Goal: Task Accomplishment & Management: Complete application form

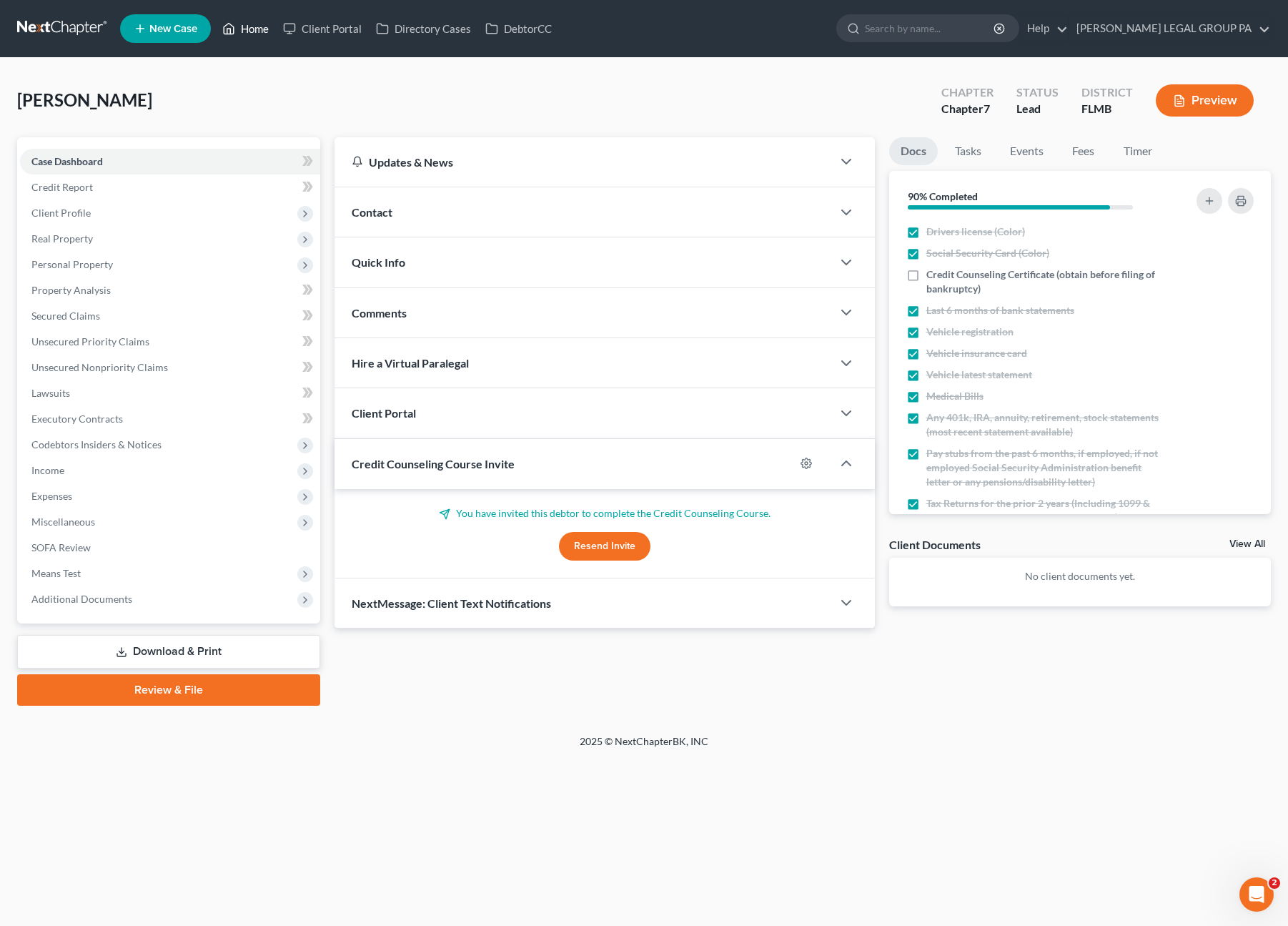
click at [242, 23] on link "Home" at bounding box center [245, 29] width 61 height 26
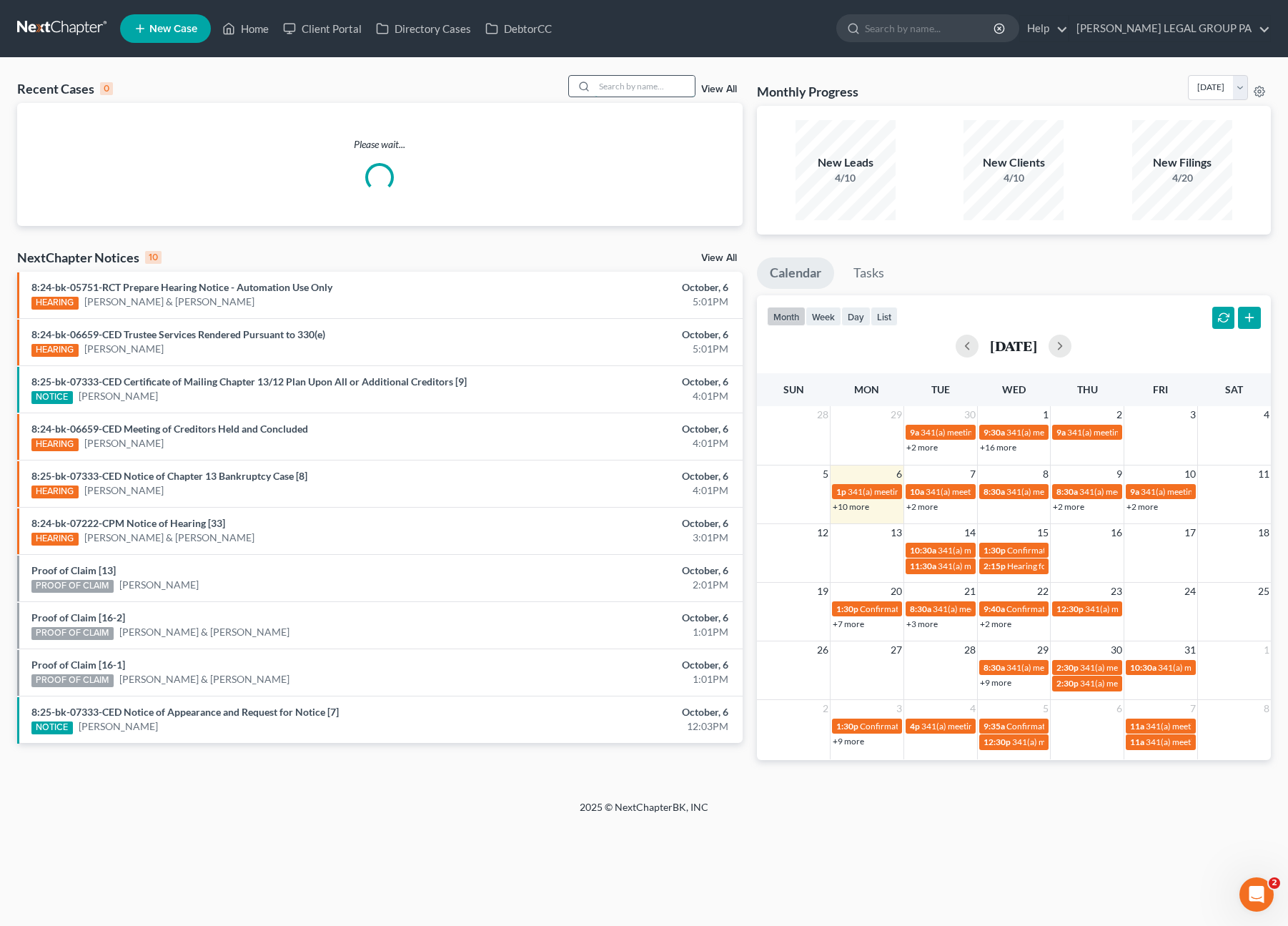
click at [653, 84] on input "search" at bounding box center [644, 86] width 100 height 21
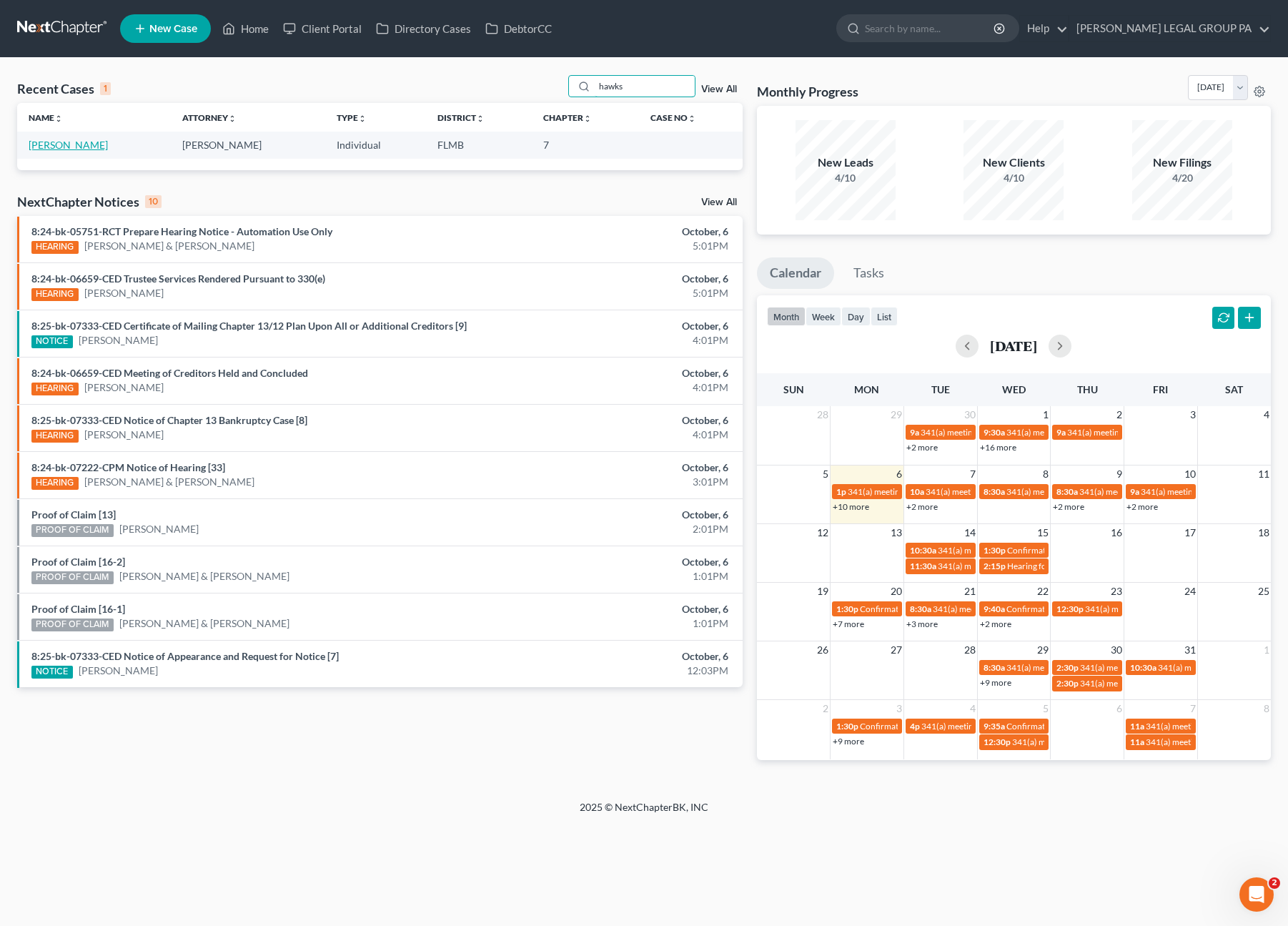
type input "hawks"
click at [76, 145] on link "Hawks, Hilary" at bounding box center [68, 144] width 79 height 12
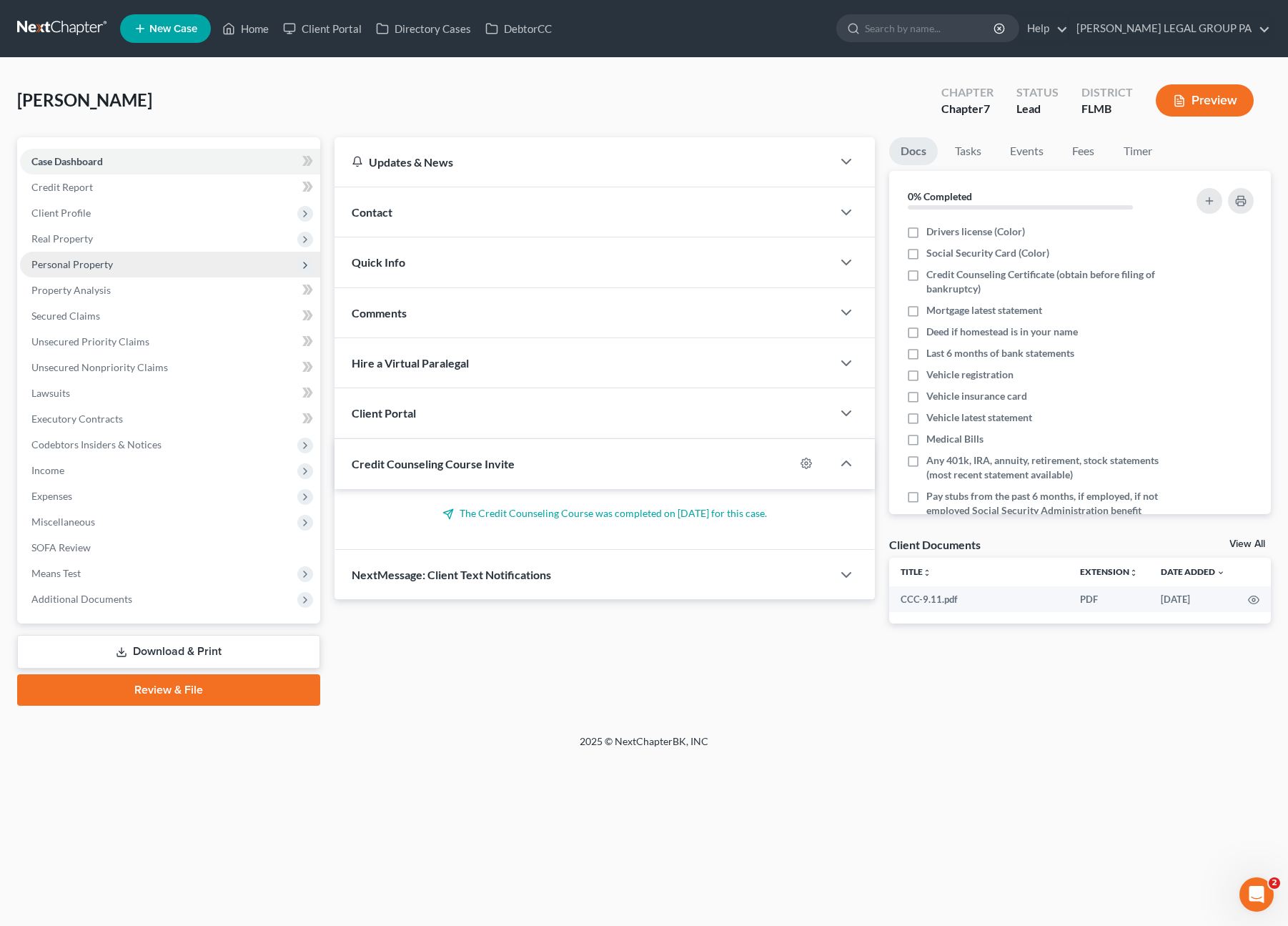
click at [69, 268] on span "Personal Property" at bounding box center [72, 264] width 82 height 12
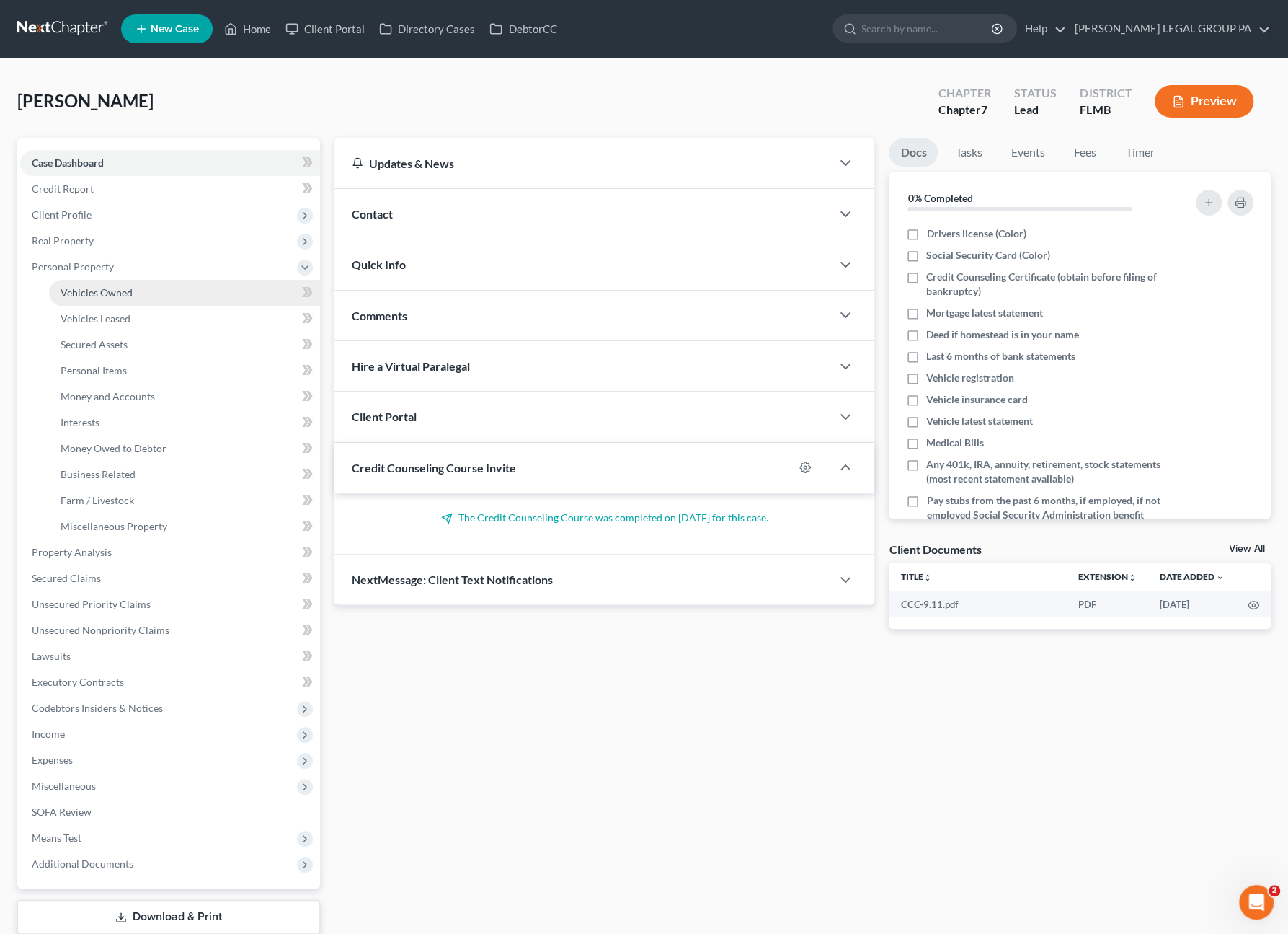
click at [78, 289] on span "Vehicles Owned" at bounding box center [96, 292] width 72 height 12
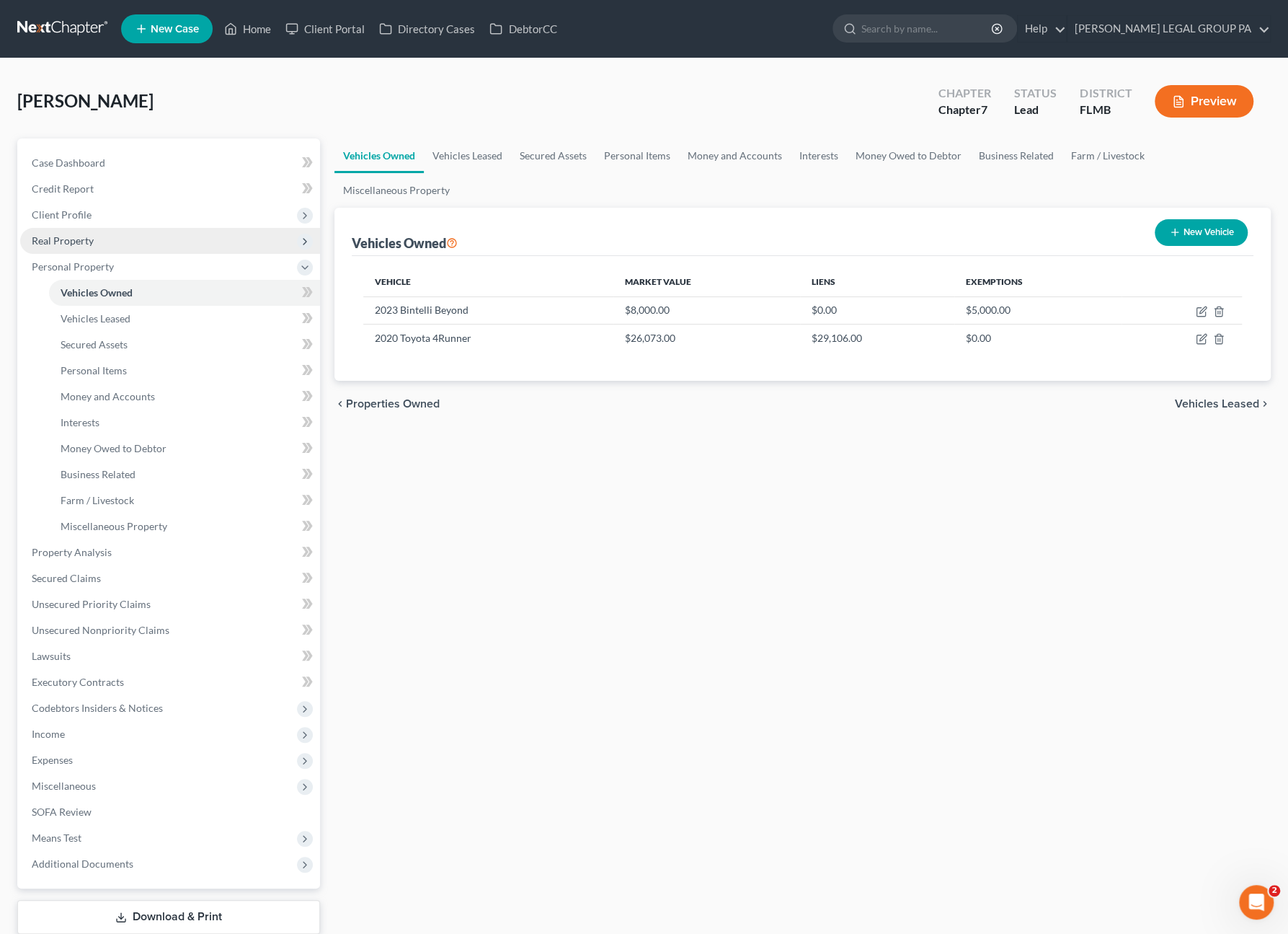
click at [82, 234] on span "Real Property" at bounding box center [62, 240] width 62 height 12
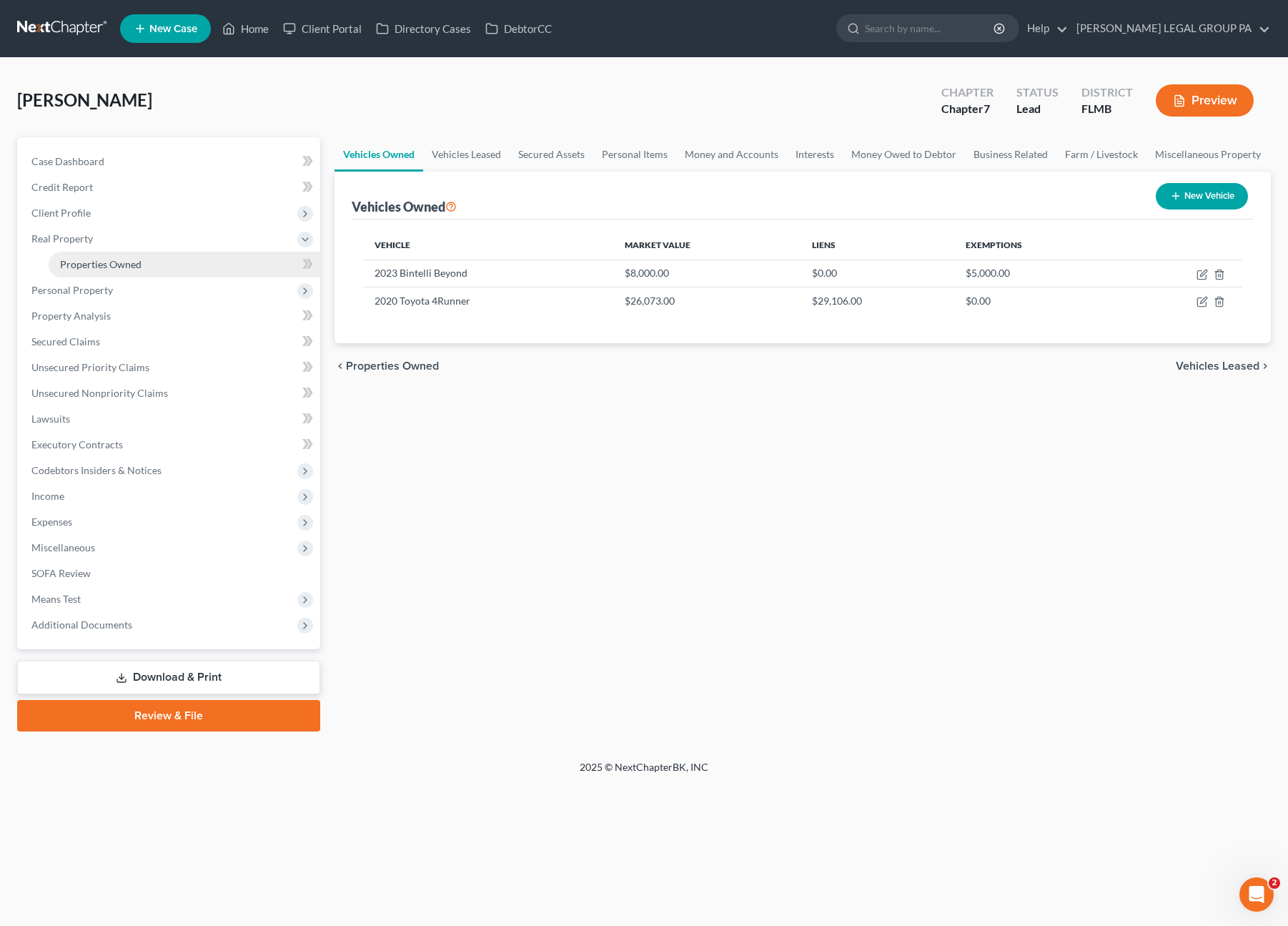
click at [94, 263] on span "Properties Owned" at bounding box center [101, 264] width 82 height 12
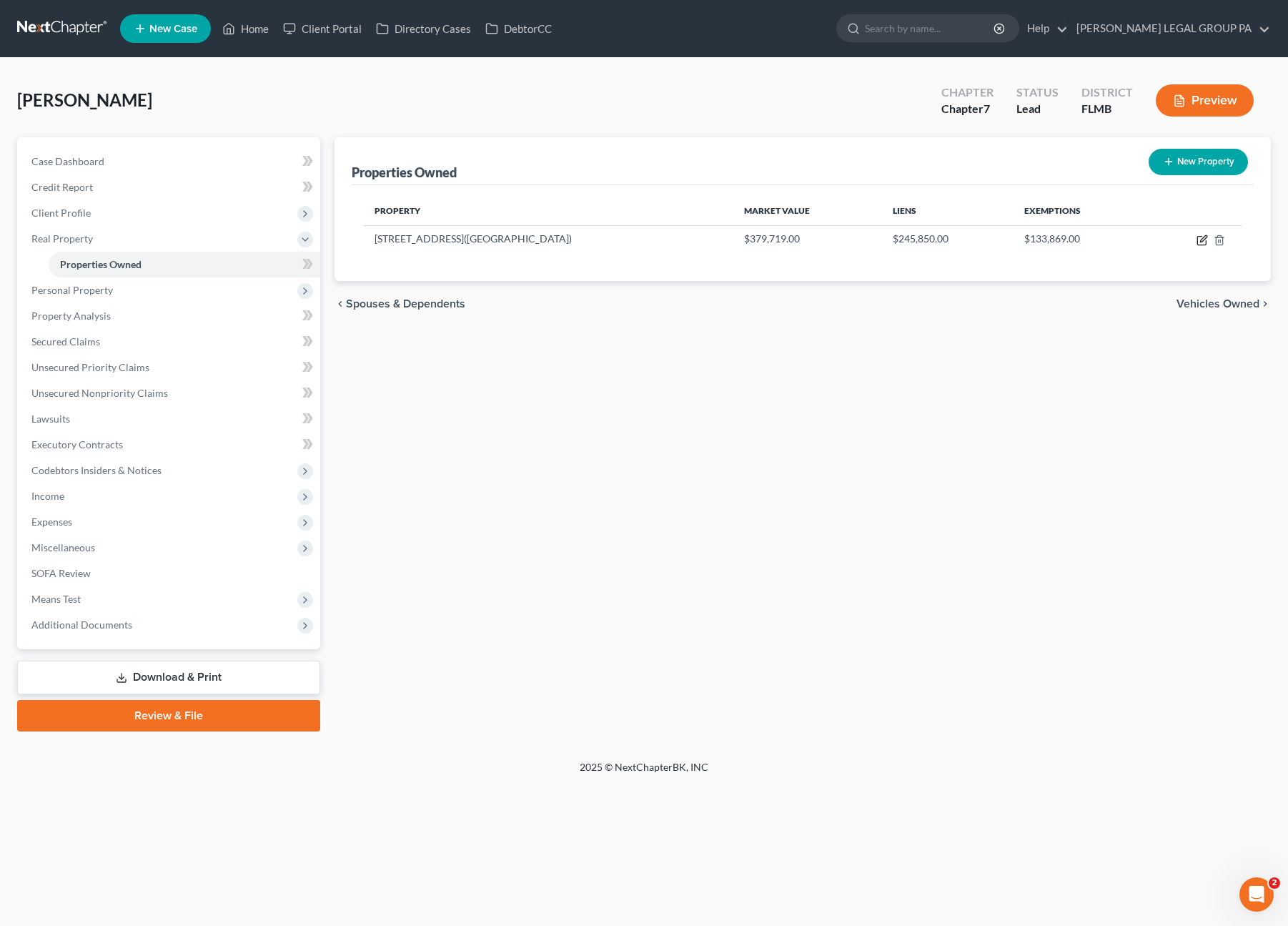
drag, startPoint x: 1203, startPoint y: 241, endPoint x: 504, endPoint y: 184, distance: 701.3
click at [1203, 241] on icon "button" at bounding box center [1202, 240] width 11 height 11
select select "9"
select select "51"
select select "0"
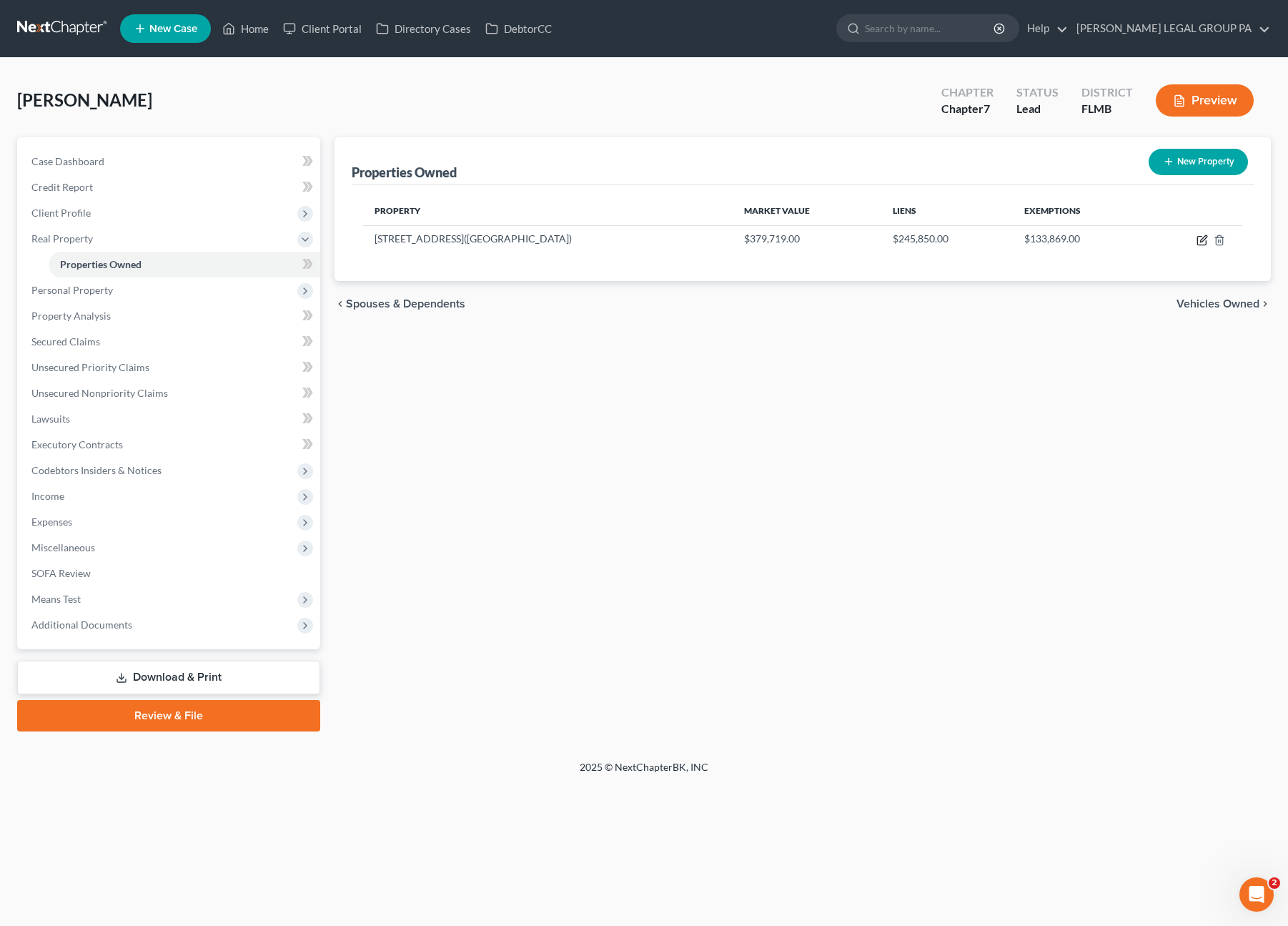
select select "0"
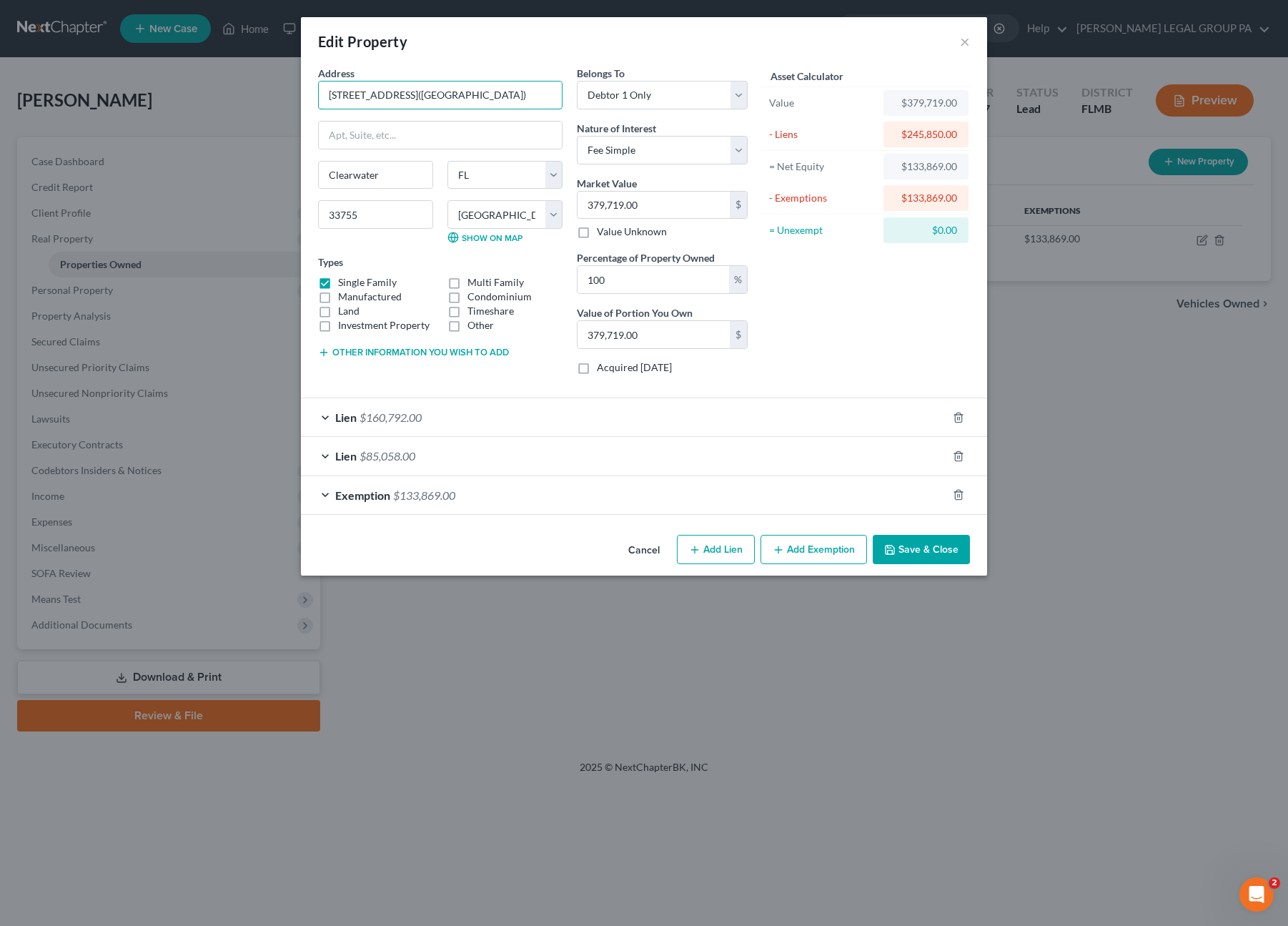
drag, startPoint x: 416, startPoint y: 95, endPoint x: 612, endPoint y: 7, distance: 214.8
click at [324, 95] on input "1249 Woodlawn Ter(Homestead)" at bounding box center [440, 95] width 243 height 27
click at [417, 95] on input "1249 Woodlawn Ter(Homestead)" at bounding box center [440, 95] width 243 height 27
type input "1249 Woodlawn Terrace (Homestead)"
drag, startPoint x: 908, startPoint y: 545, endPoint x: 911, endPoint y: 532, distance: 13.3
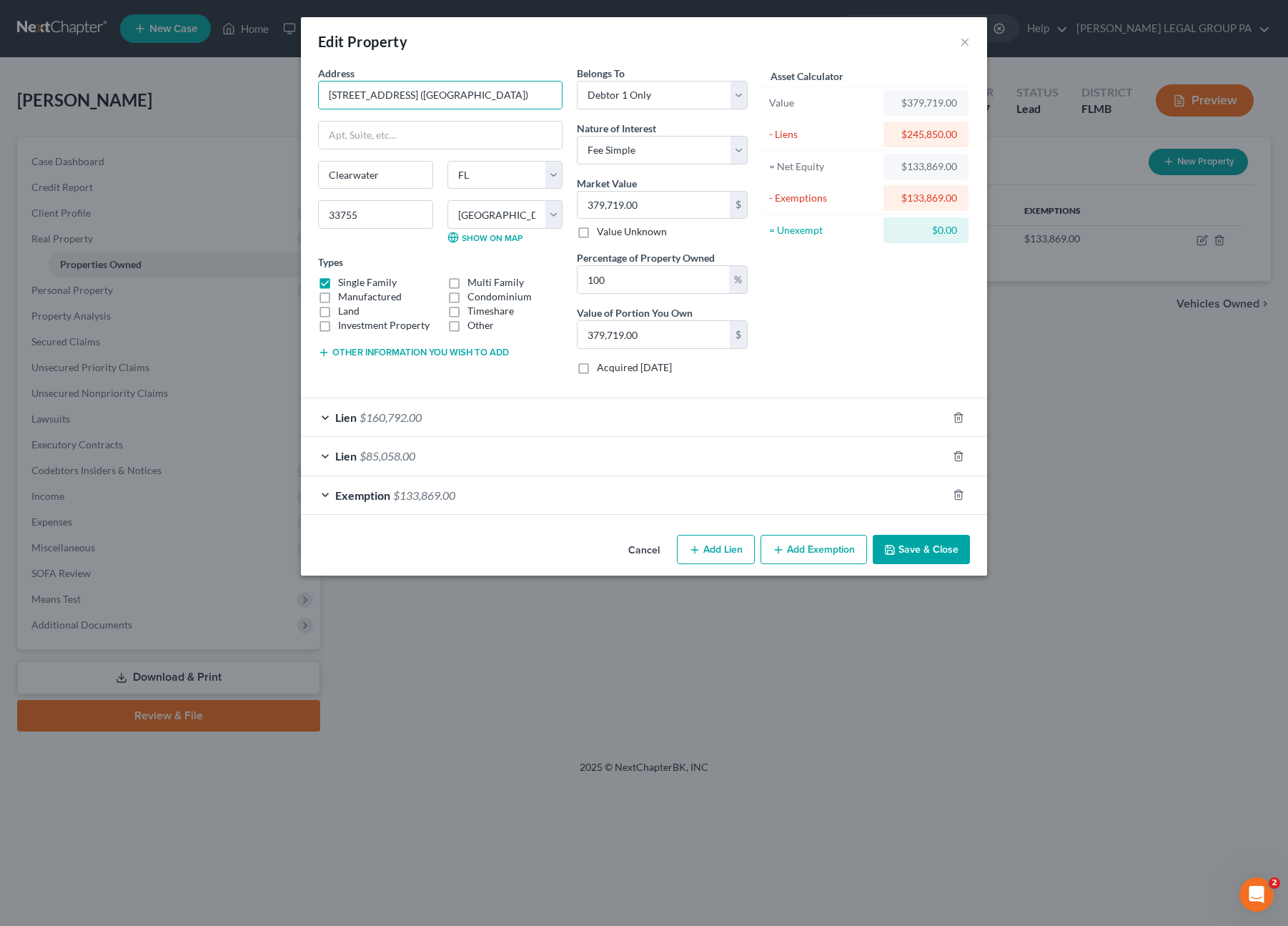
click at [908, 545] on button "Save & Close" at bounding box center [922, 550] width 97 height 30
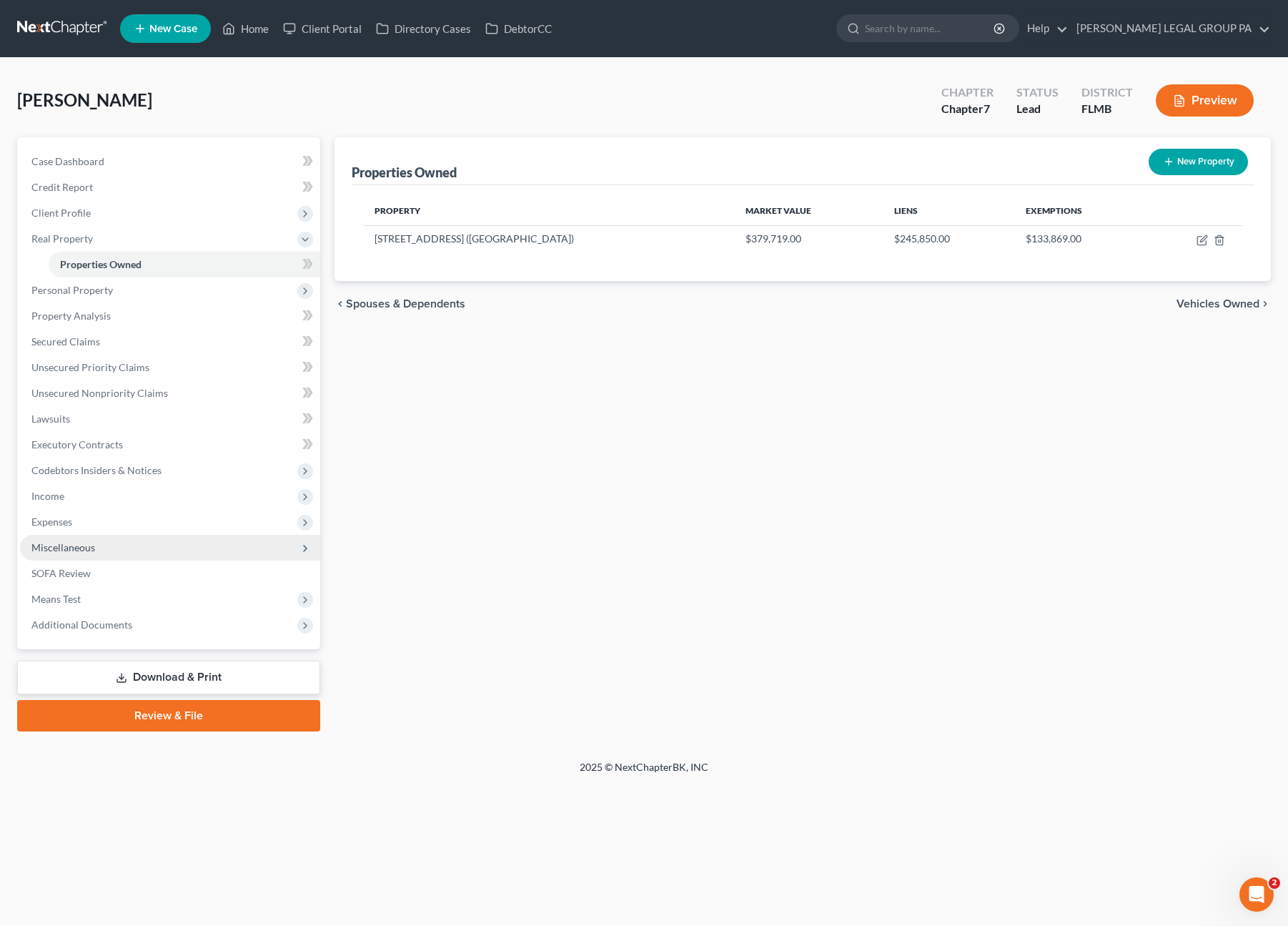
click at [63, 543] on span "Miscellaneous" at bounding box center [63, 547] width 63 height 12
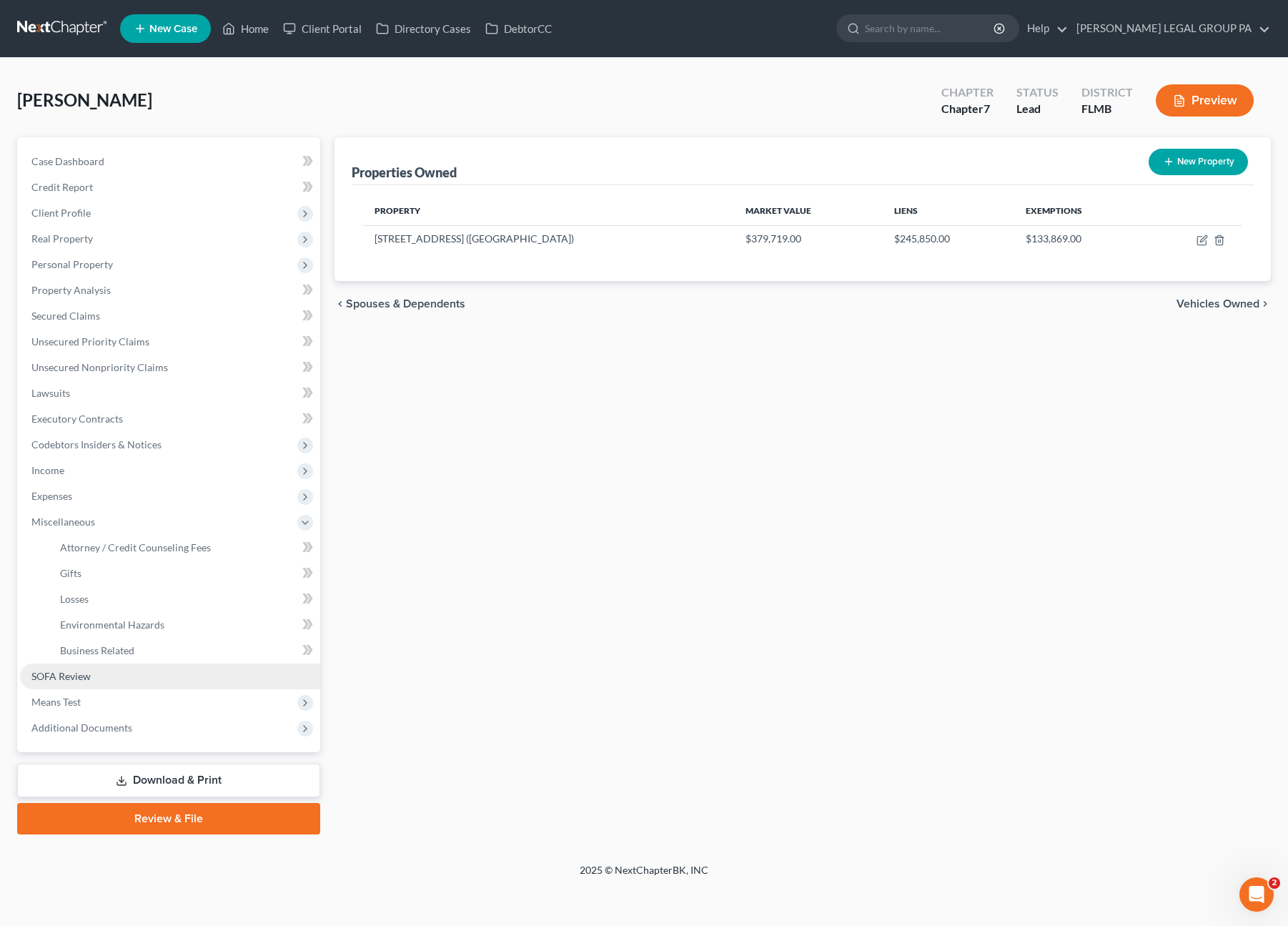
click at [59, 671] on span "SOFA Review" at bounding box center [61, 676] width 59 height 12
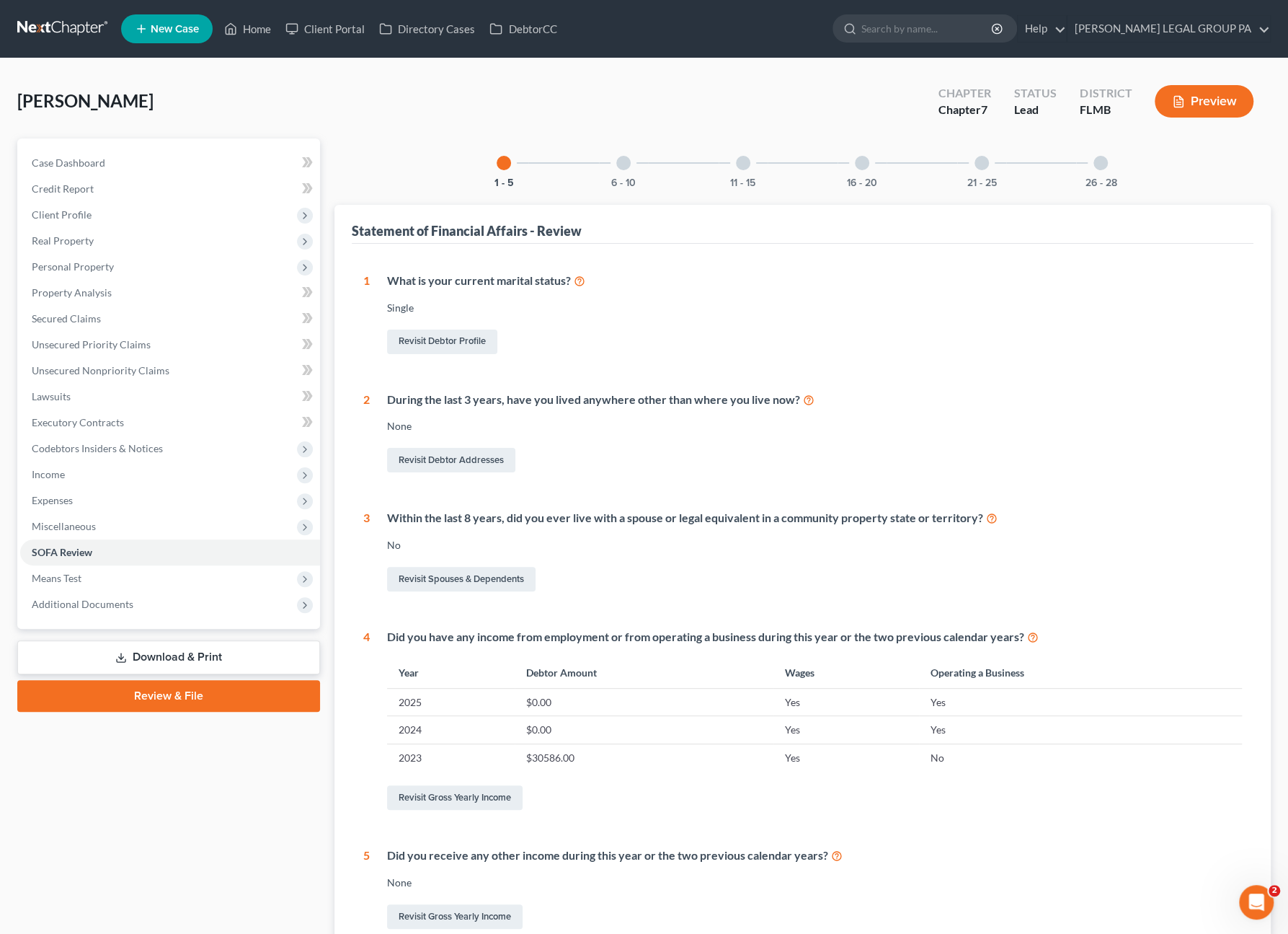
click at [751, 168] on div "11 - 15" at bounding box center [744, 163] width 49 height 49
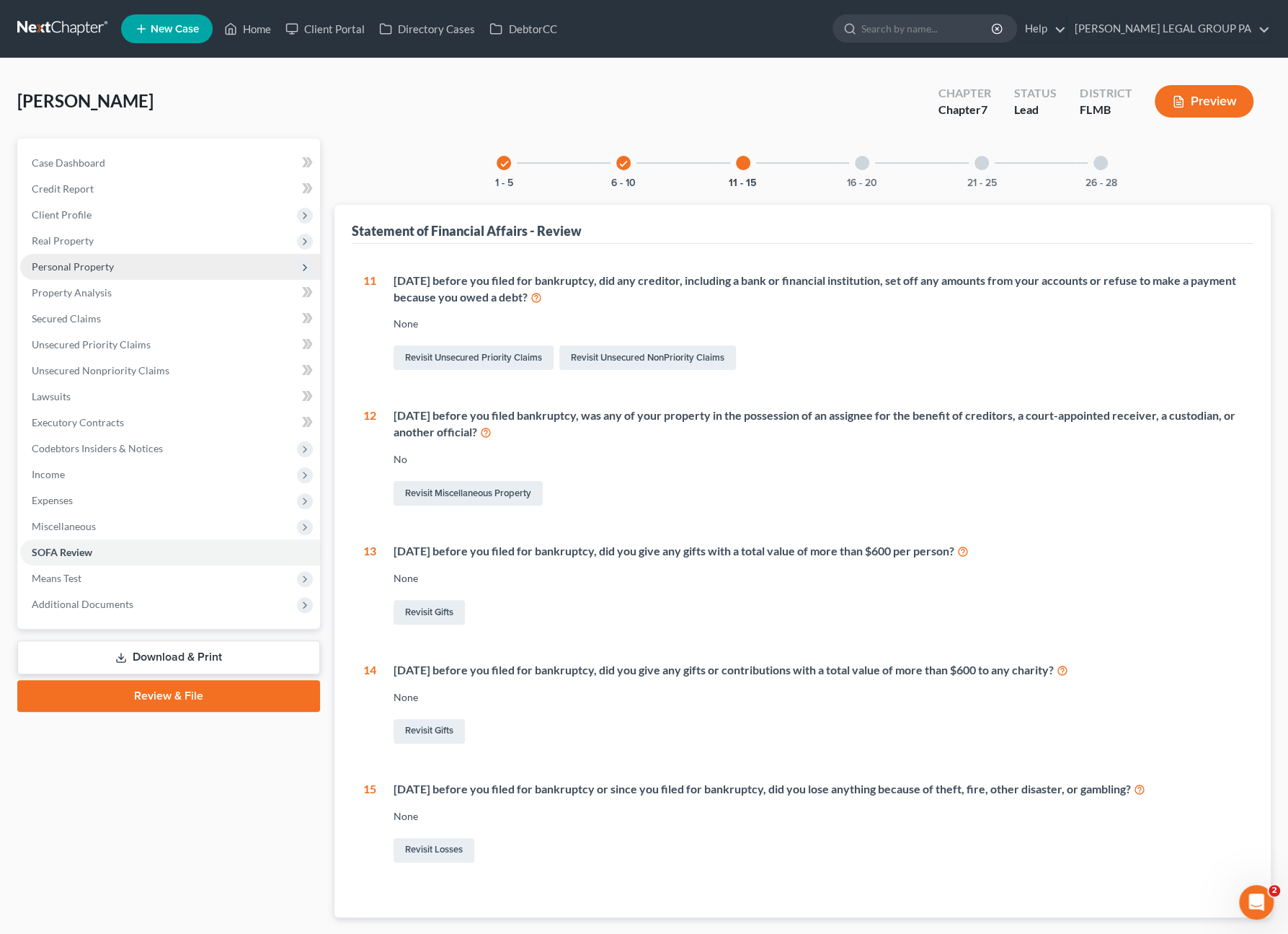
click at [80, 270] on span "Personal Property" at bounding box center [73, 267] width 82 height 12
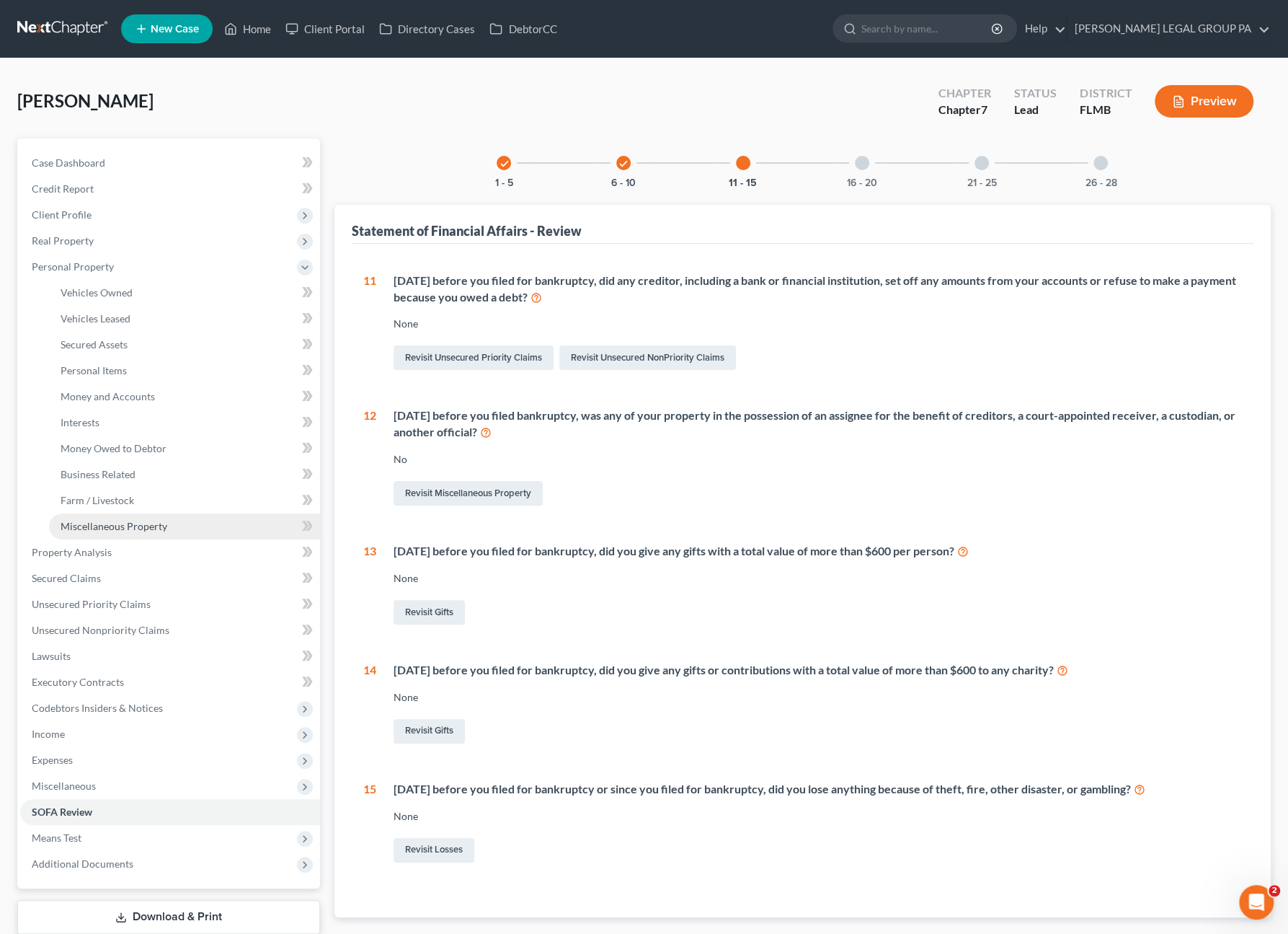
click at [117, 531] on link "Miscellaneous Property" at bounding box center [184, 526] width 271 height 26
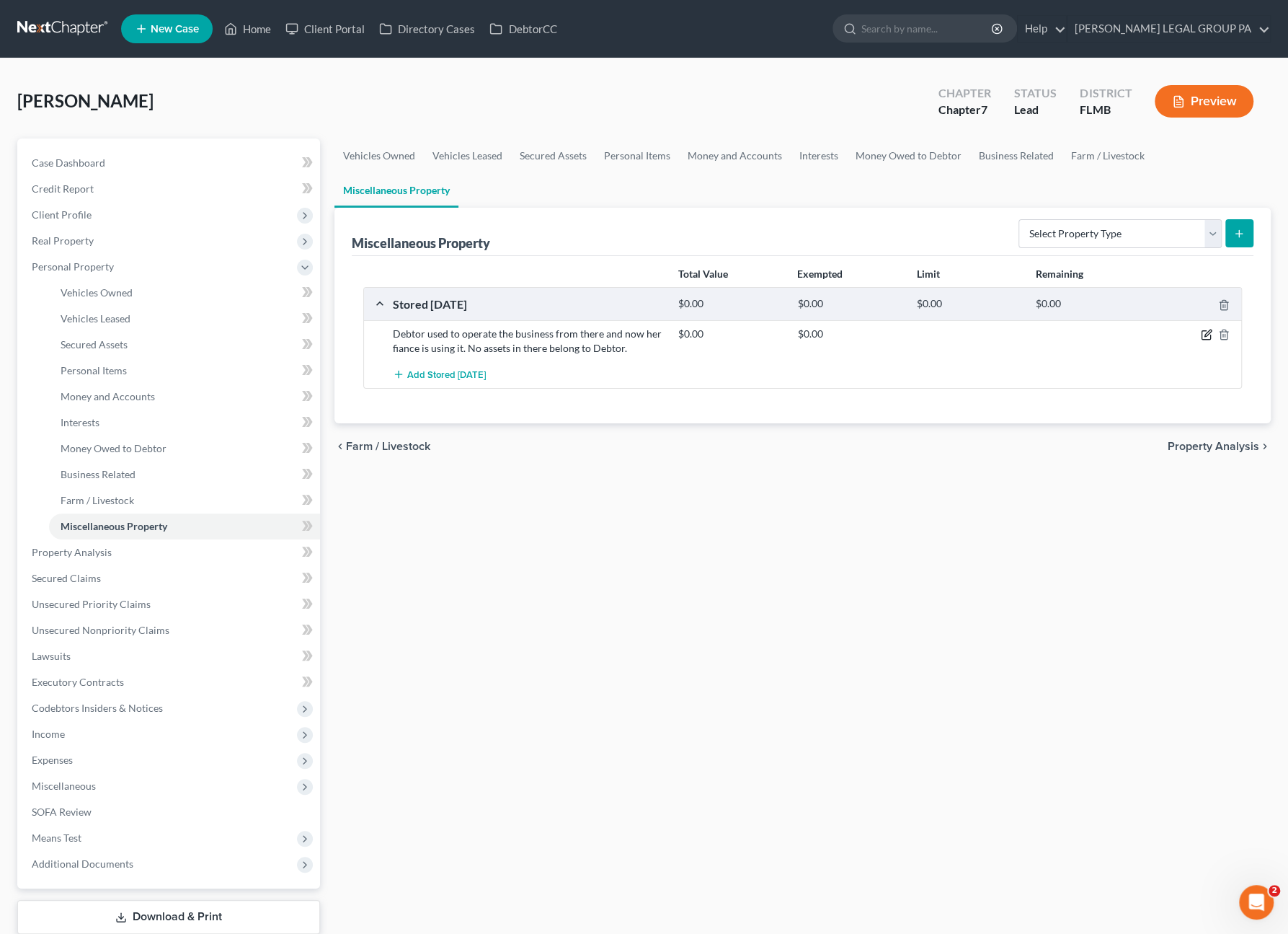
click at [1205, 332] on icon "button" at bounding box center [1206, 334] width 11 height 11
select select "9"
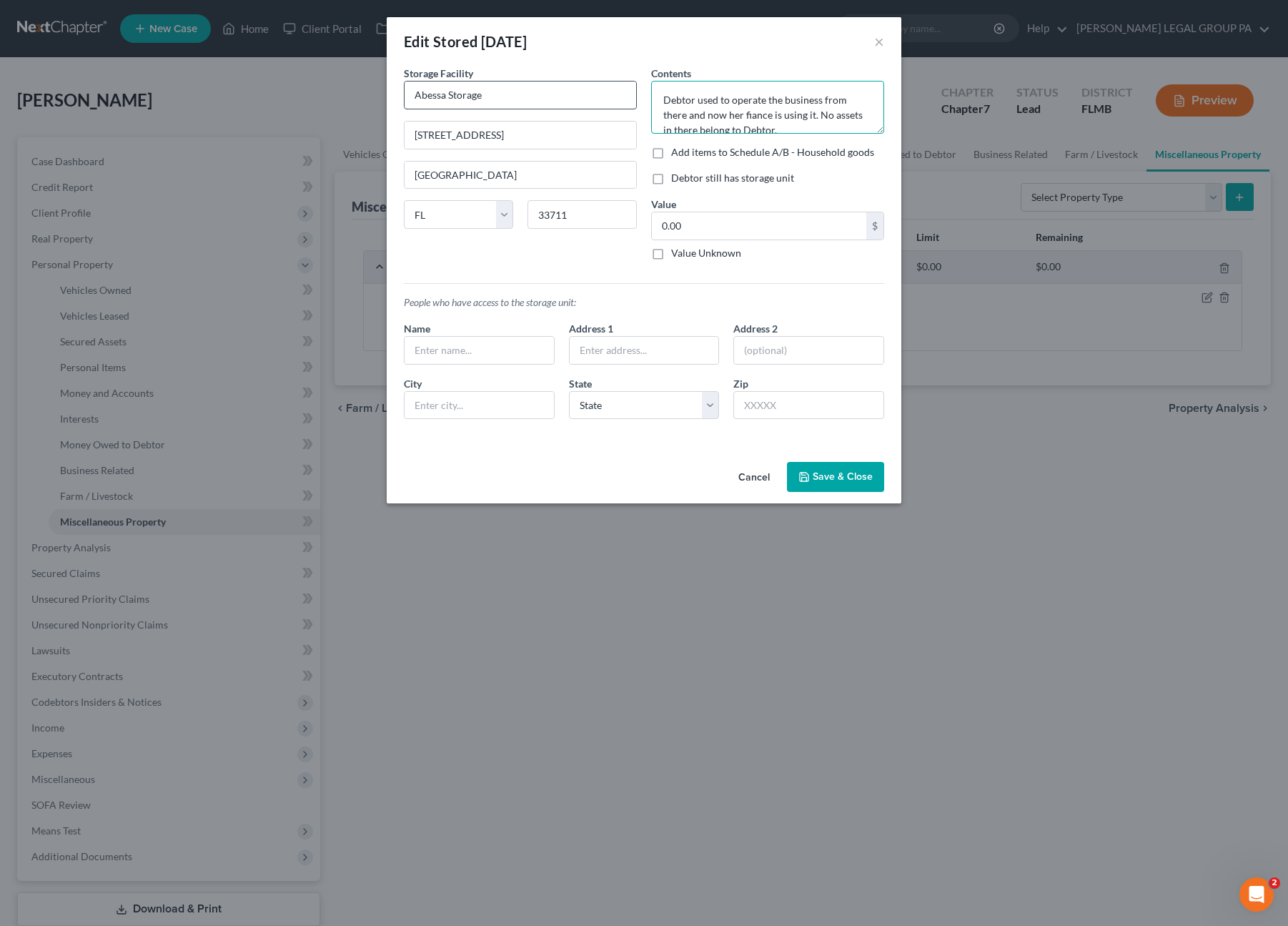
drag, startPoint x: 788, startPoint y: 128, endPoint x: 608, endPoint y: 81, distance: 186.0
click at [608, 81] on div "Storage Facility Abessa Storage 4123 8th Ave S Saint Petersburg State AL AK AR …" at bounding box center [644, 248] width 495 height 364
type textarea "Debtor prior operate business from here, currently Debtor's fiance operates fro…"
click at [831, 472] on button "Save & Close" at bounding box center [836, 476] width 97 height 30
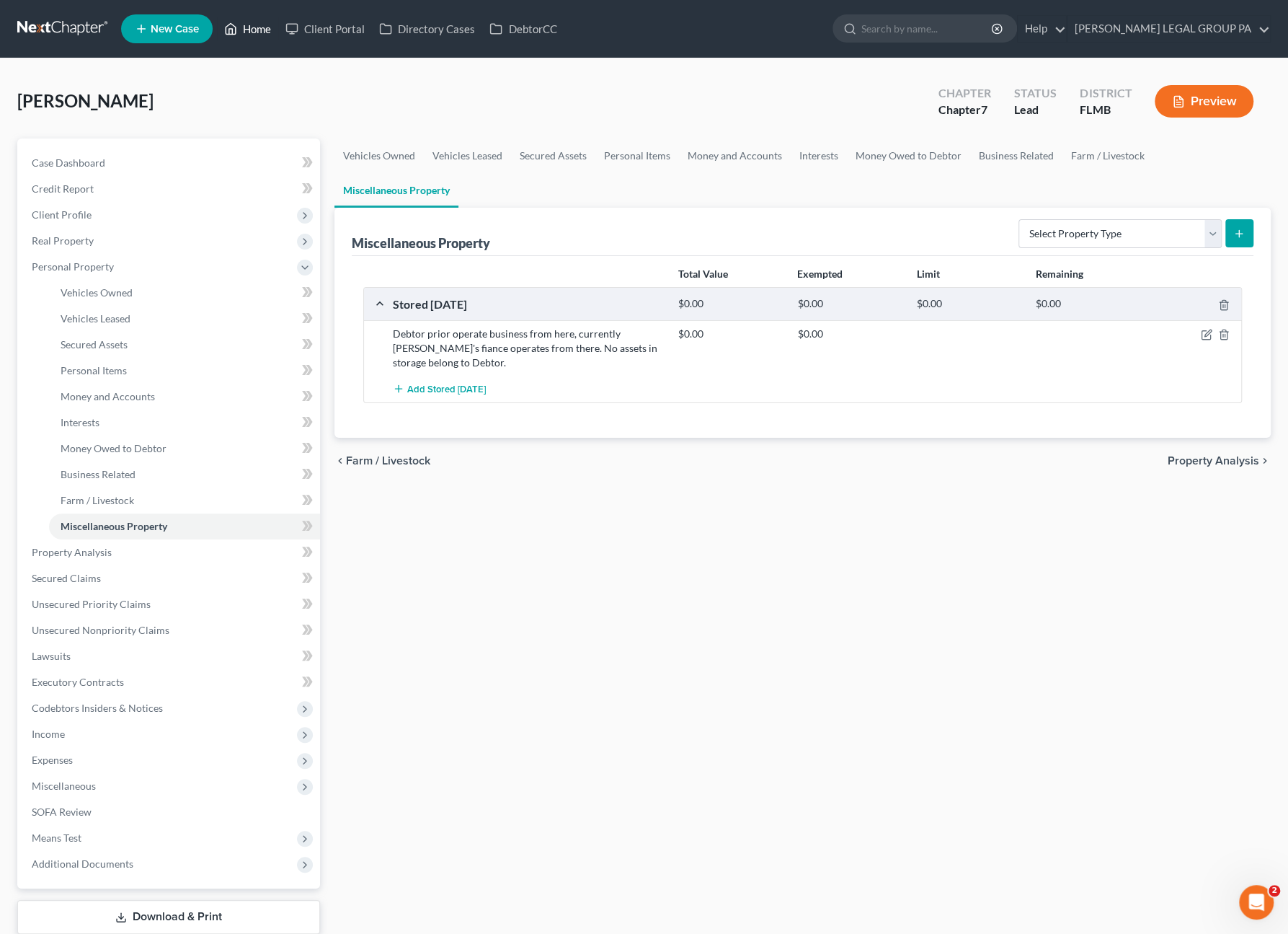
click at [267, 21] on link "Home" at bounding box center [247, 29] width 61 height 26
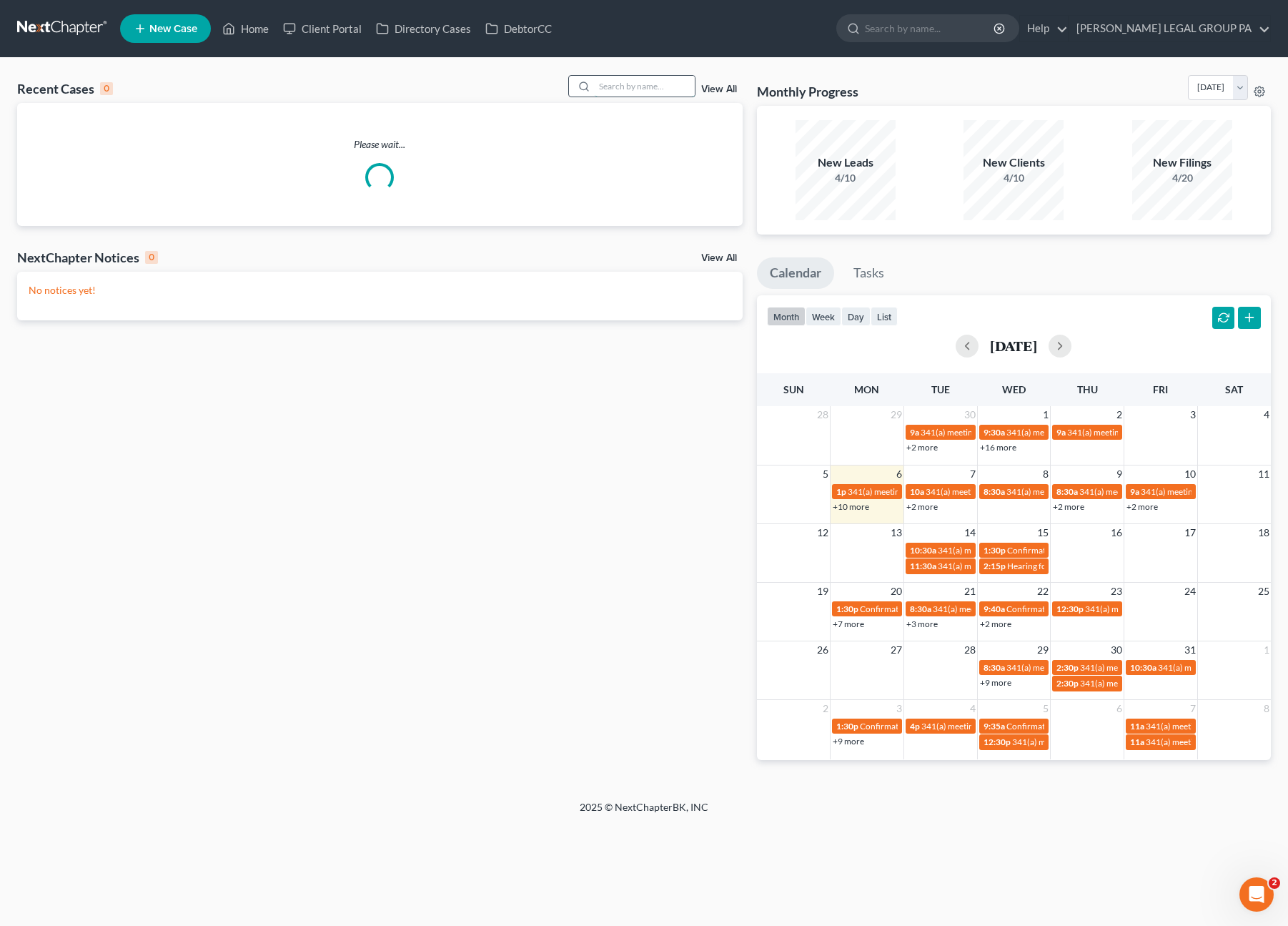
click at [633, 86] on input "search" at bounding box center [644, 86] width 100 height 21
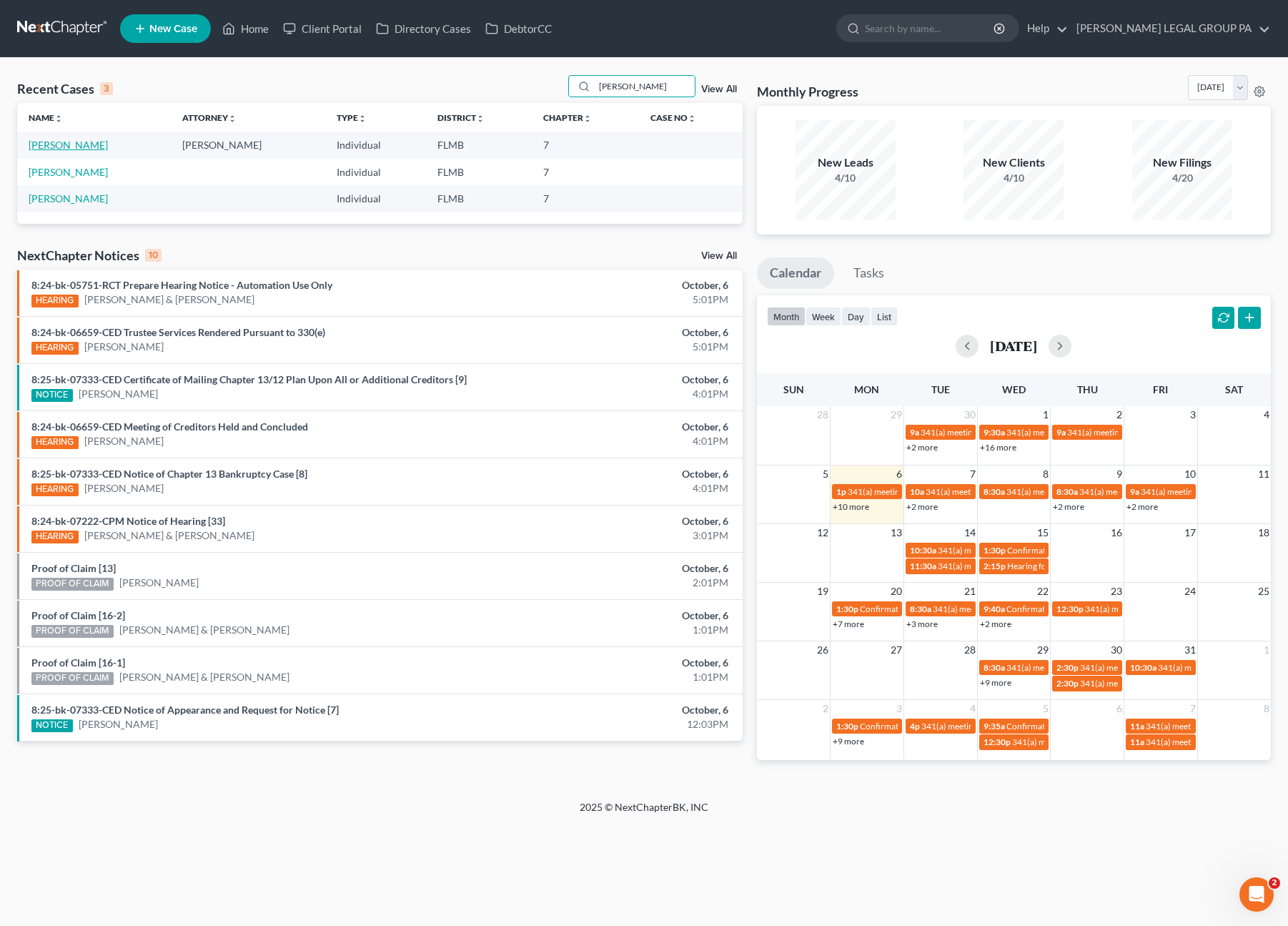
type input "Bellamy"
click at [63, 158] on td "Bellamy, Bradley" at bounding box center [94, 171] width 154 height 26
click at [70, 147] on link "Bellamy, Bradley" at bounding box center [68, 144] width 79 height 12
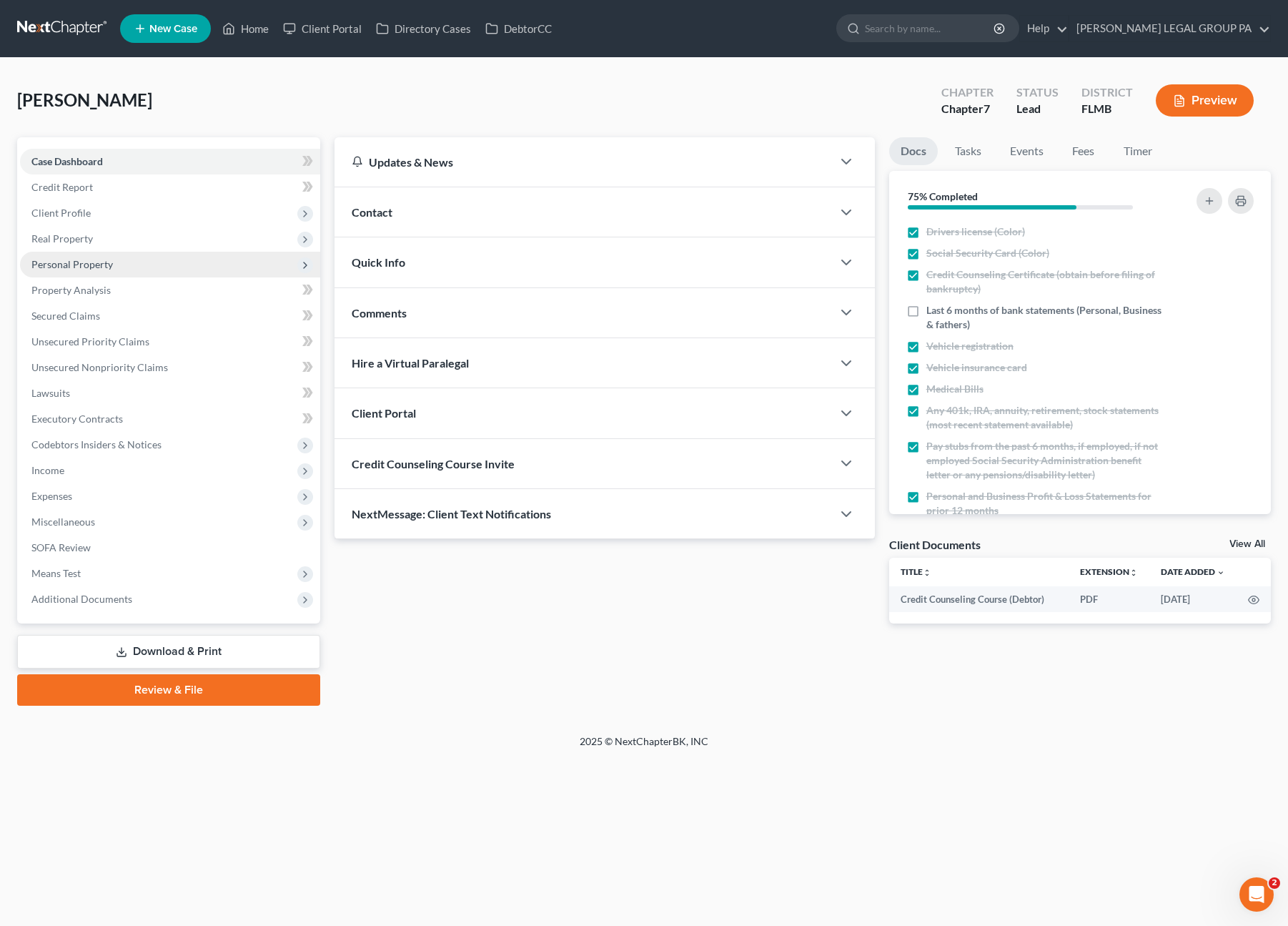
click at [91, 260] on span "Personal Property" at bounding box center [72, 264] width 82 height 12
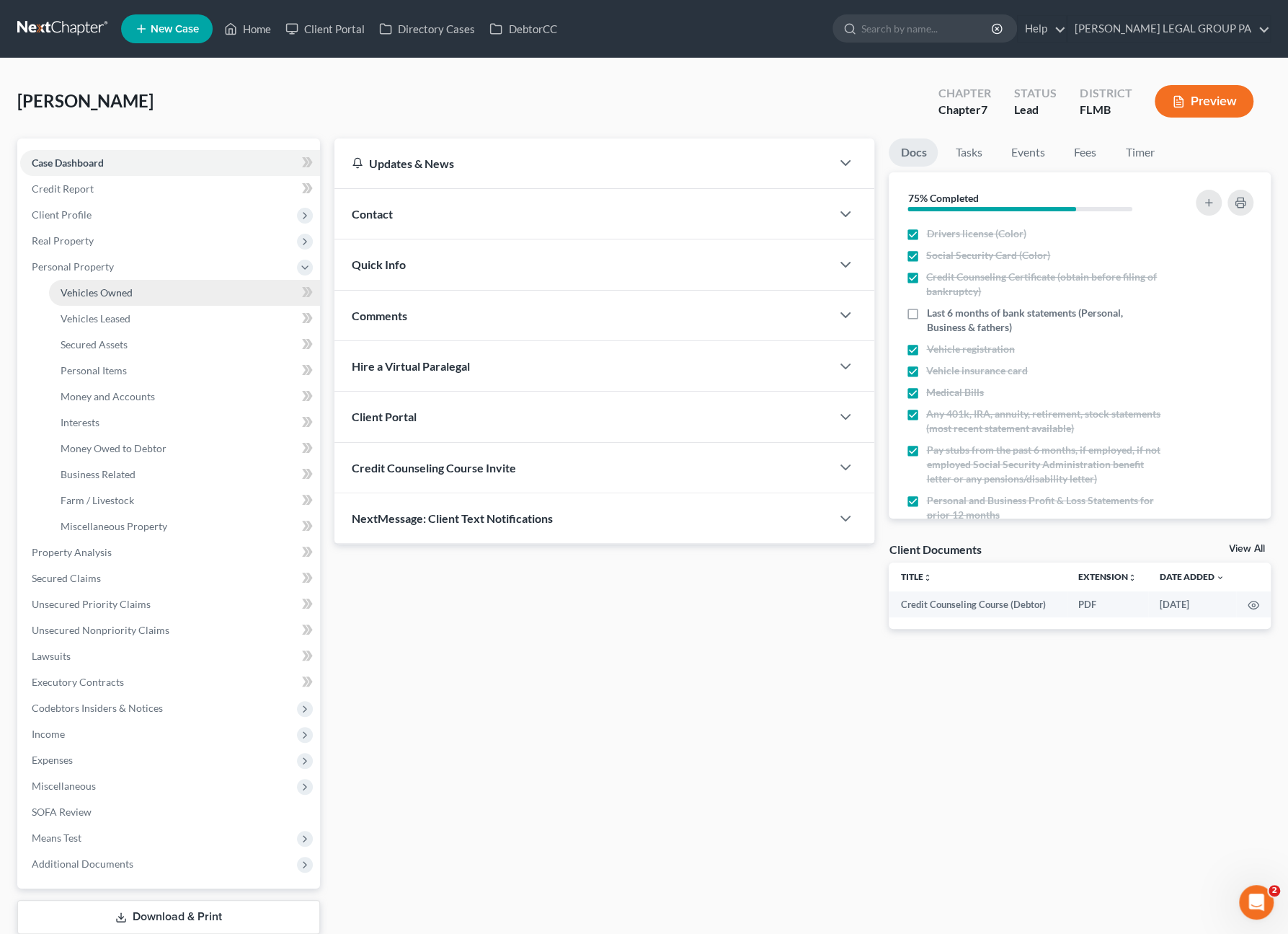
click at [147, 295] on link "Vehicles Owned" at bounding box center [184, 293] width 271 height 26
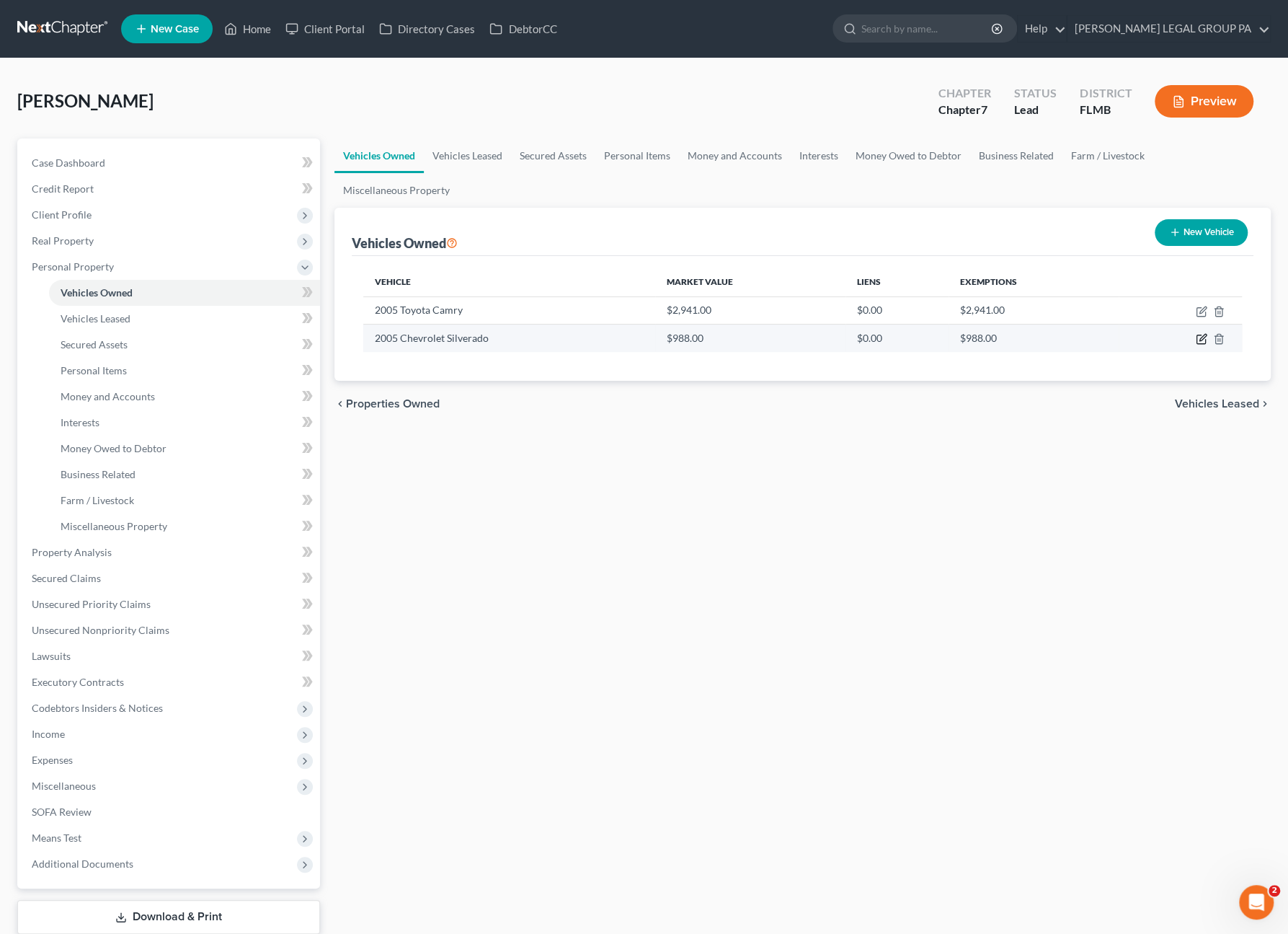
click at [1202, 335] on icon "button" at bounding box center [1202, 337] width 6 height 6
select select "0"
select select "21"
select select "3"
select select "0"
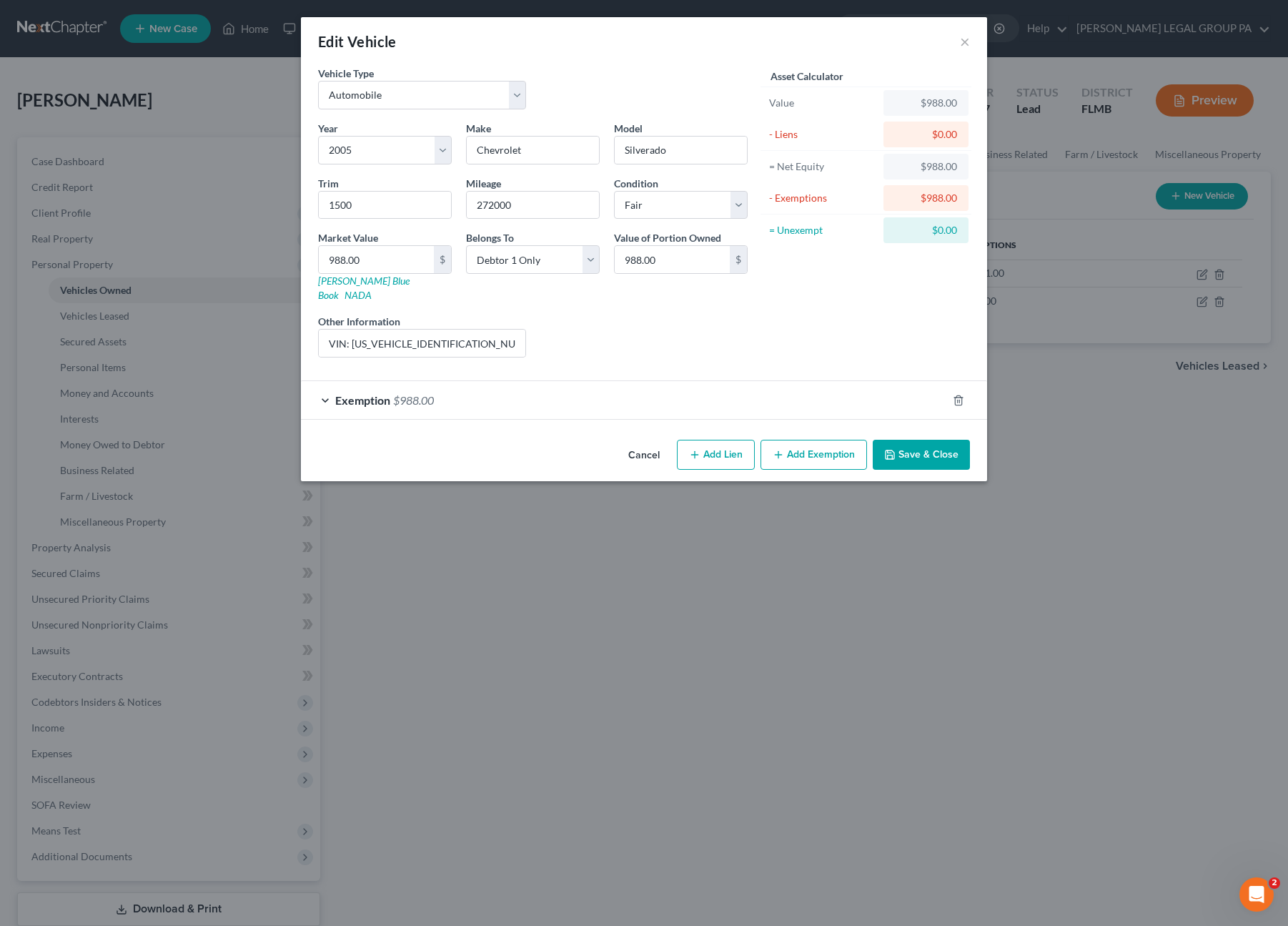
click at [560, 387] on div "Exemption $988.00" at bounding box center [624, 400] width 646 height 38
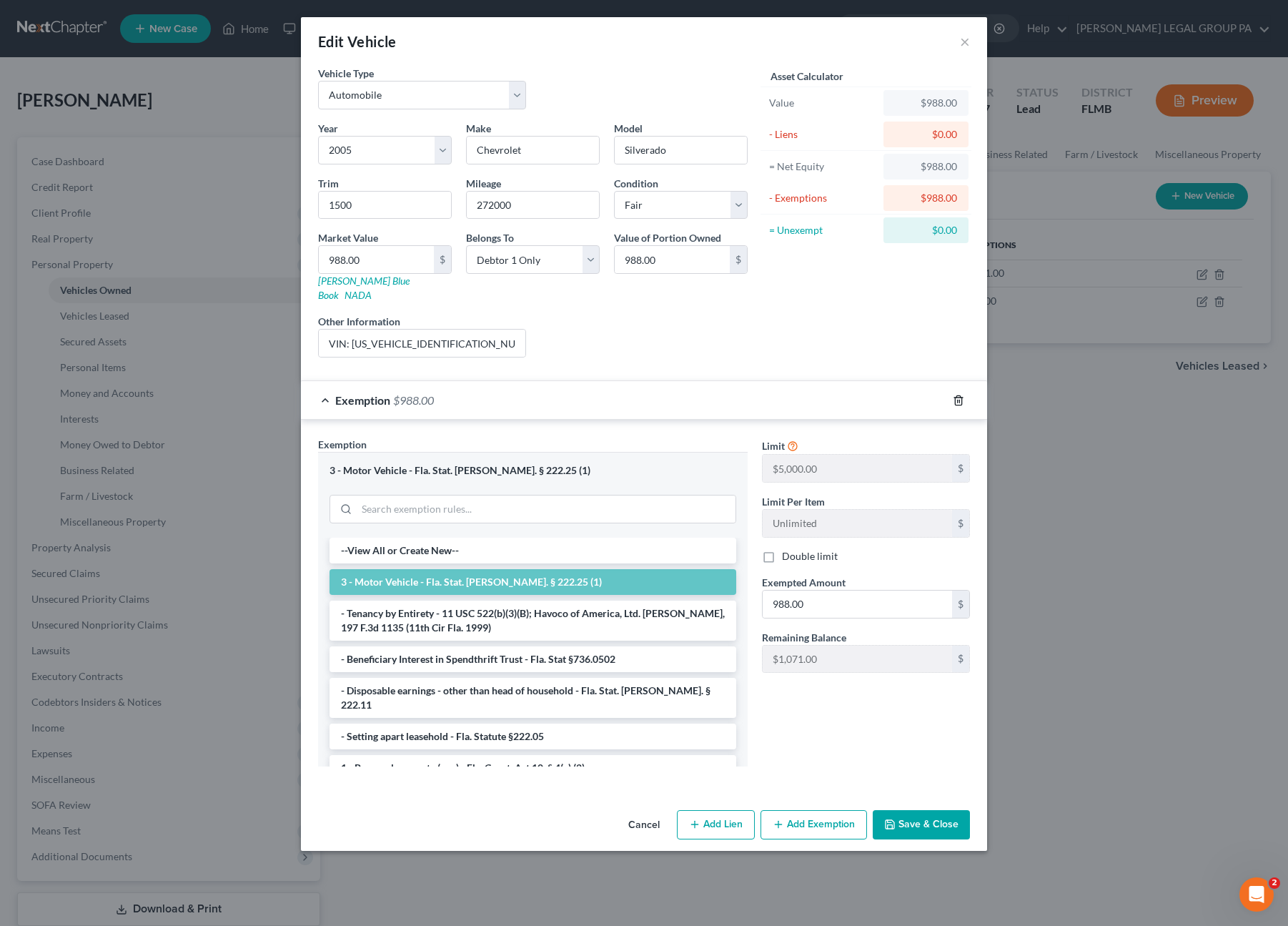
click at [961, 395] on icon "button" at bounding box center [958, 400] width 11 height 11
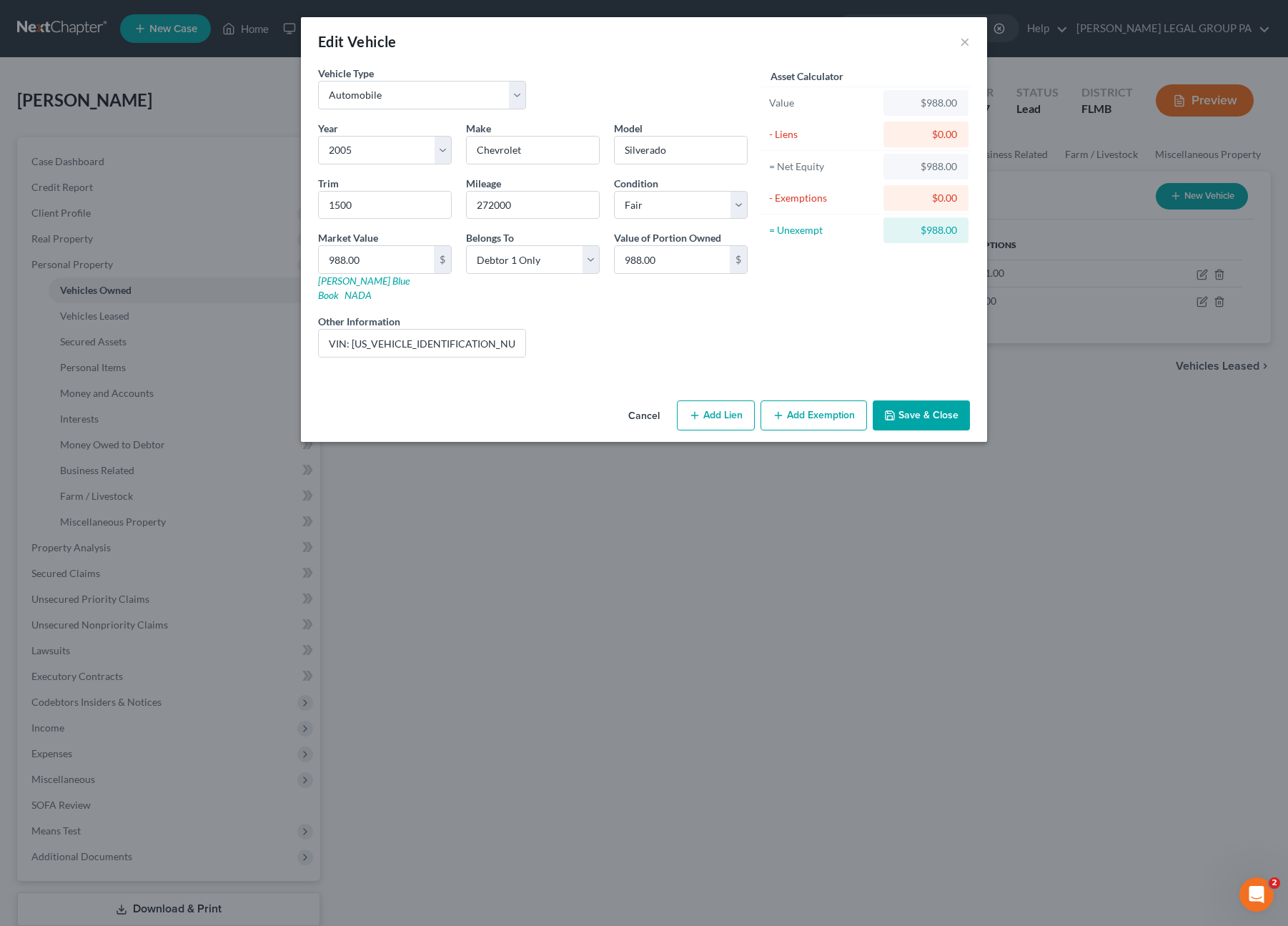
click at [799, 400] on button "Add Exemption" at bounding box center [814, 415] width 106 height 30
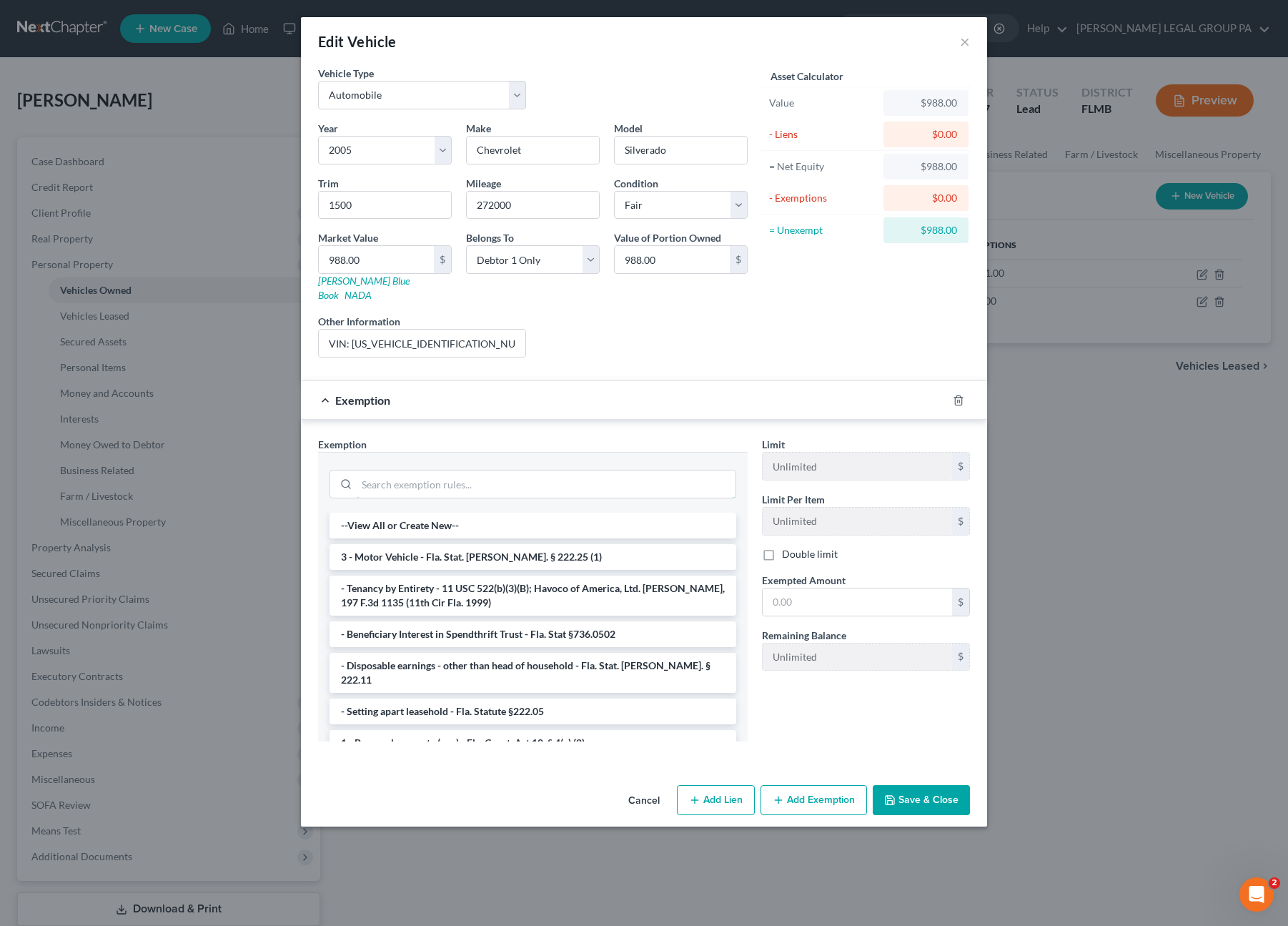
drag, startPoint x: 396, startPoint y: 470, endPoint x: 410, endPoint y: 521, distance: 52.9
click at [396, 470] on input "search" at bounding box center [546, 483] width 379 height 27
click at [400, 544] on li "3 - Motor Vehicle - Fla. Stat. Ann. § 222.25 (1)" at bounding box center [533, 557] width 407 height 26
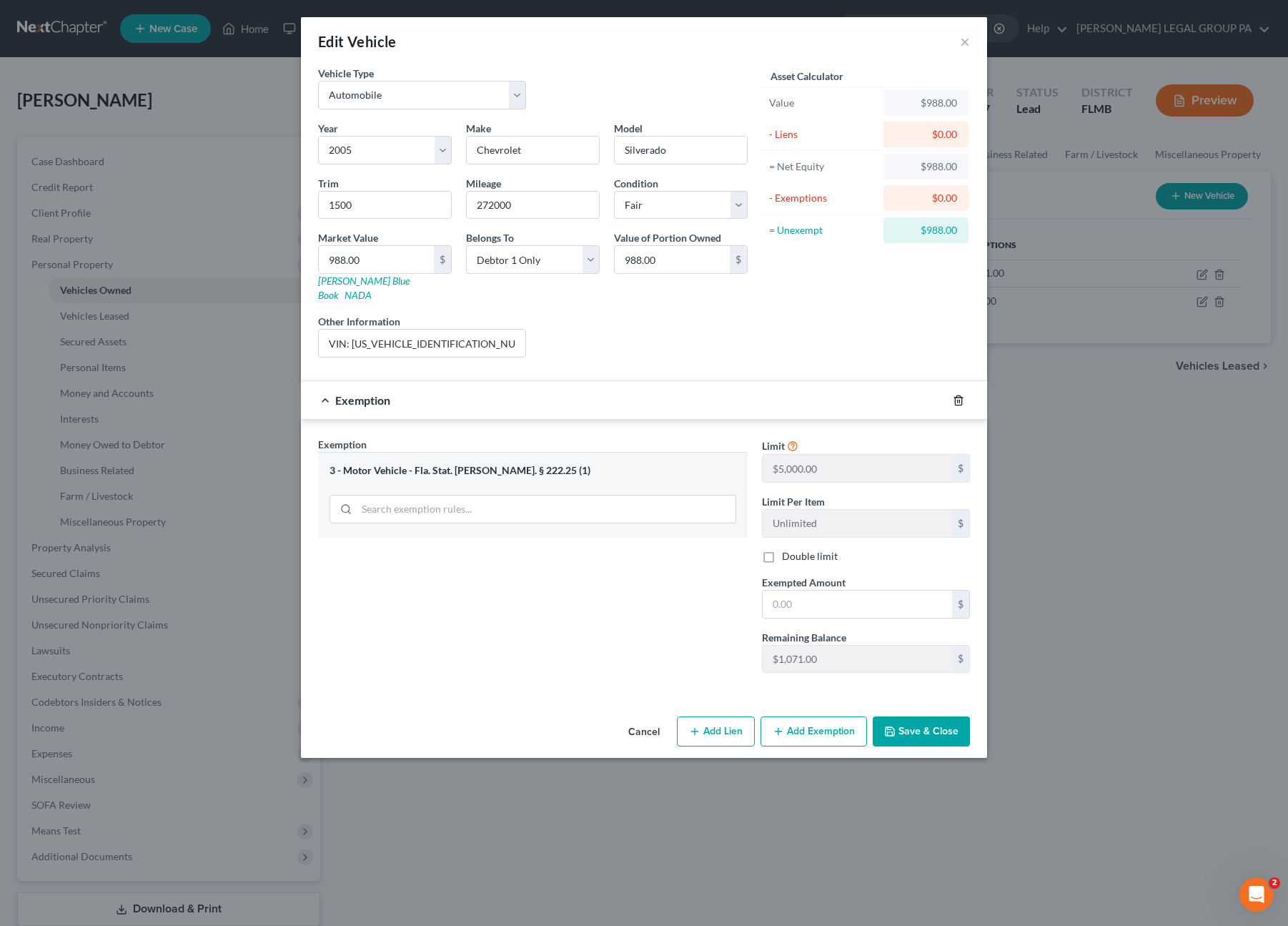
click at [958, 395] on icon "button" at bounding box center [958, 400] width 11 height 11
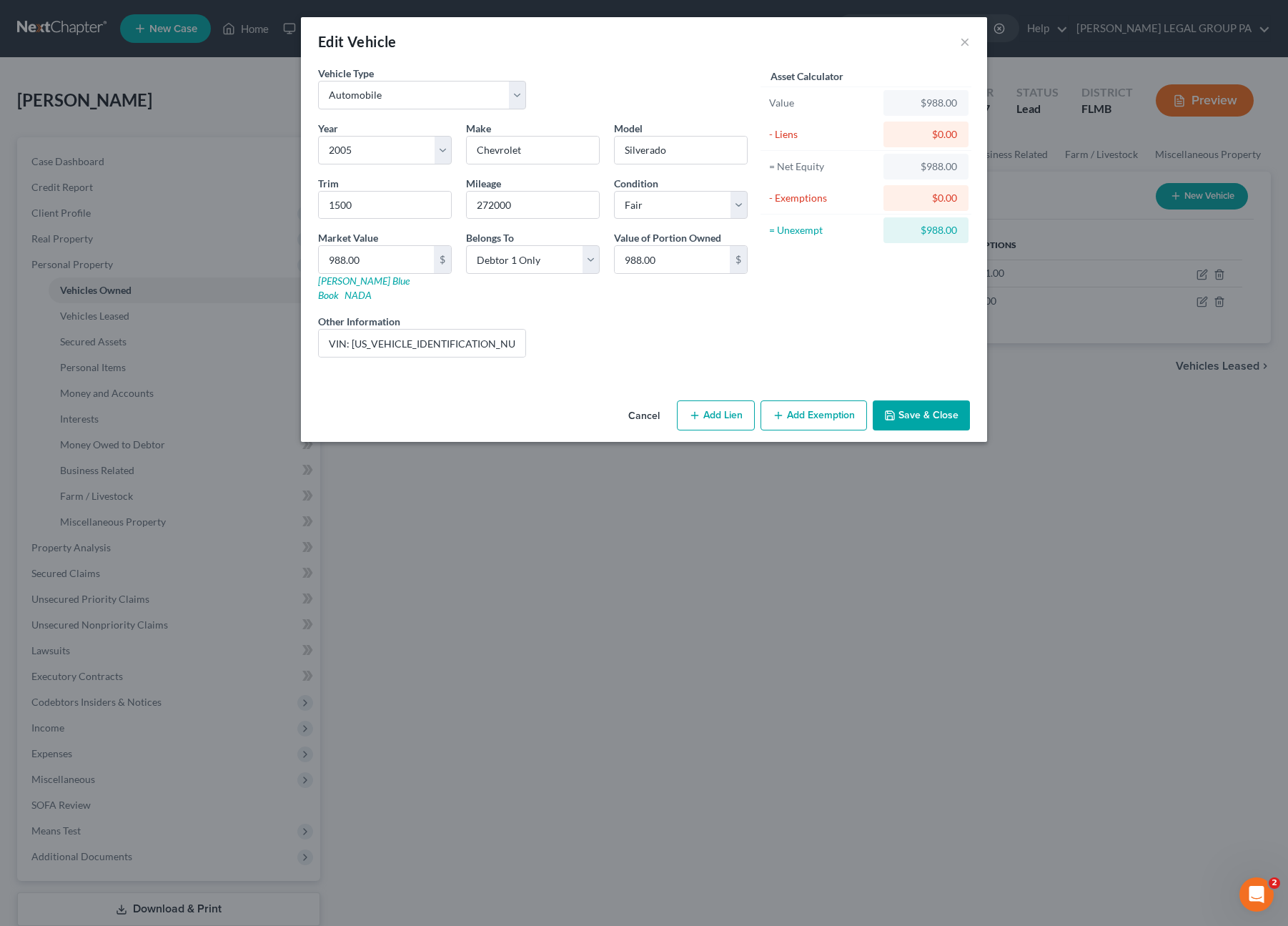
click at [831, 406] on button "Add Exemption" at bounding box center [814, 415] width 106 height 30
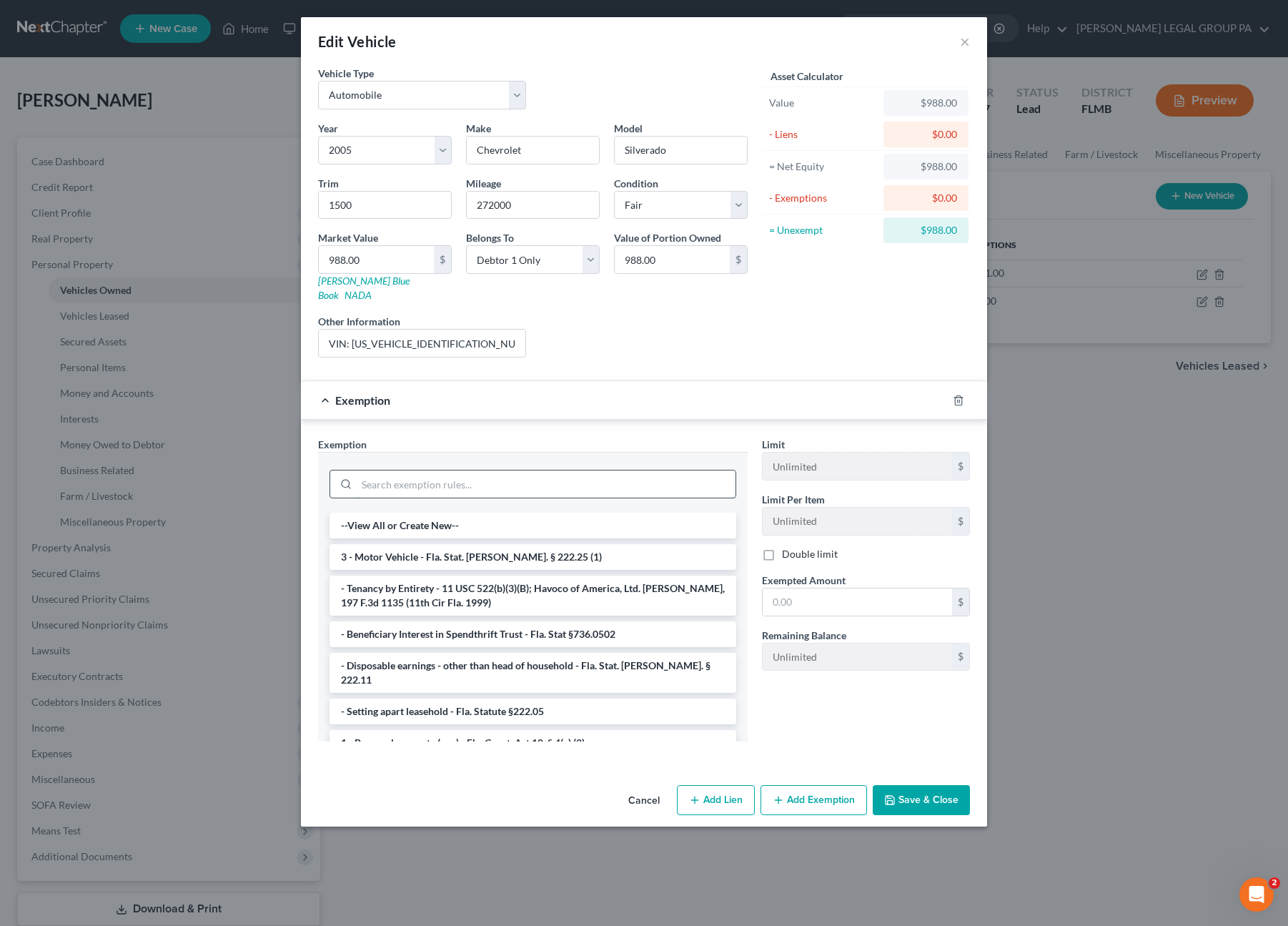
click at [405, 470] on input "search" at bounding box center [546, 483] width 379 height 27
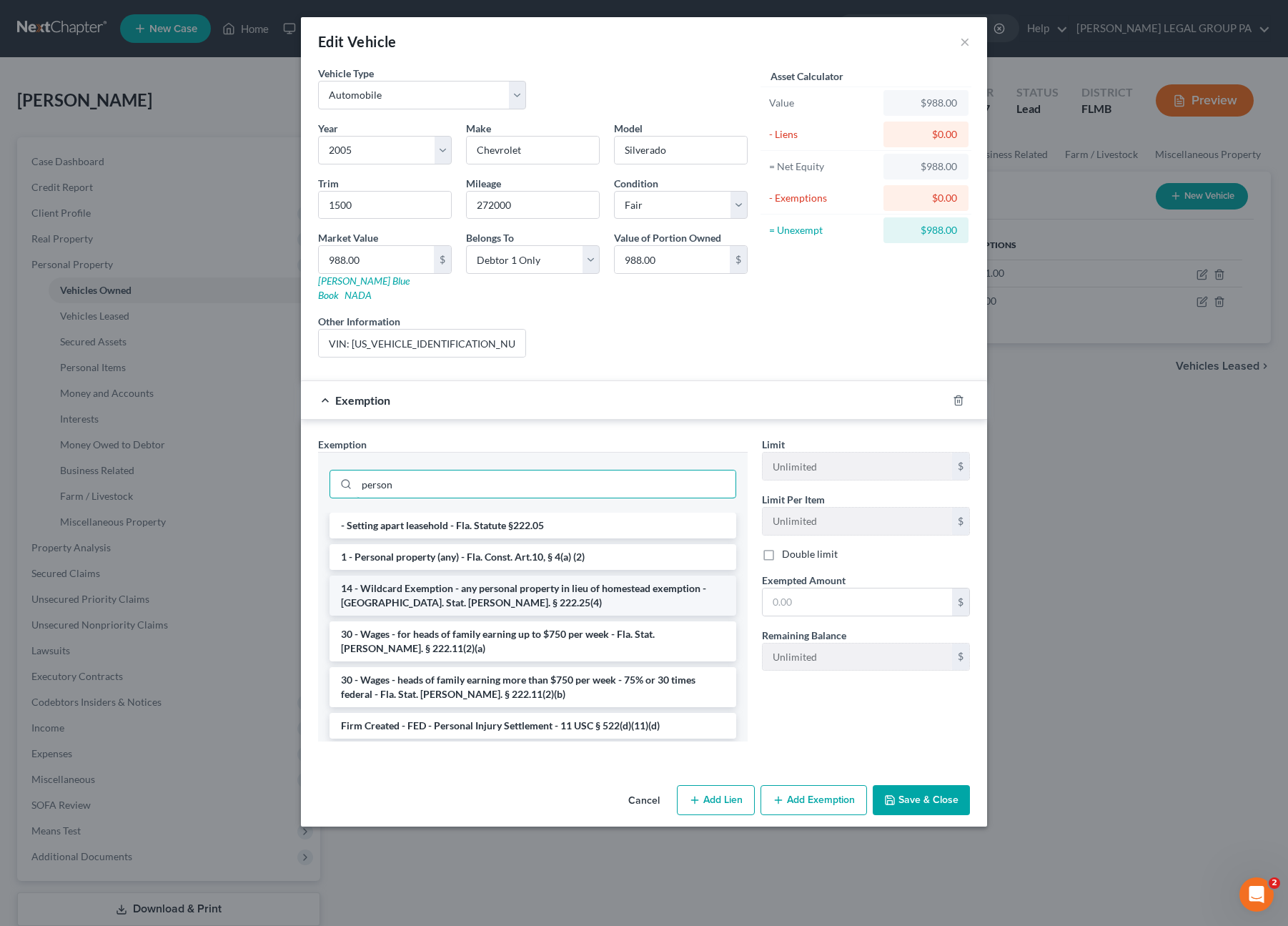
type input "person"
click at [537, 576] on li "14 - Wildcard Exemption - any personal property in lieu of homestead exemption …" at bounding box center [533, 596] width 407 height 40
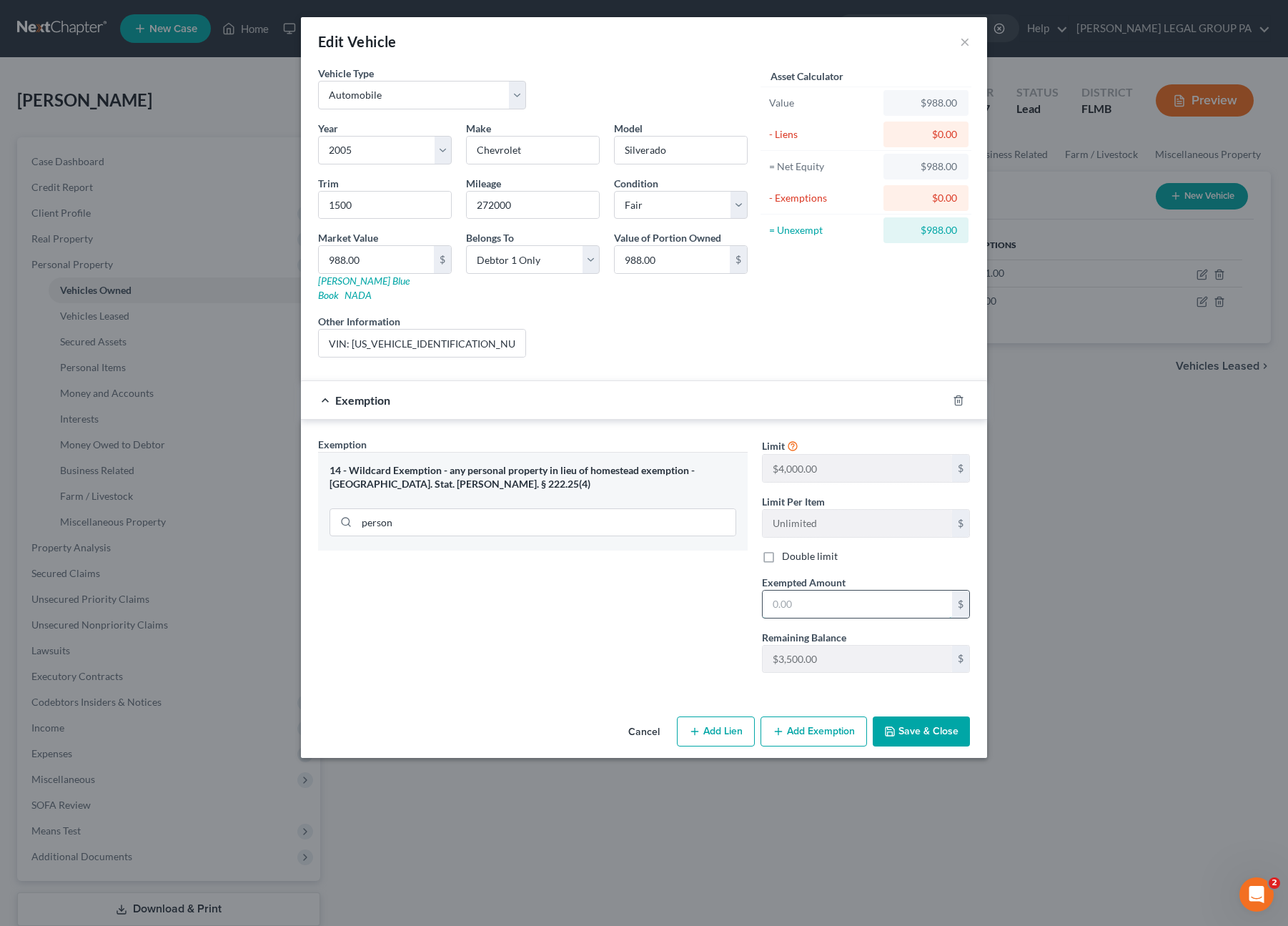
click at [818, 590] on input "text" at bounding box center [858, 603] width 190 height 27
type input "988.00"
click at [925, 722] on button "Save & Close" at bounding box center [922, 731] width 97 height 30
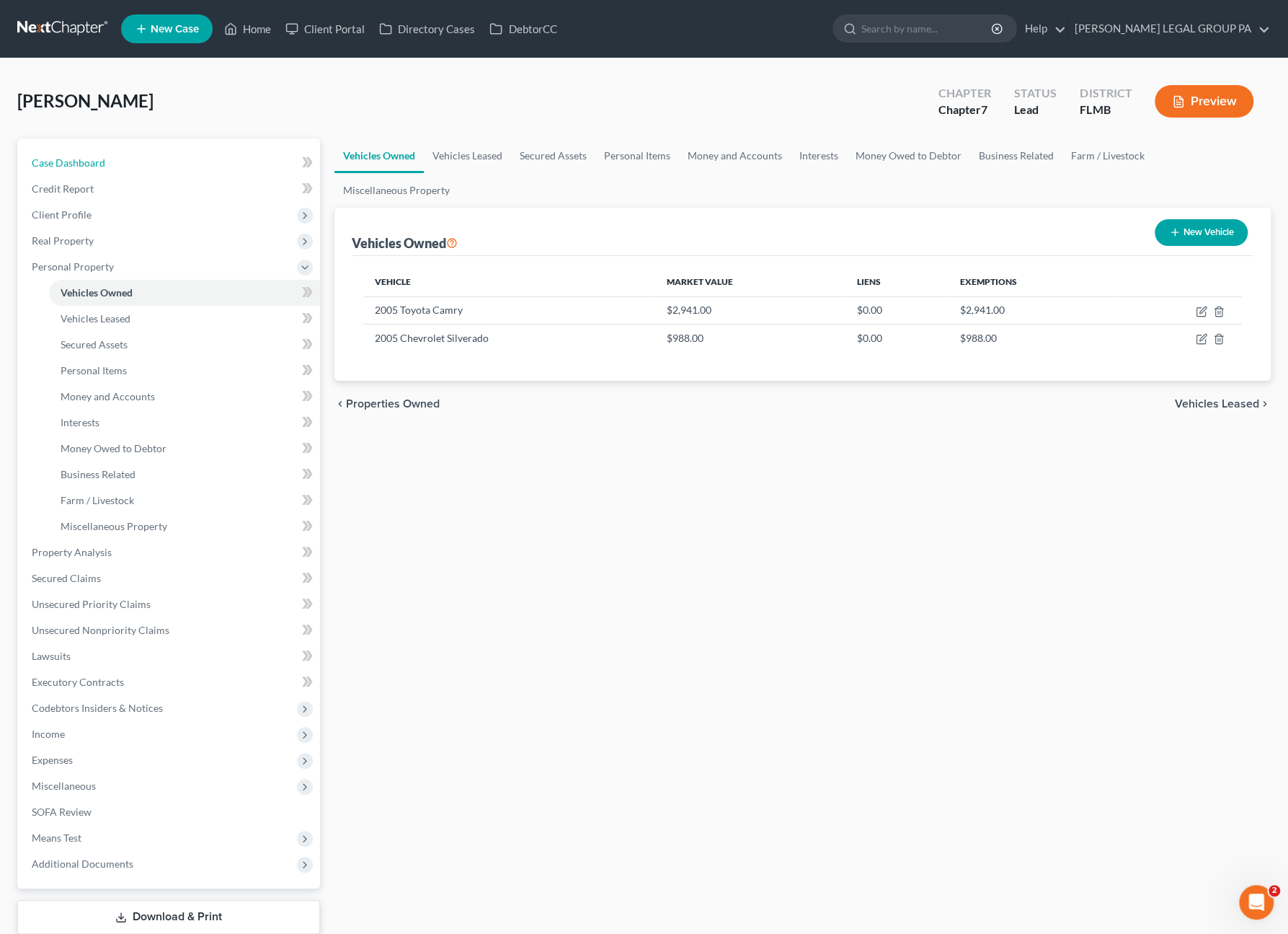
drag, startPoint x: 63, startPoint y: 160, endPoint x: 238, endPoint y: 75, distance: 194.6
click at [63, 160] on span "Case Dashboard" at bounding box center [68, 162] width 74 height 12
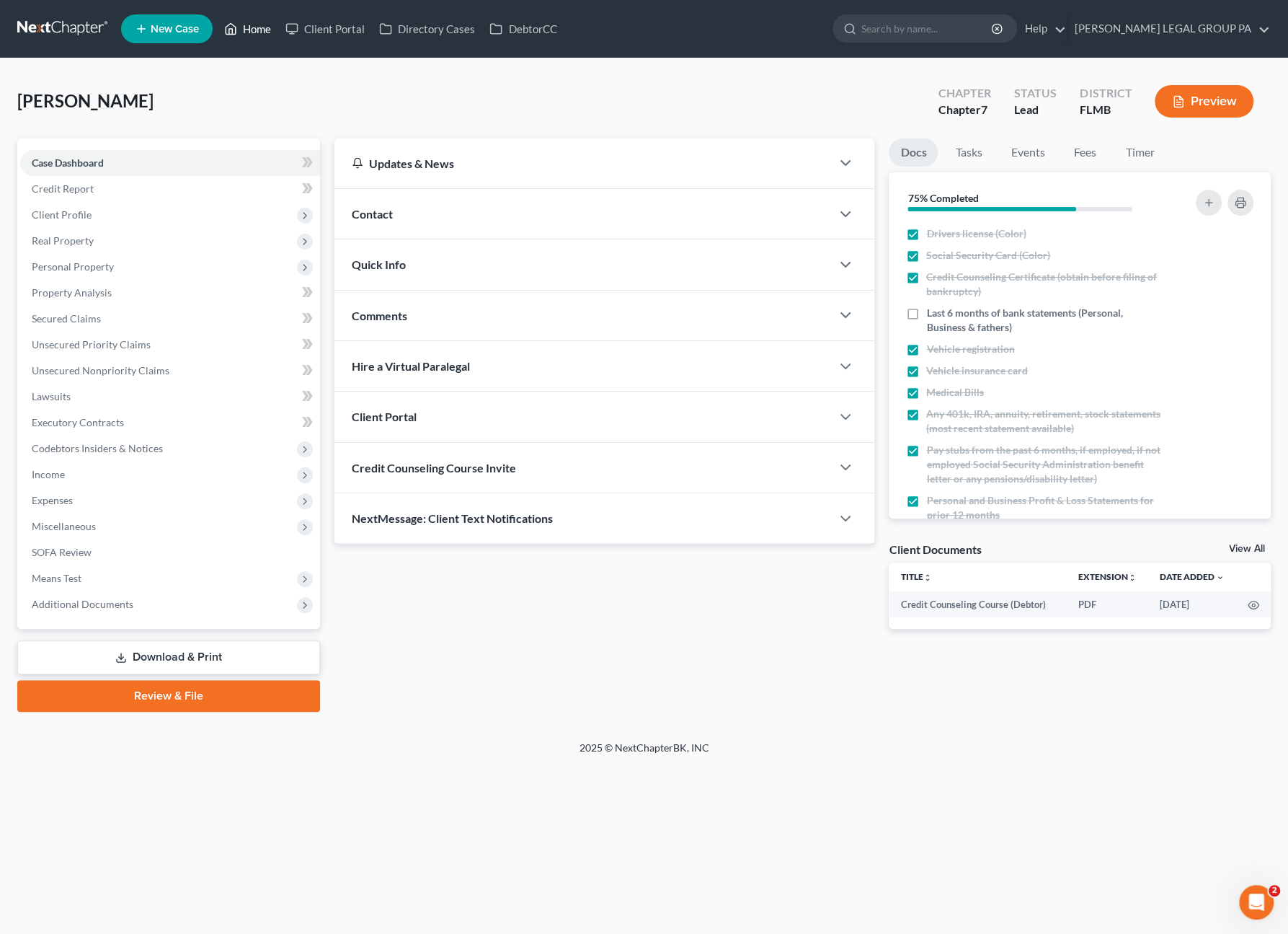
click at [257, 32] on link "Home" at bounding box center [247, 29] width 61 height 26
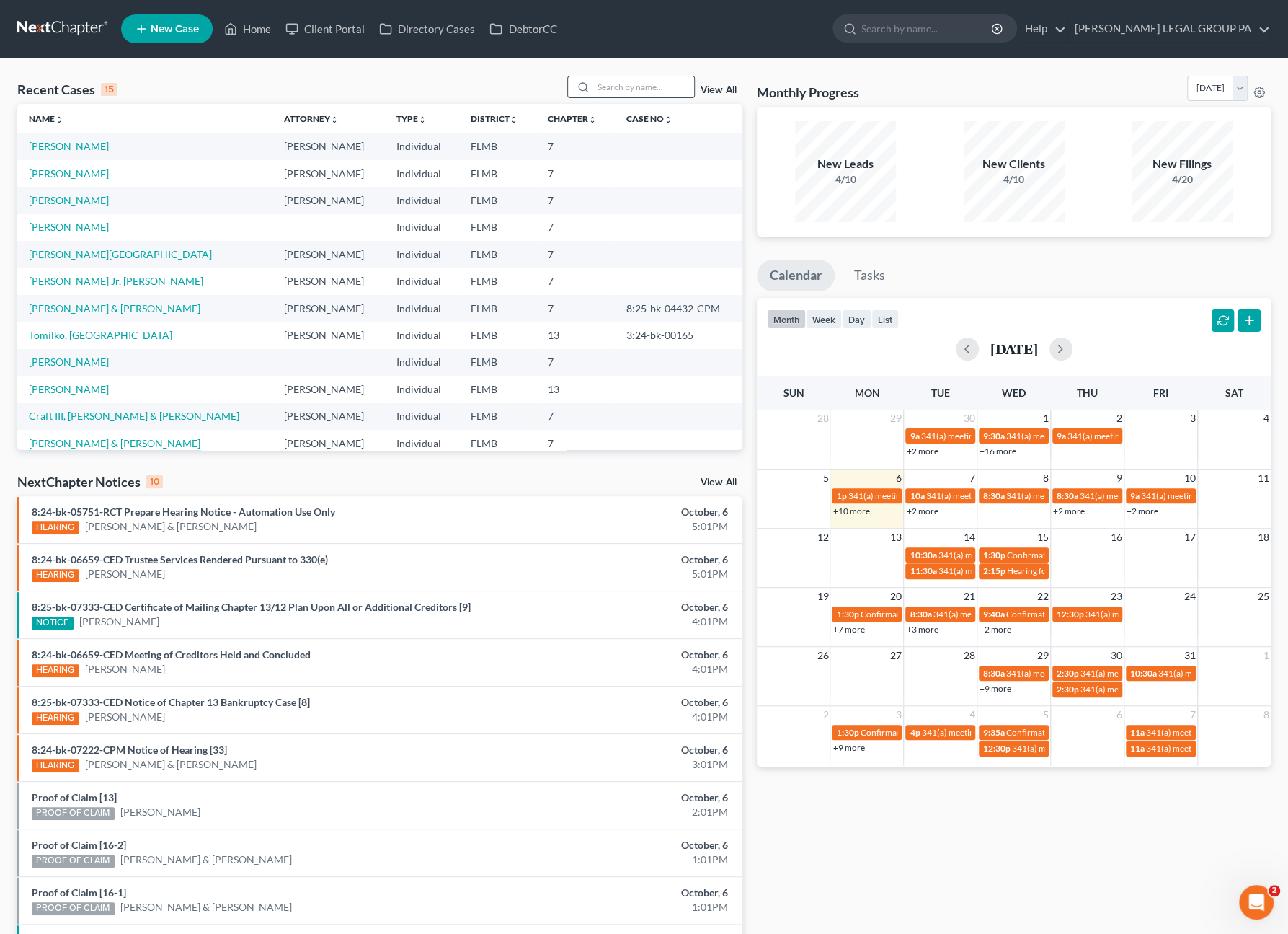
click at [627, 79] on input "search" at bounding box center [644, 87] width 101 height 21
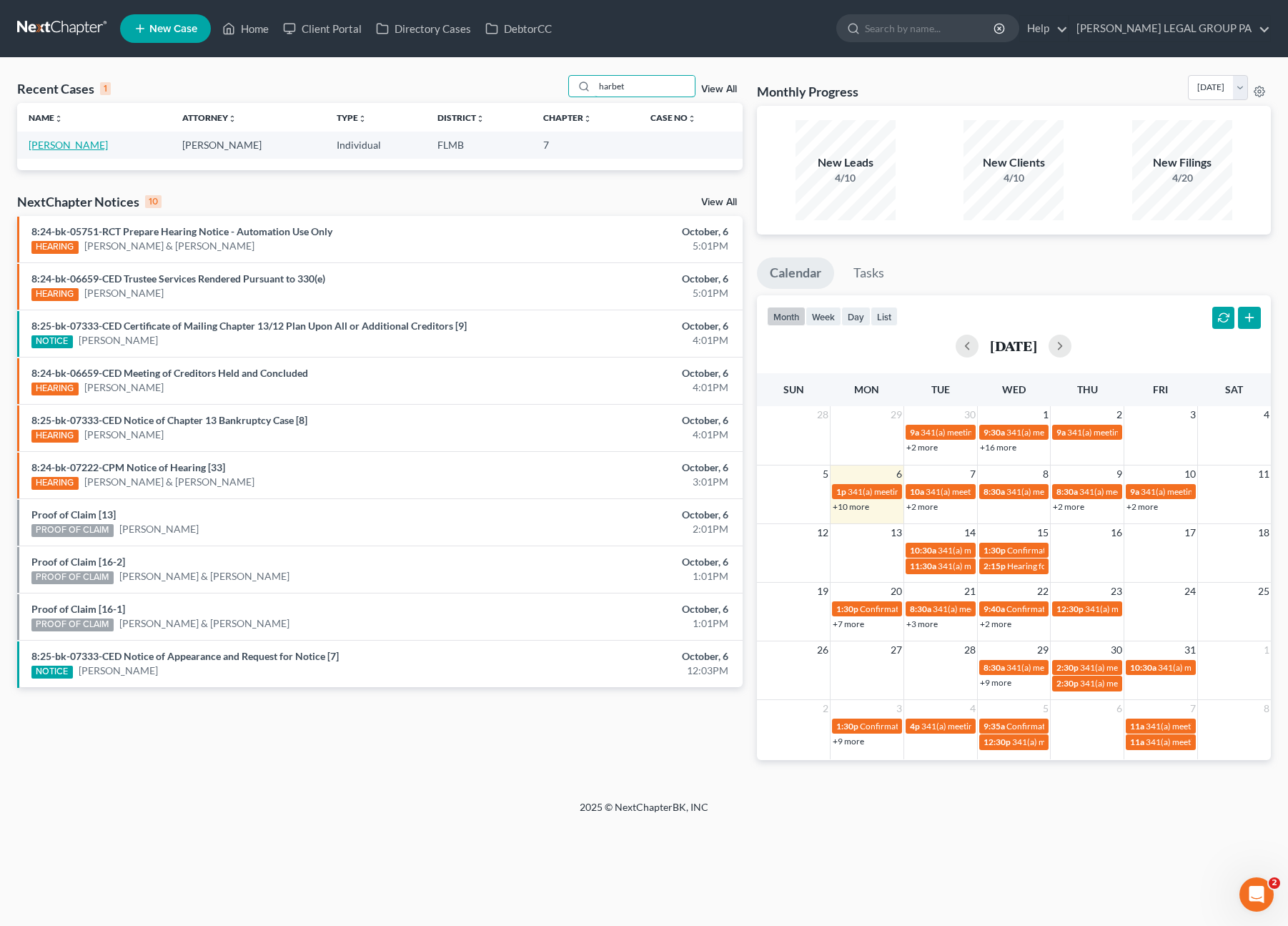
type input "harbet"
click at [54, 147] on link "[PERSON_NAME]" at bounding box center [68, 144] width 79 height 12
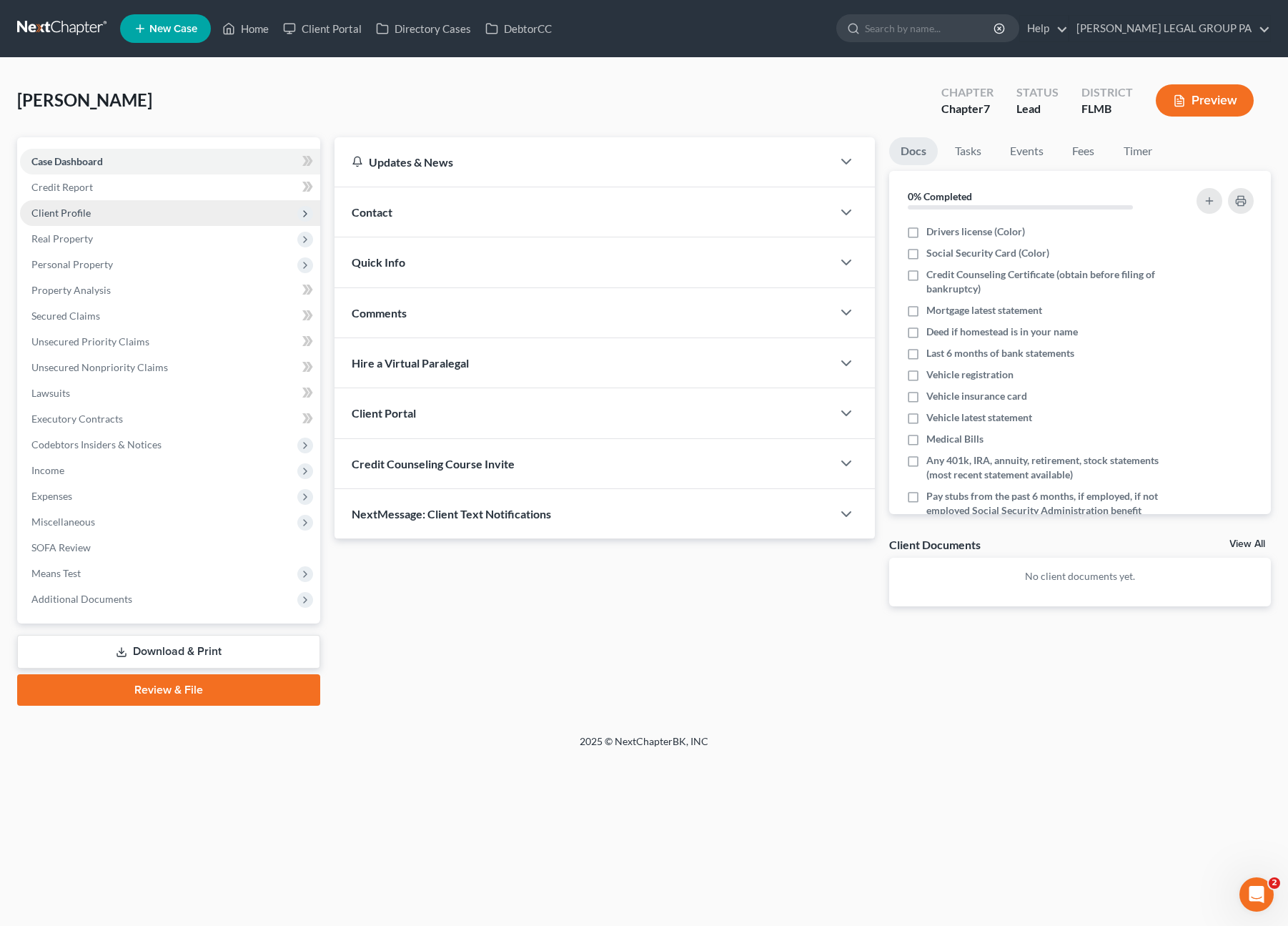
drag, startPoint x: 452, startPoint y: 87, endPoint x: 66, endPoint y: 206, distance: 403.9
click at [452, 87] on div "[PERSON_NAME] Upgraded Chapter Chapter 7 Status Lead District [GEOGRAPHIC_DATA]…" at bounding box center [644, 106] width 1254 height 63
click at [66, 207] on span "Client Profile" at bounding box center [61, 213] width 59 height 12
click at [93, 213] on span "Client Profile" at bounding box center [170, 213] width 300 height 26
click at [54, 218] on span "Client Profile" at bounding box center [61, 213] width 59 height 12
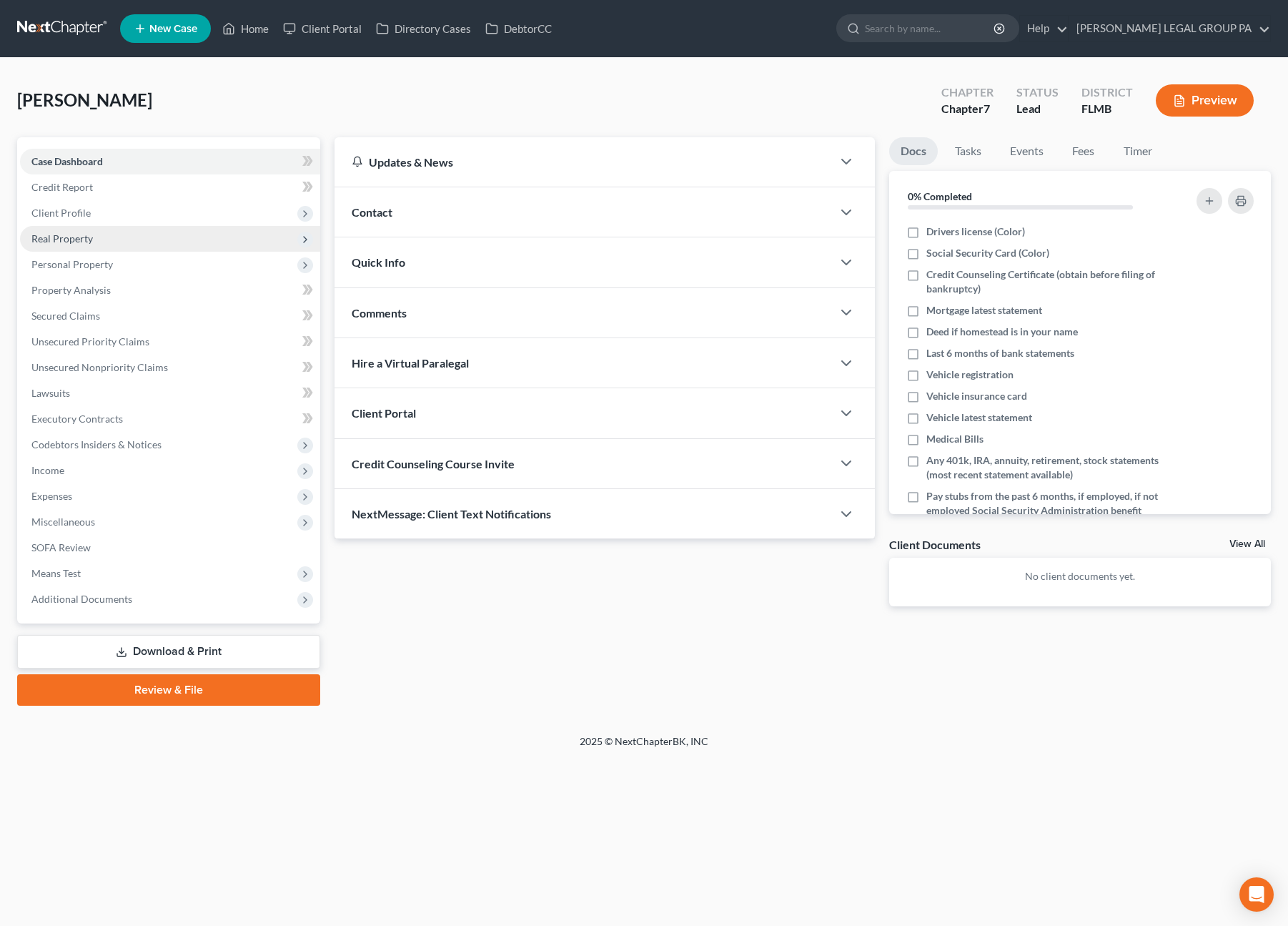
click at [83, 230] on span "Real Property" at bounding box center [170, 239] width 300 height 26
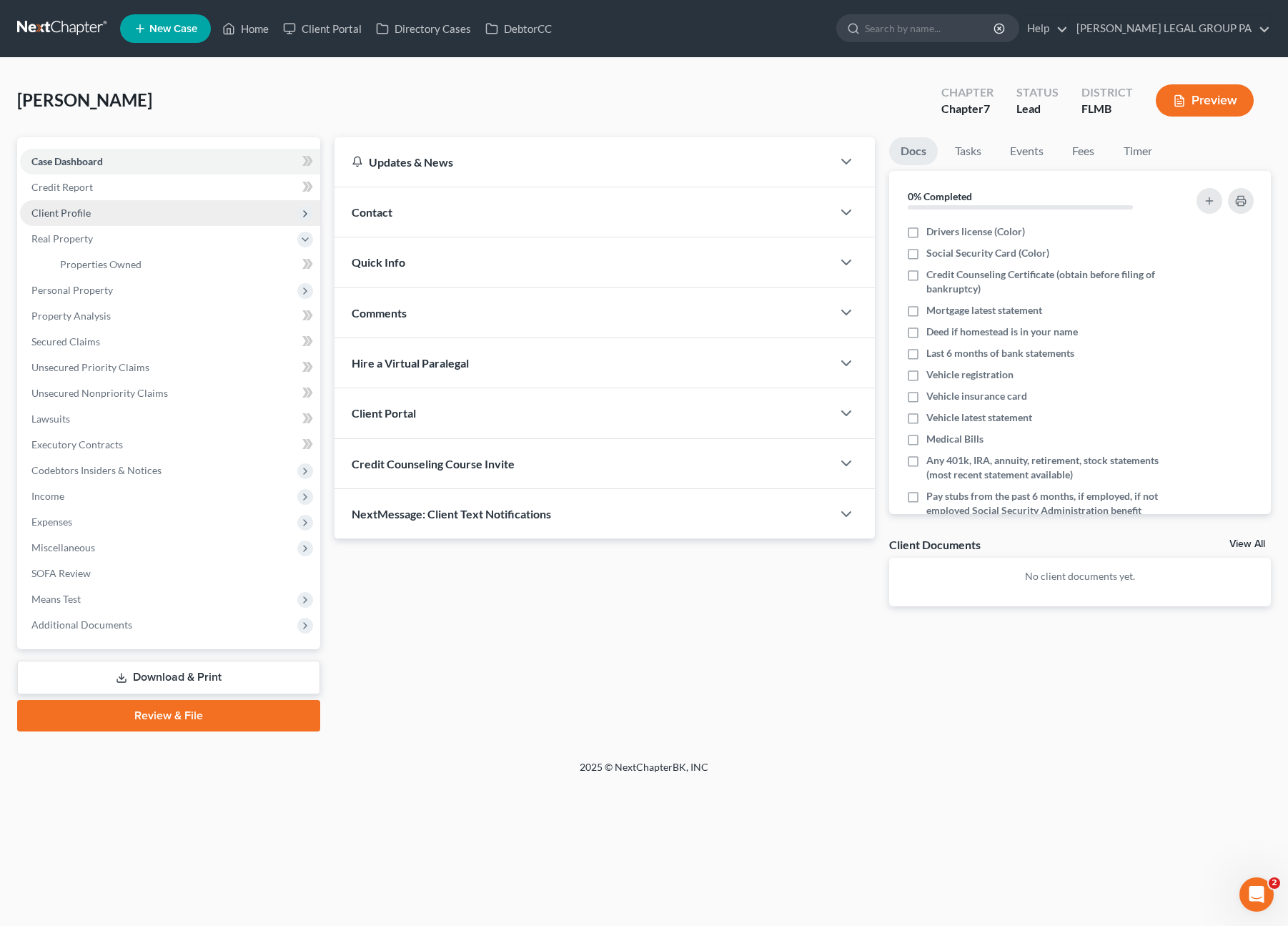
click at [75, 208] on span "Client Profile" at bounding box center [61, 213] width 59 height 12
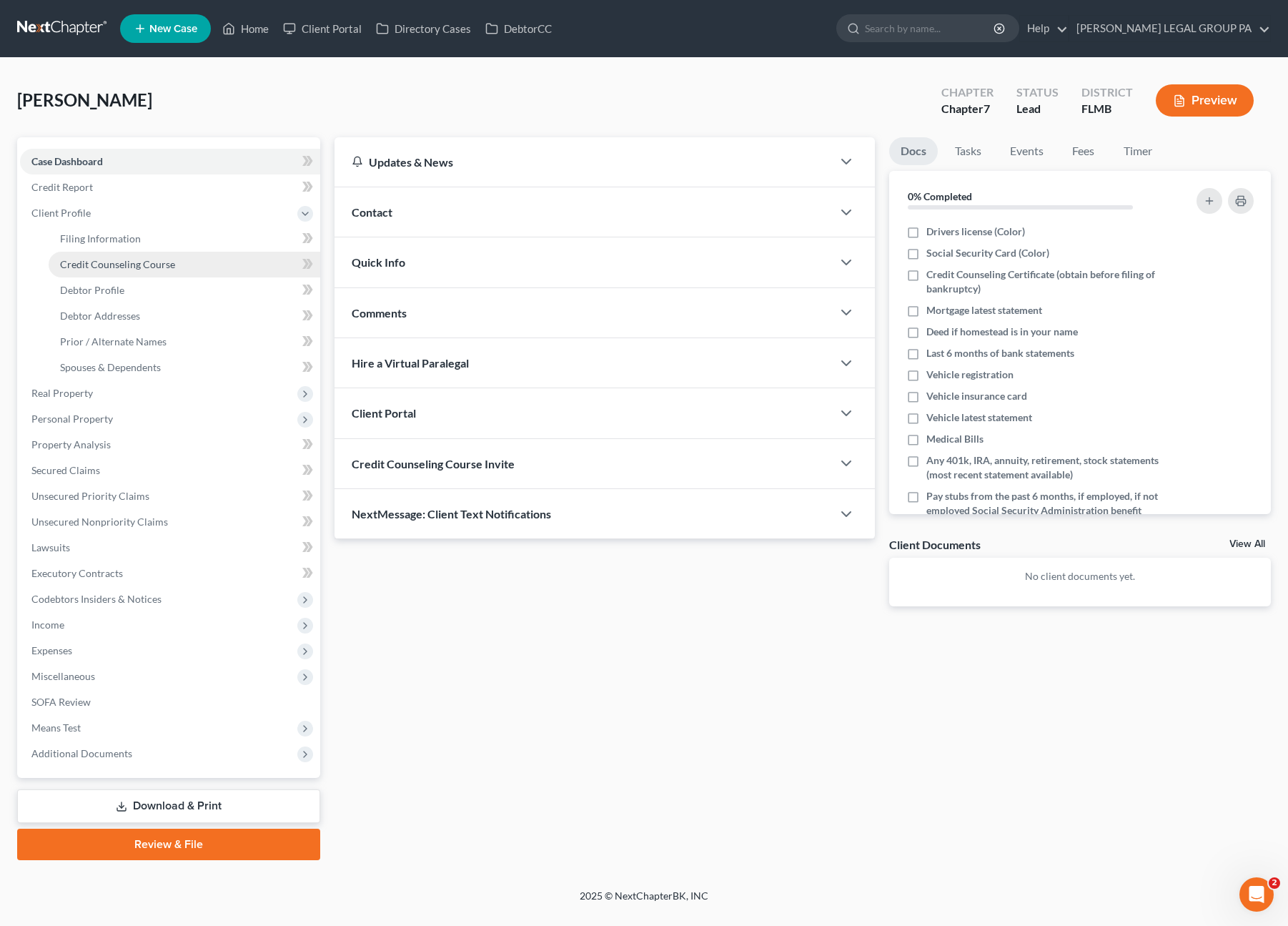
click at [97, 262] on span "Credit Counseling Course" at bounding box center [117, 264] width 115 height 12
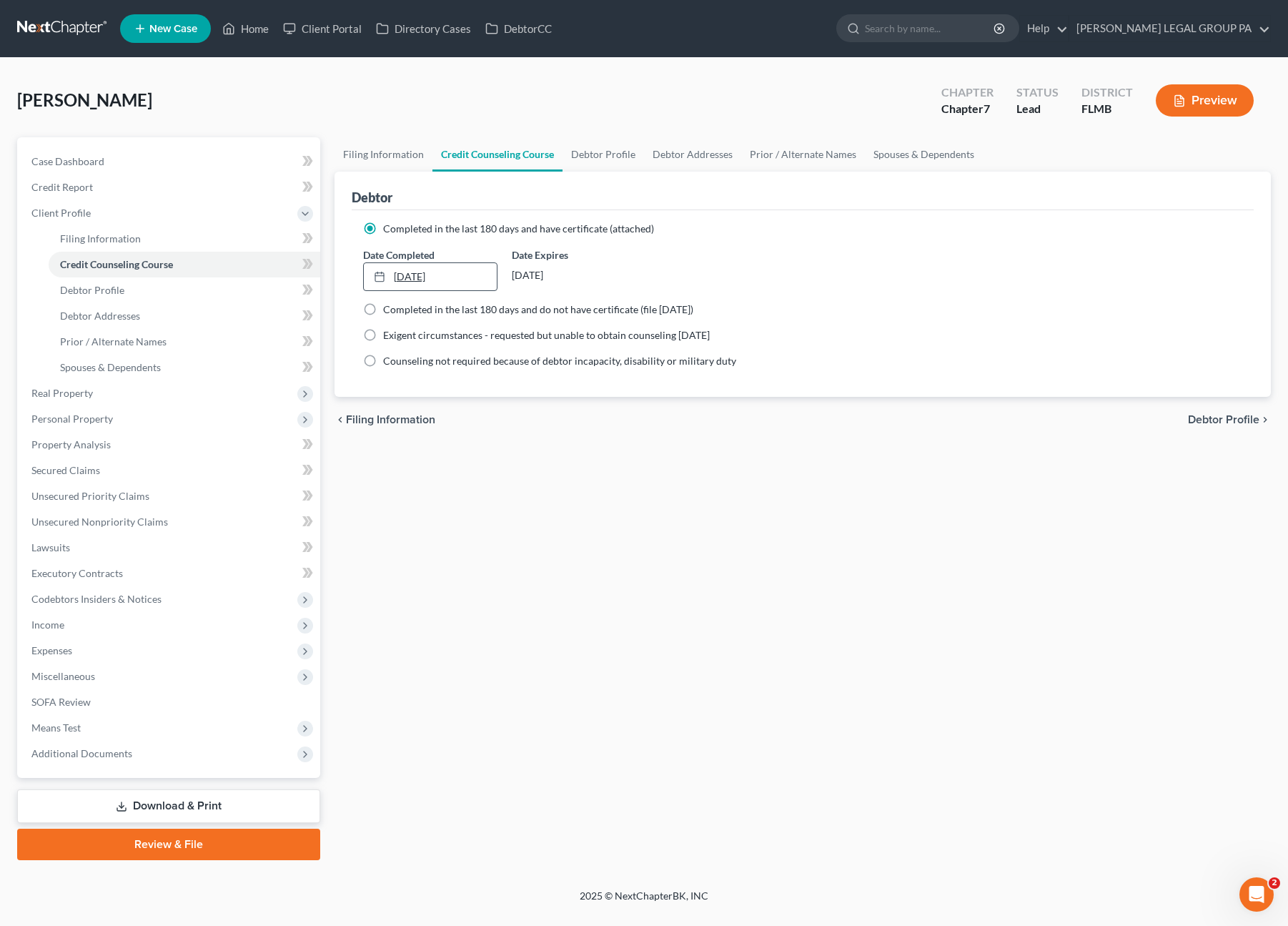
click at [432, 279] on link "[DATE]" at bounding box center [430, 276] width 133 height 27
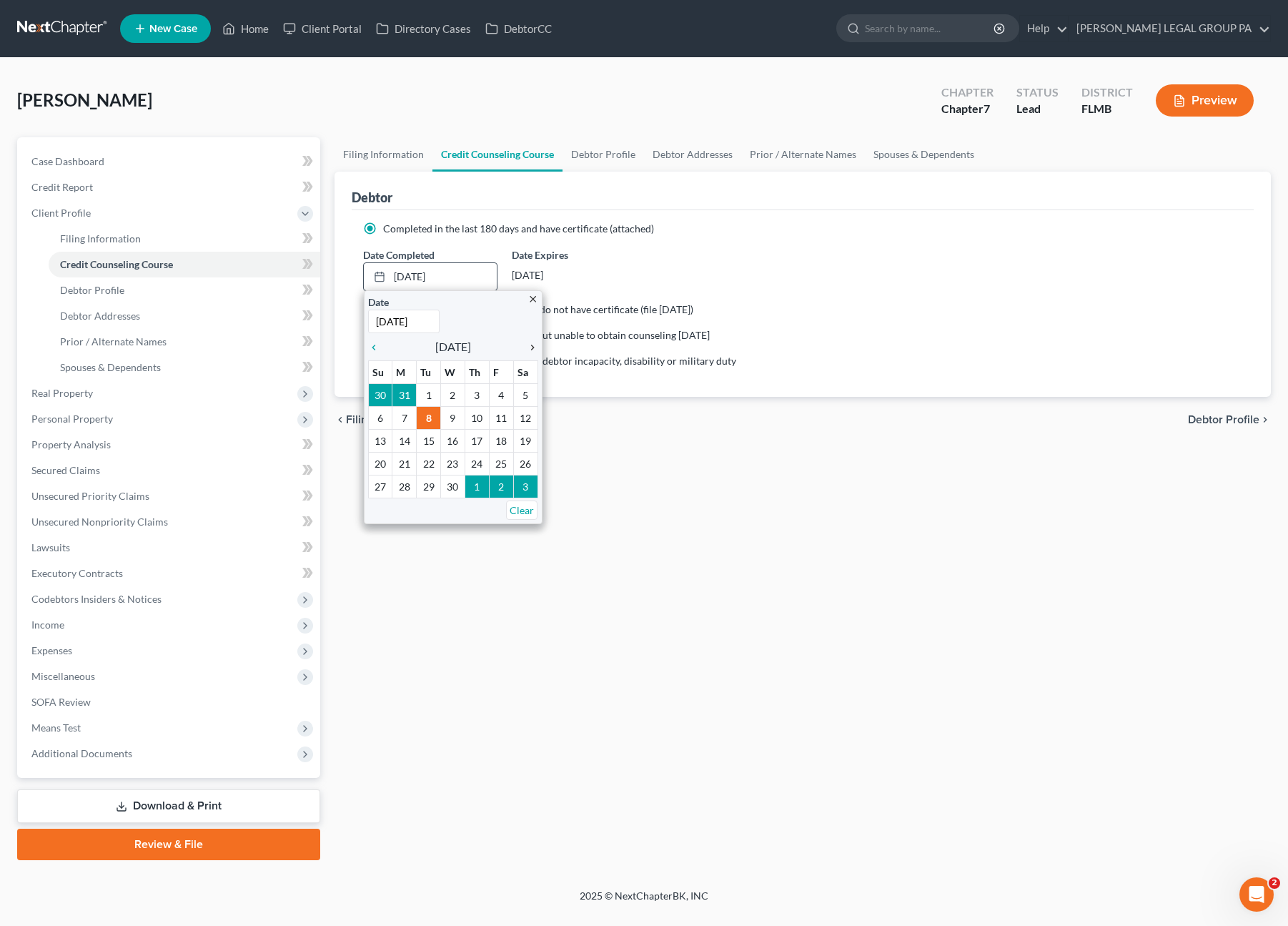
click at [534, 345] on icon "chevron_right" at bounding box center [529, 347] width 18 height 11
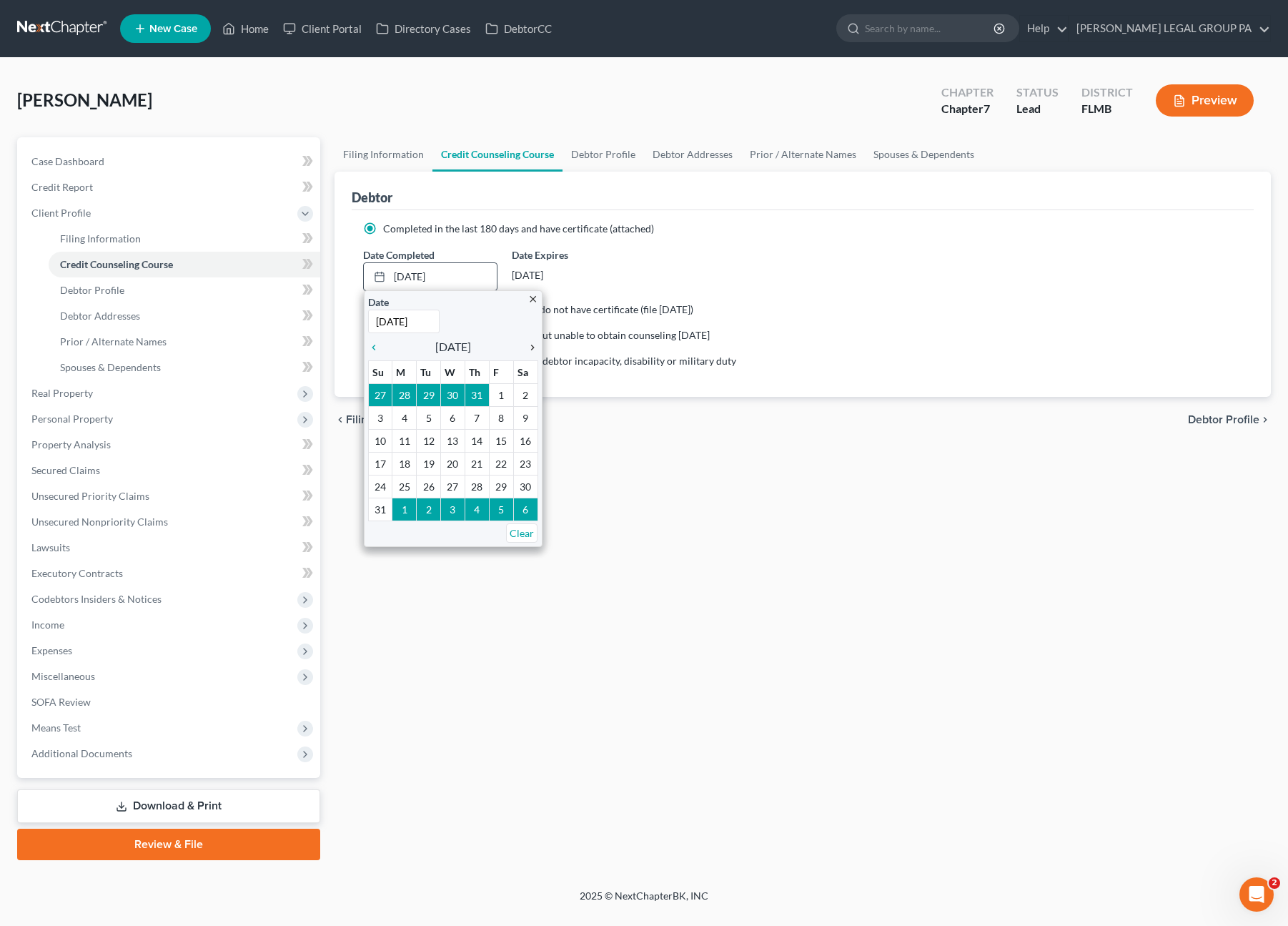
click at [534, 345] on icon "chevron_right" at bounding box center [529, 347] width 18 height 11
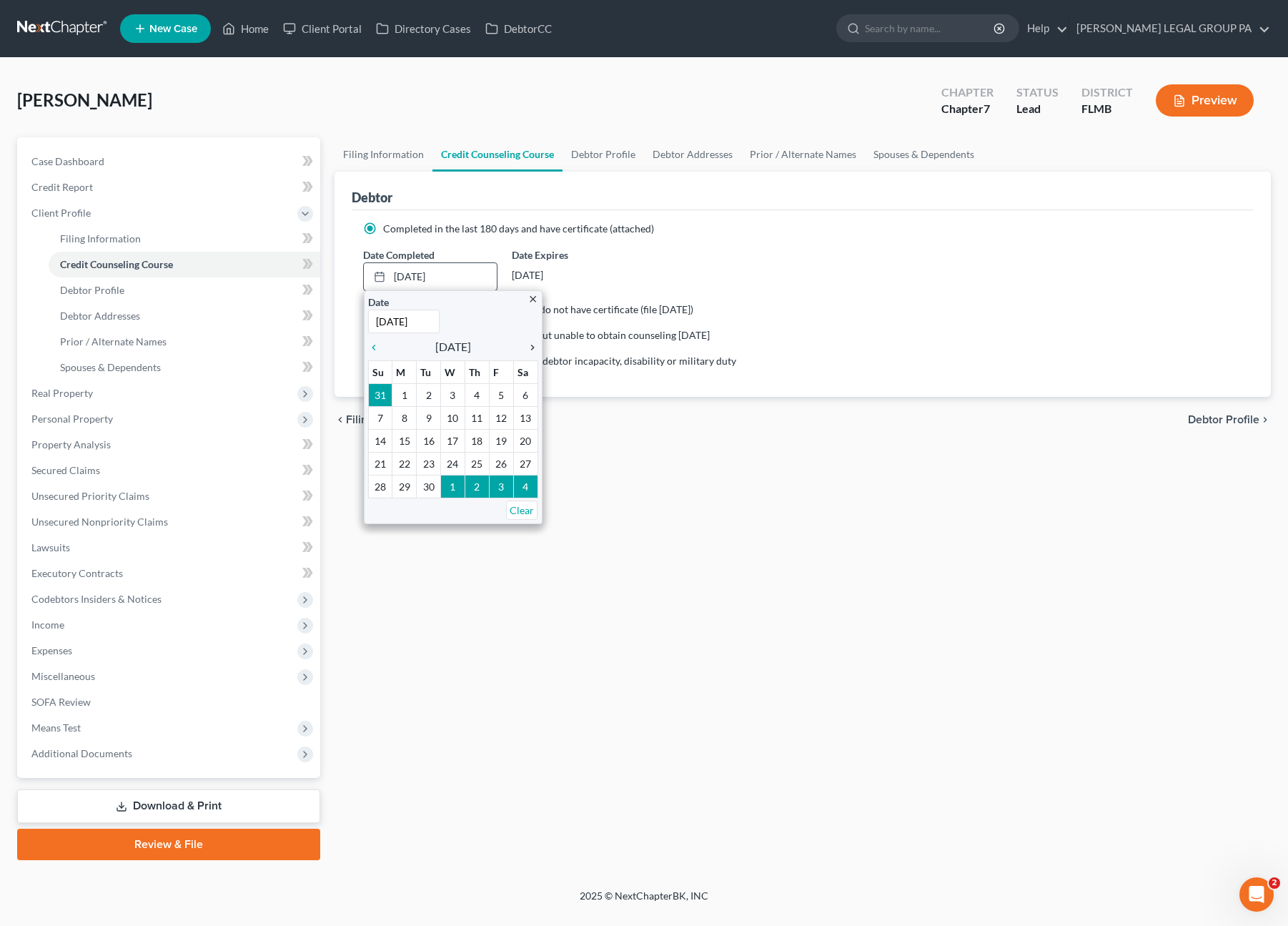
click at [534, 345] on icon "chevron_right" at bounding box center [529, 347] width 18 height 11
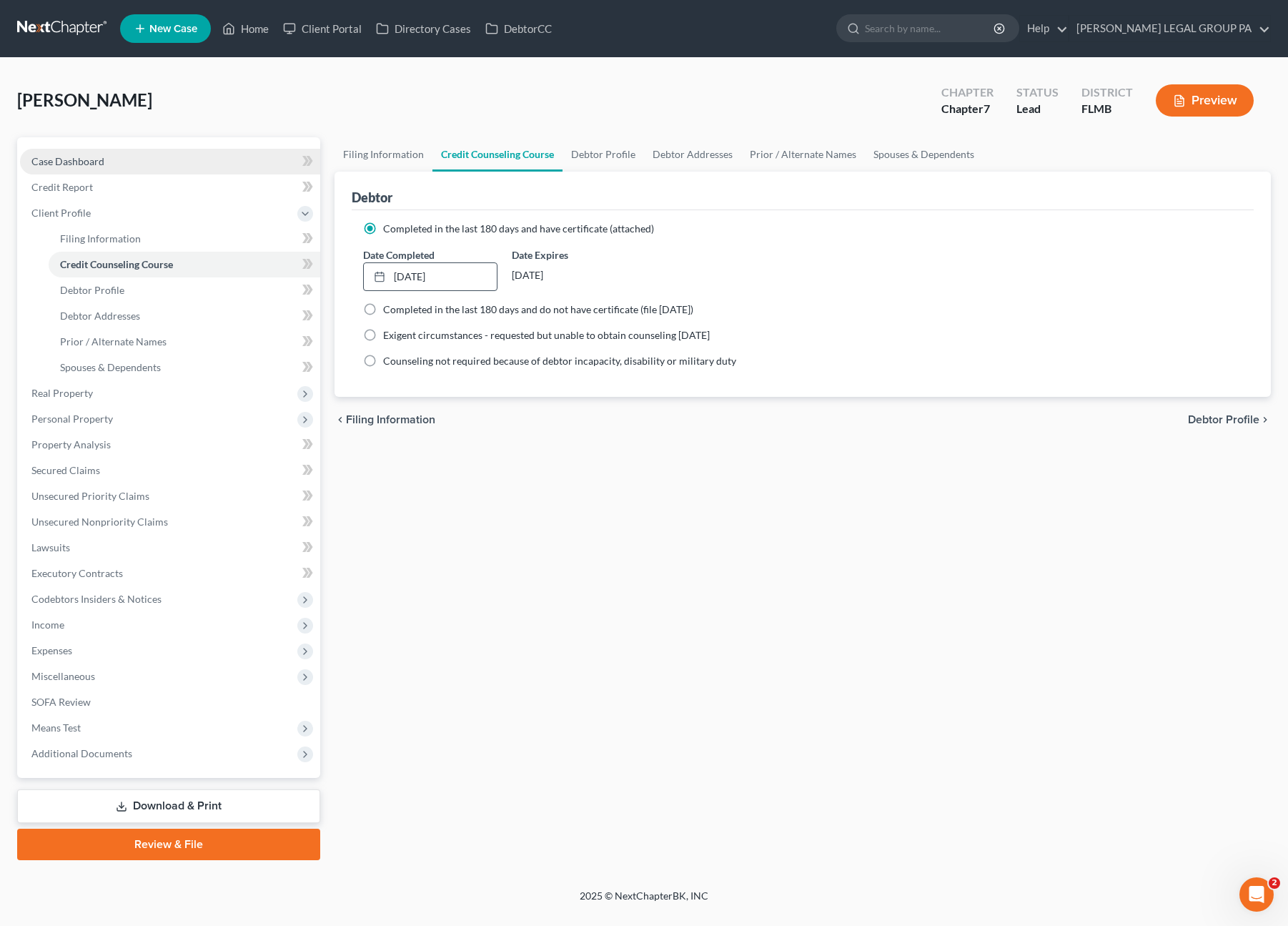
click at [78, 159] on span "Case Dashboard" at bounding box center [68, 161] width 73 height 12
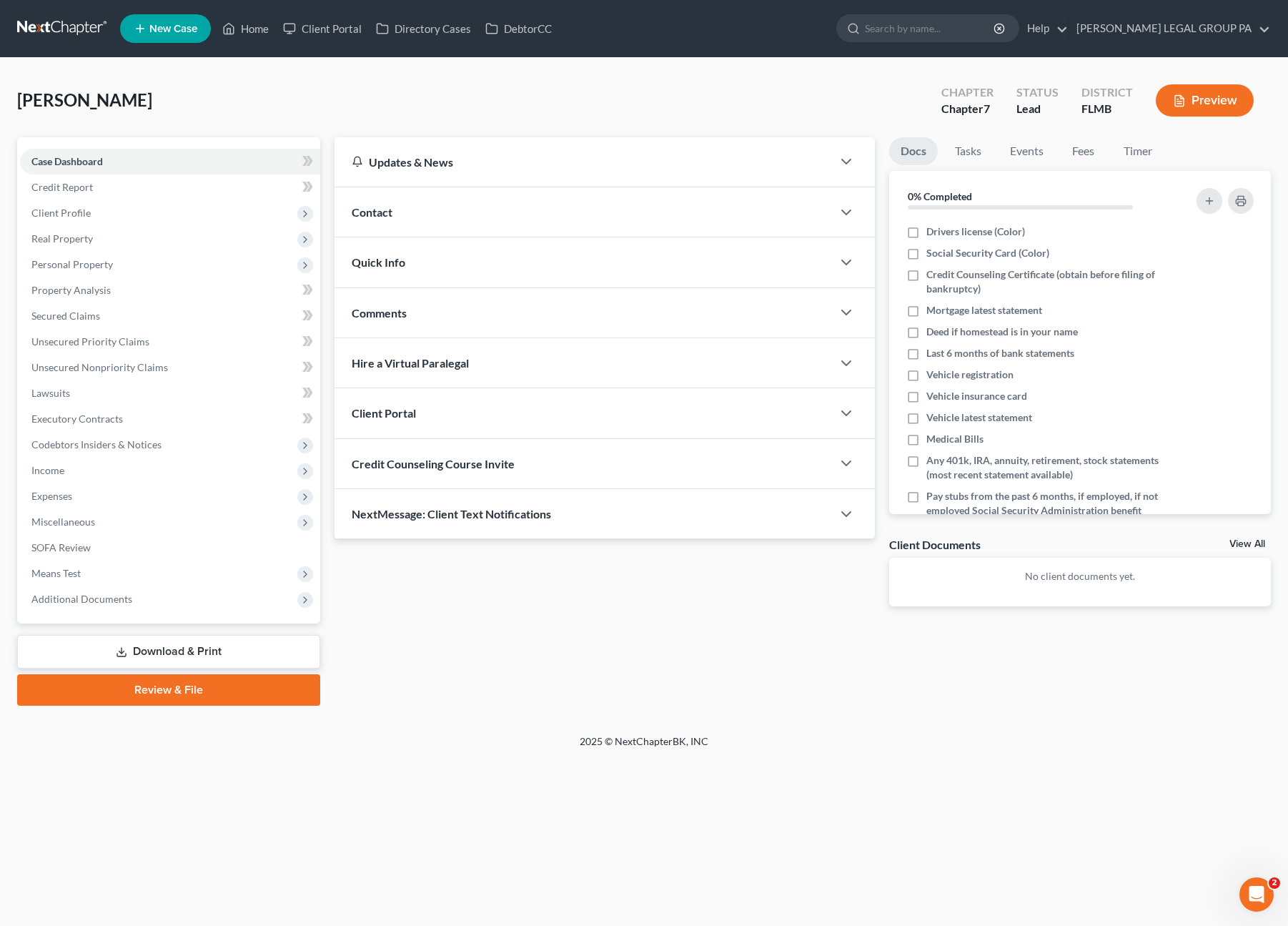
click at [425, 110] on div "[PERSON_NAME] Upgraded Chapter Chapter 7 Status Lead District [GEOGRAPHIC_DATA]…" at bounding box center [644, 106] width 1254 height 63
click at [71, 278] on link "Property Analysis" at bounding box center [170, 290] width 300 height 26
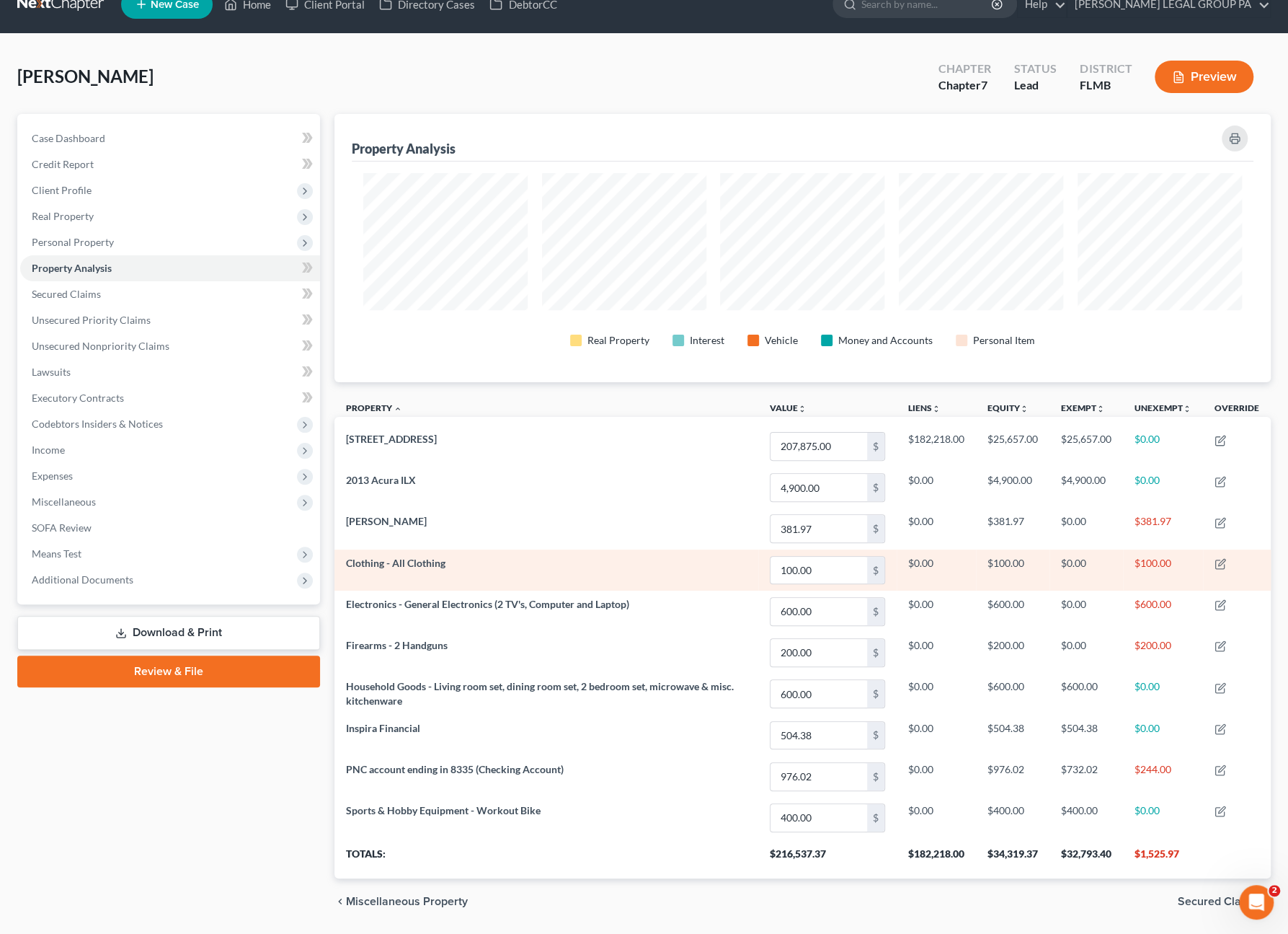
scroll to position [65, 0]
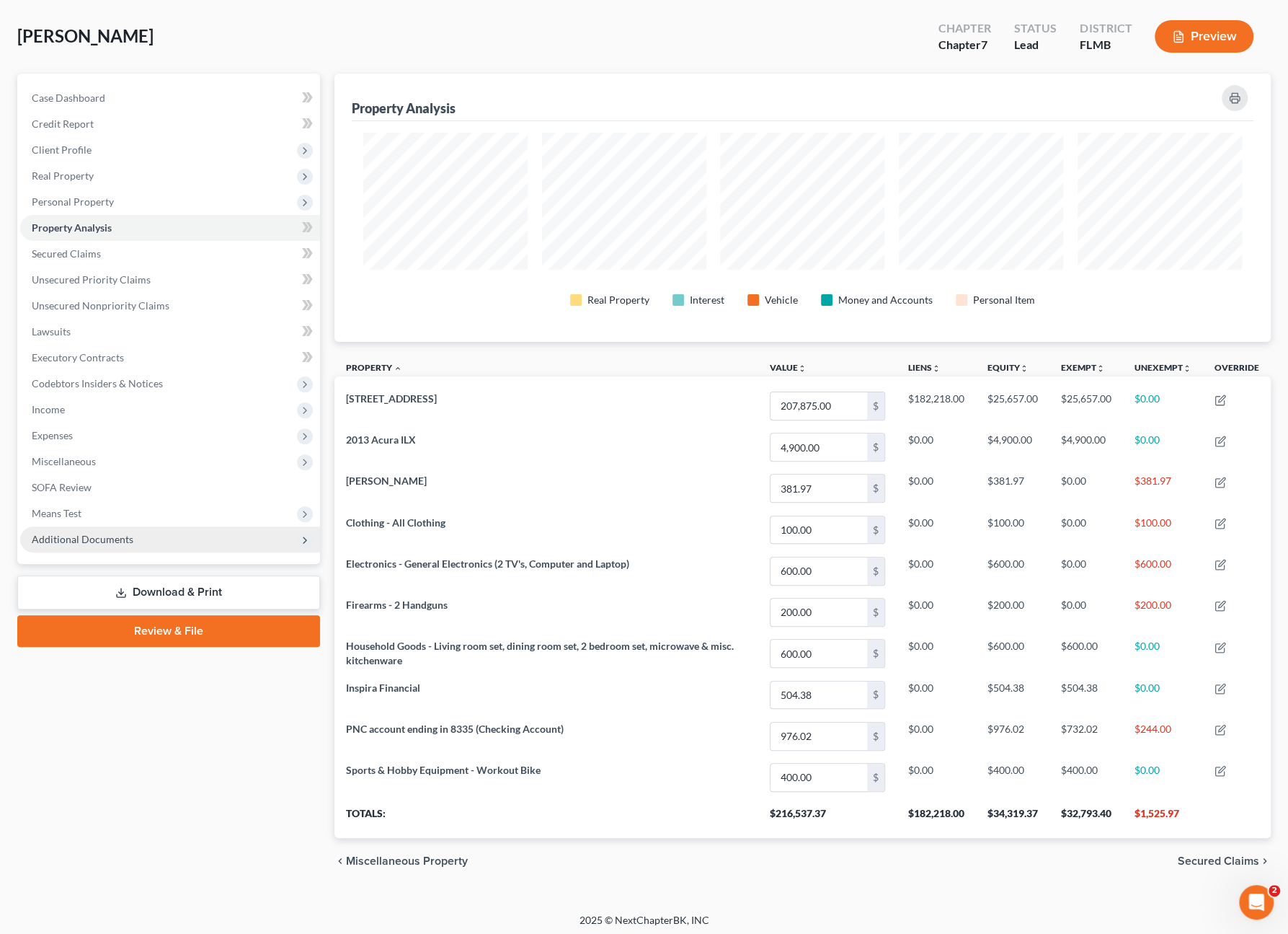
click at [94, 531] on span "Additional Documents" at bounding box center [170, 539] width 300 height 26
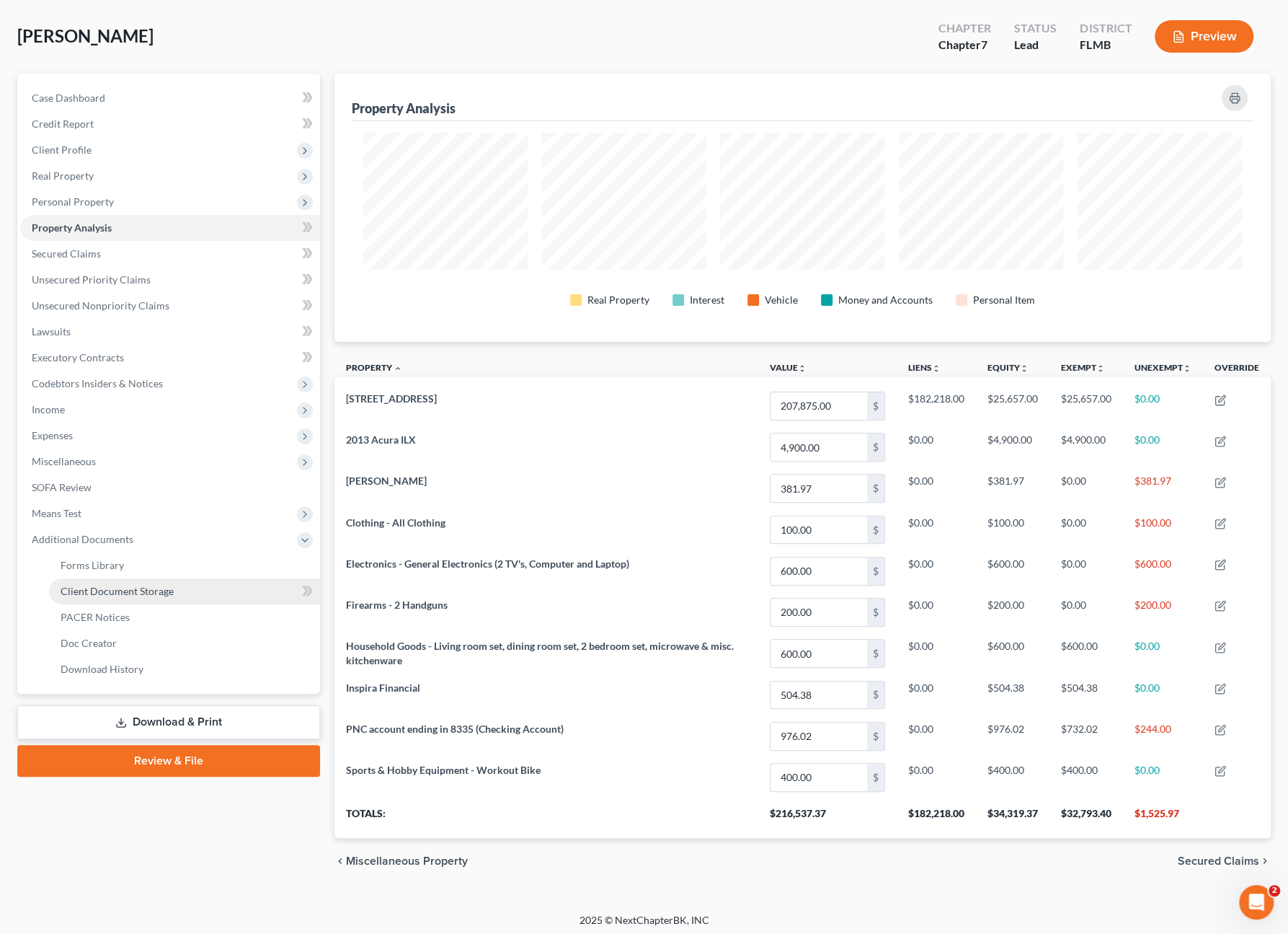
click at [103, 592] on span "Client Document Storage" at bounding box center [117, 591] width 113 height 12
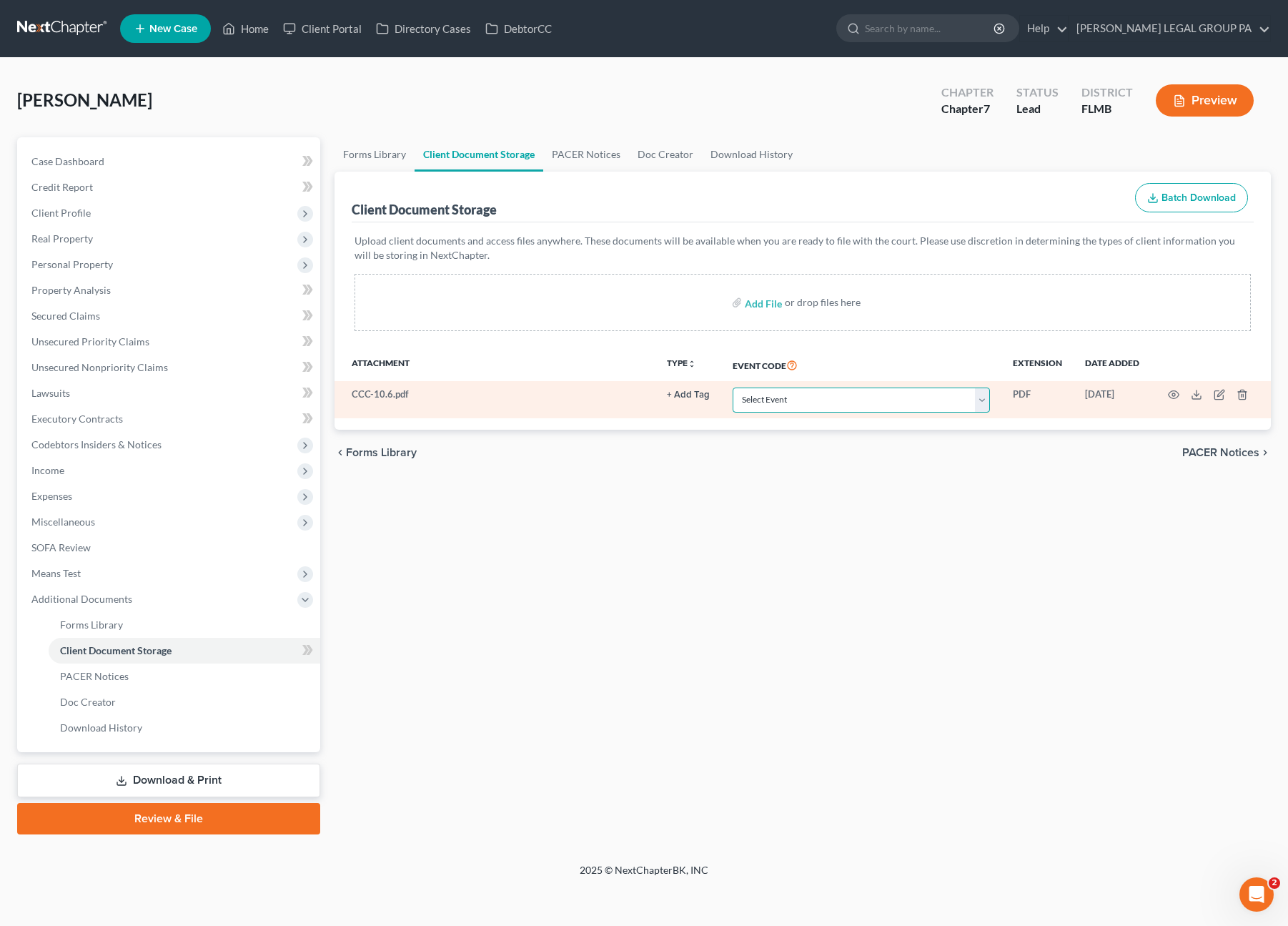
click at [775, 400] on select "Select Event 20 Largest Unsecured Creditors Amended Chapter 13 Plan Amended Cre…" at bounding box center [862, 400] width 257 height 25
select select "9"
click at [734, 388] on select "Select Event 20 Largest Unsecured Creditors Amended Chapter 13 Plan Amended Cre…" at bounding box center [862, 400] width 257 height 25
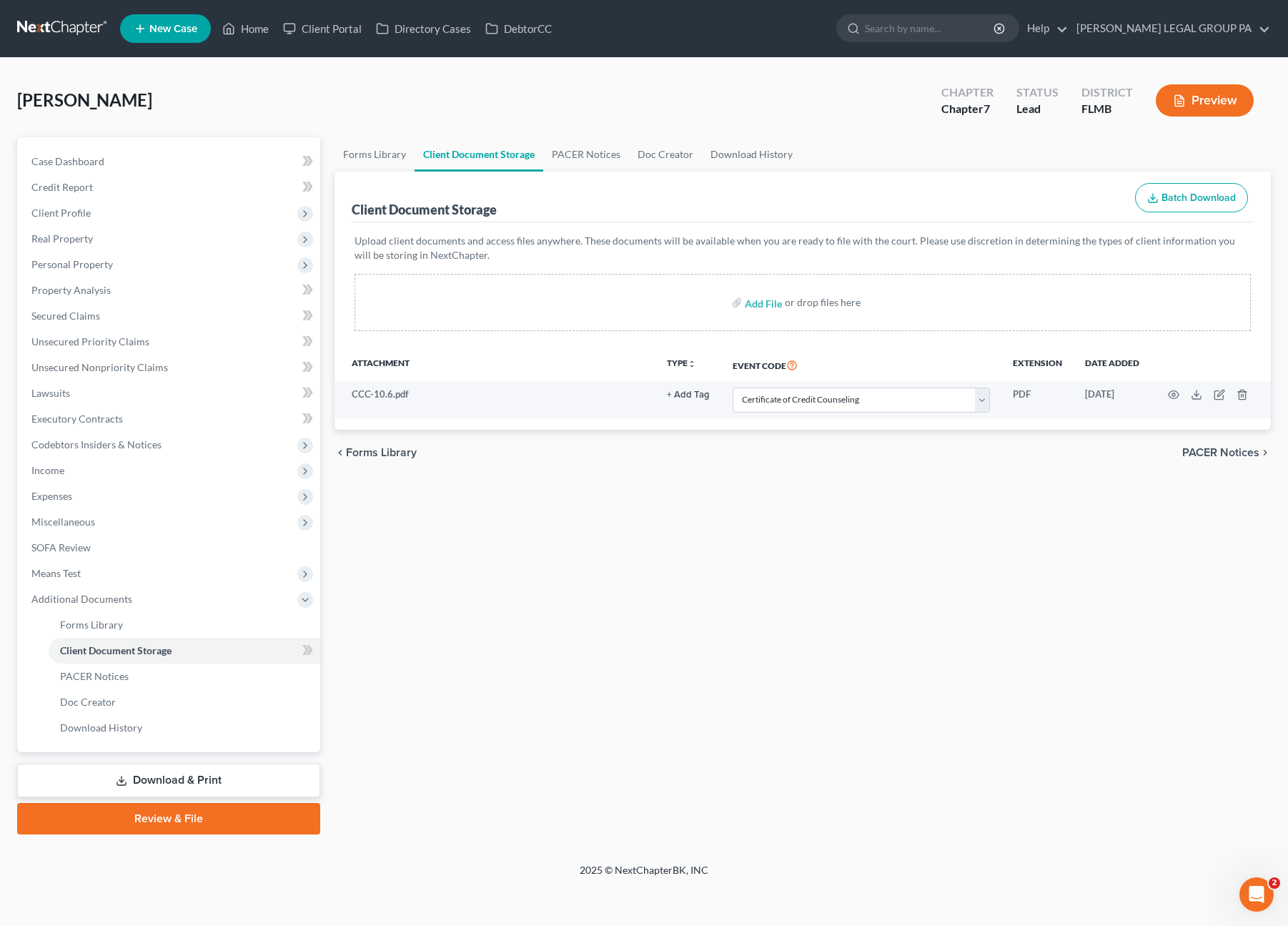
click at [775, 535] on div "Forms Library Client Document Storage PACER Notices Doc Creator Download Histor…" at bounding box center [803, 485] width 951 height 696
click at [178, 820] on link "Review & File" at bounding box center [169, 818] width 304 height 31
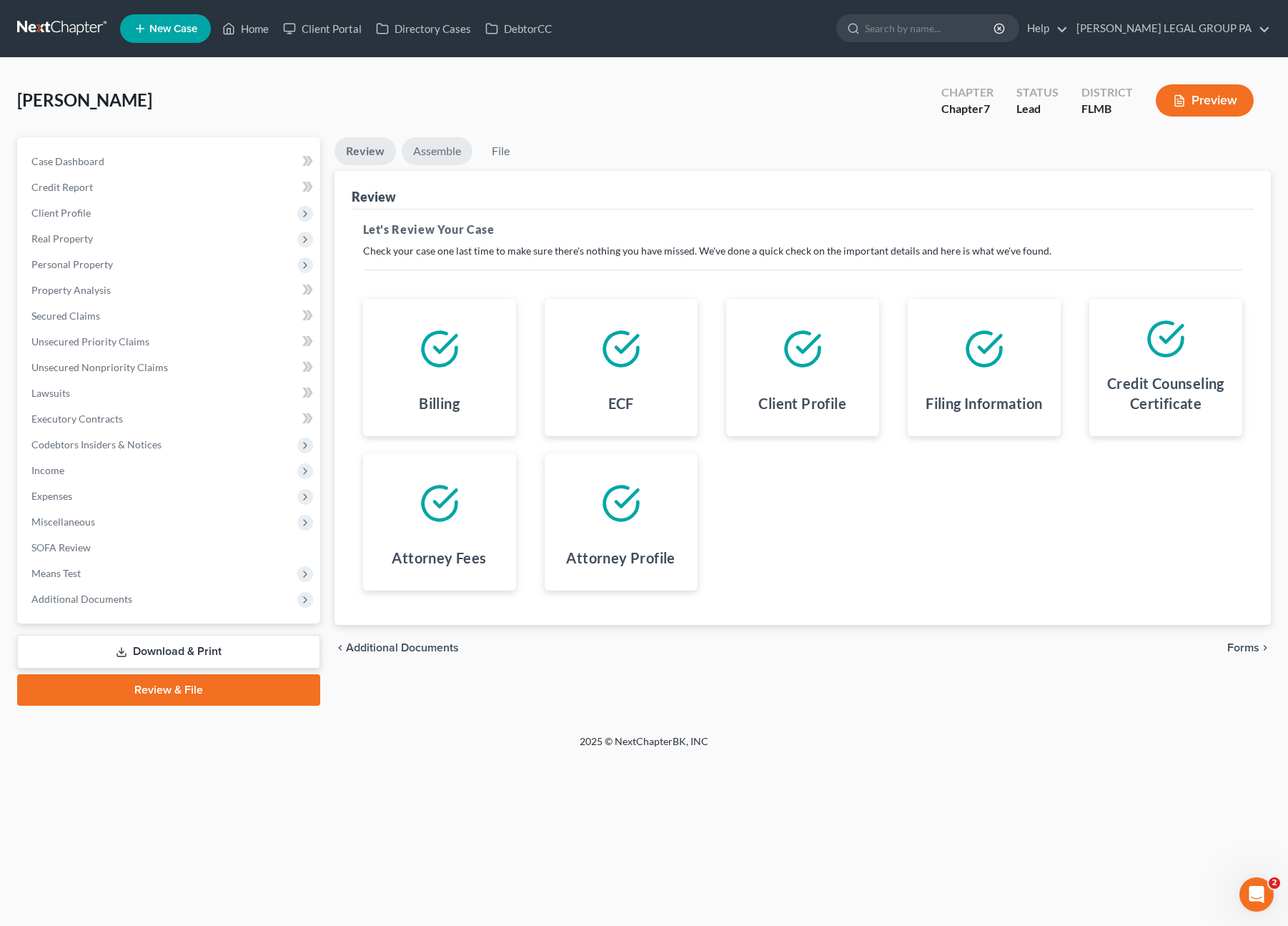
click at [448, 152] on link "Assemble" at bounding box center [437, 151] width 70 height 28
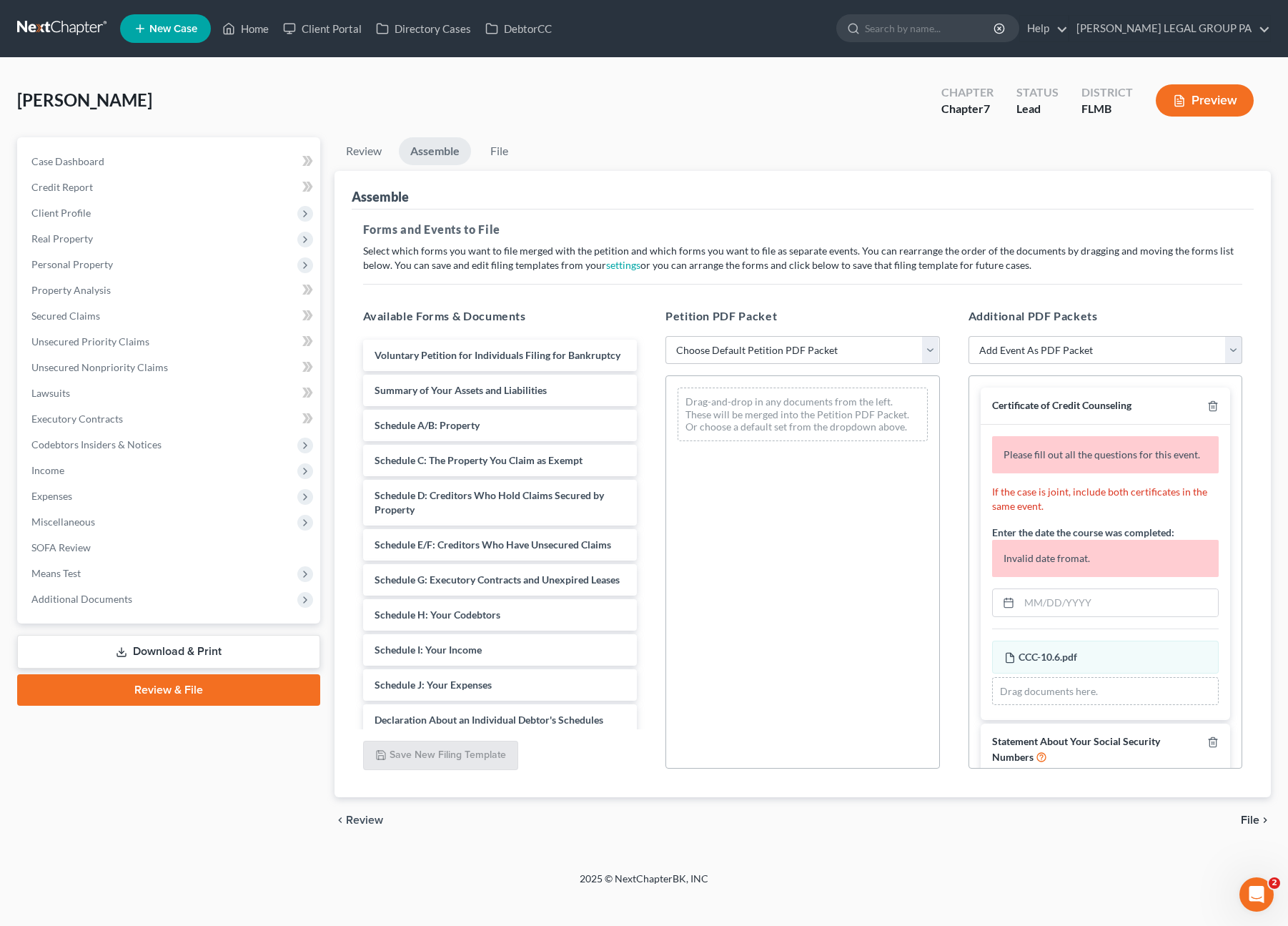
click at [781, 311] on h5 "Petition PDF Packet" at bounding box center [803, 316] width 275 height 17
drag, startPoint x: 838, startPoint y: 343, endPoint x: 827, endPoint y: 345, distance: 11.2
click at [838, 343] on select "Choose Default Petition PDF Packet Complete Bankruptcy Petition (all forms and …" at bounding box center [803, 350] width 275 height 29
select select "0"
click at [665, 336] on select "Choose Default Petition PDF Packet Complete Bankruptcy Petition (all forms and …" at bounding box center [803, 350] width 275 height 29
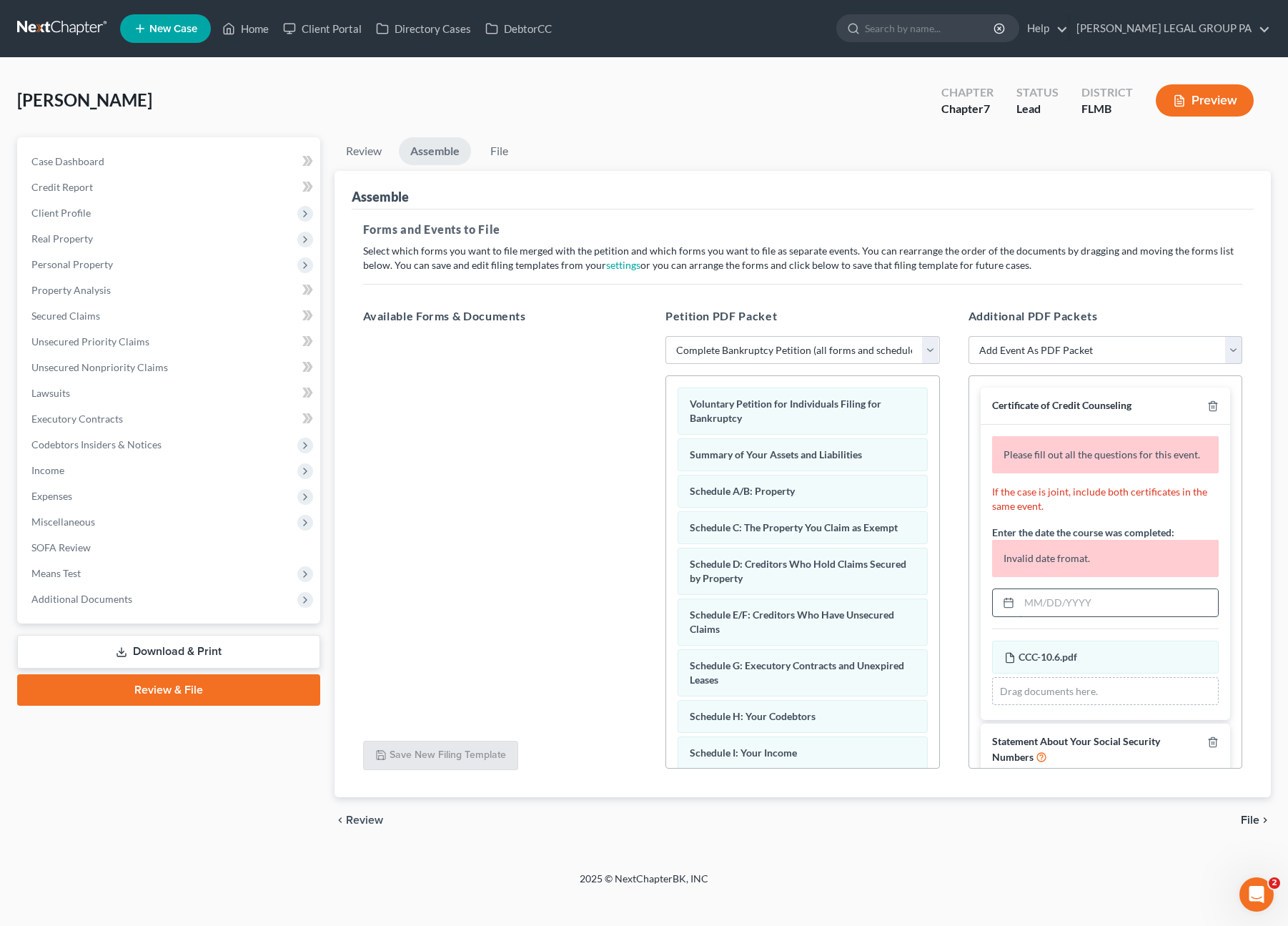
click at [1063, 604] on input "text" at bounding box center [1118, 602] width 199 height 27
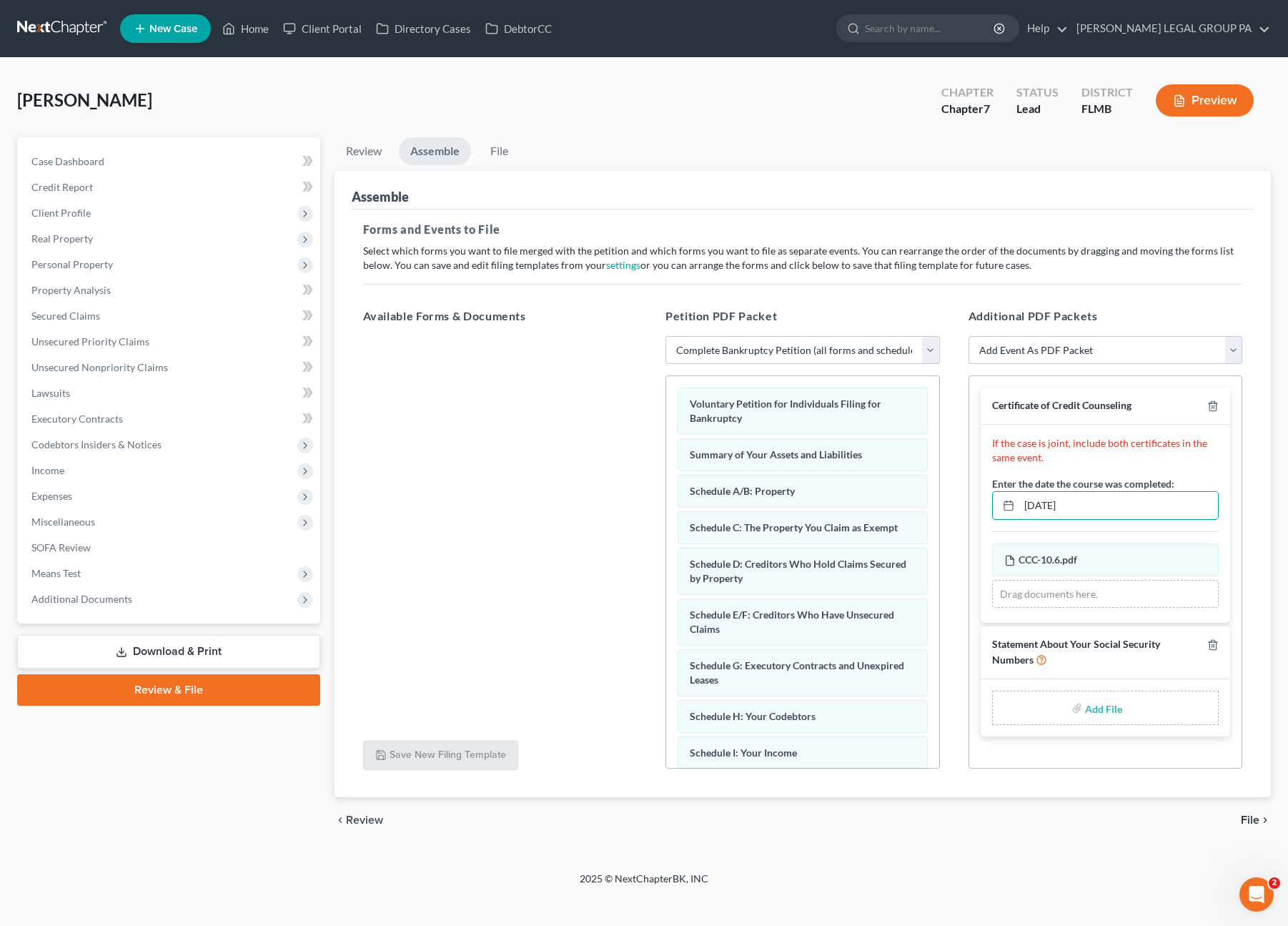
type input "[DATE]"
type input "C:\fakepath\Form 121 (45).pdf"
click at [499, 155] on link "File" at bounding box center [499, 151] width 46 height 28
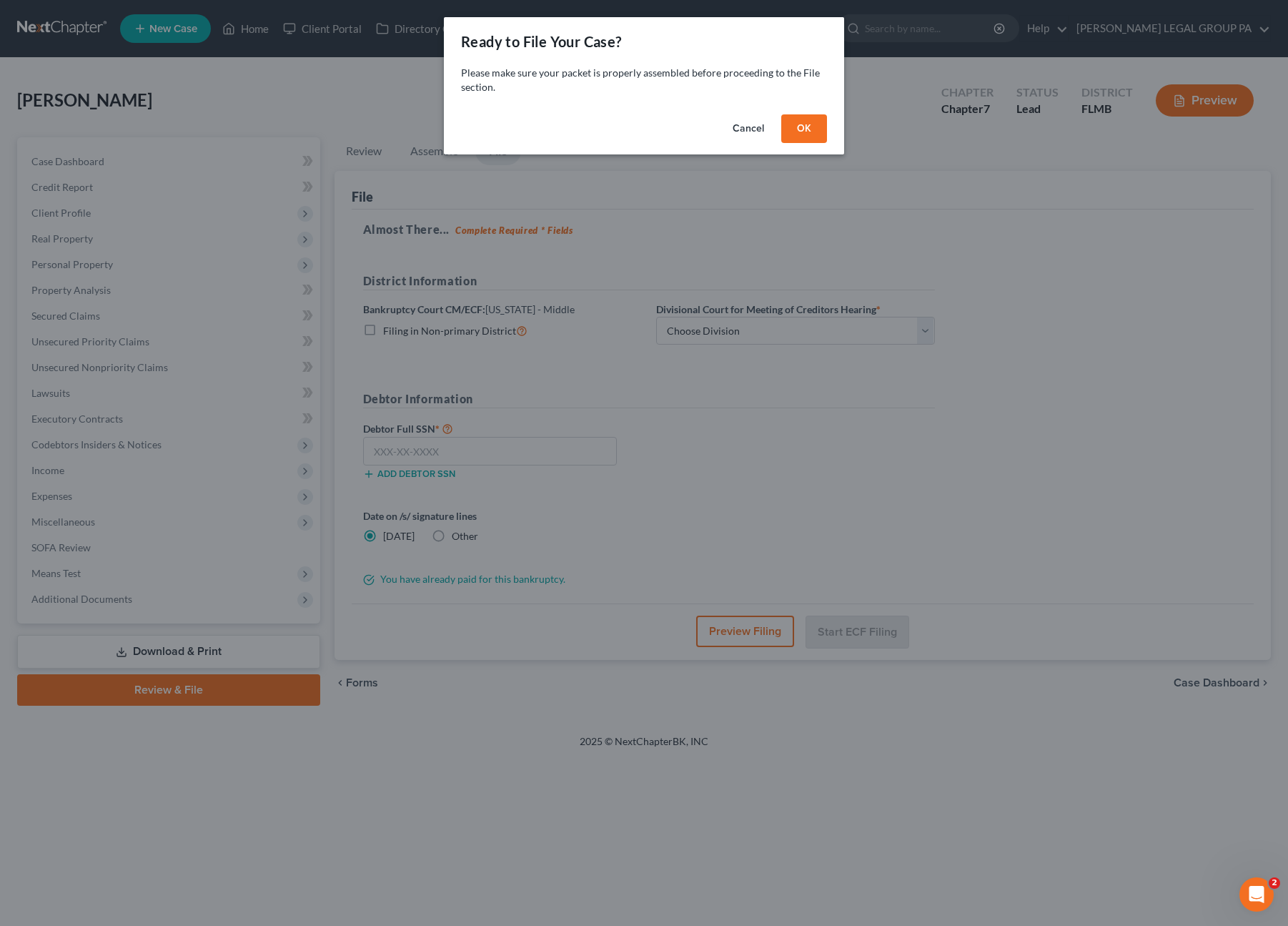
click at [804, 130] on button "OK" at bounding box center [804, 129] width 46 height 29
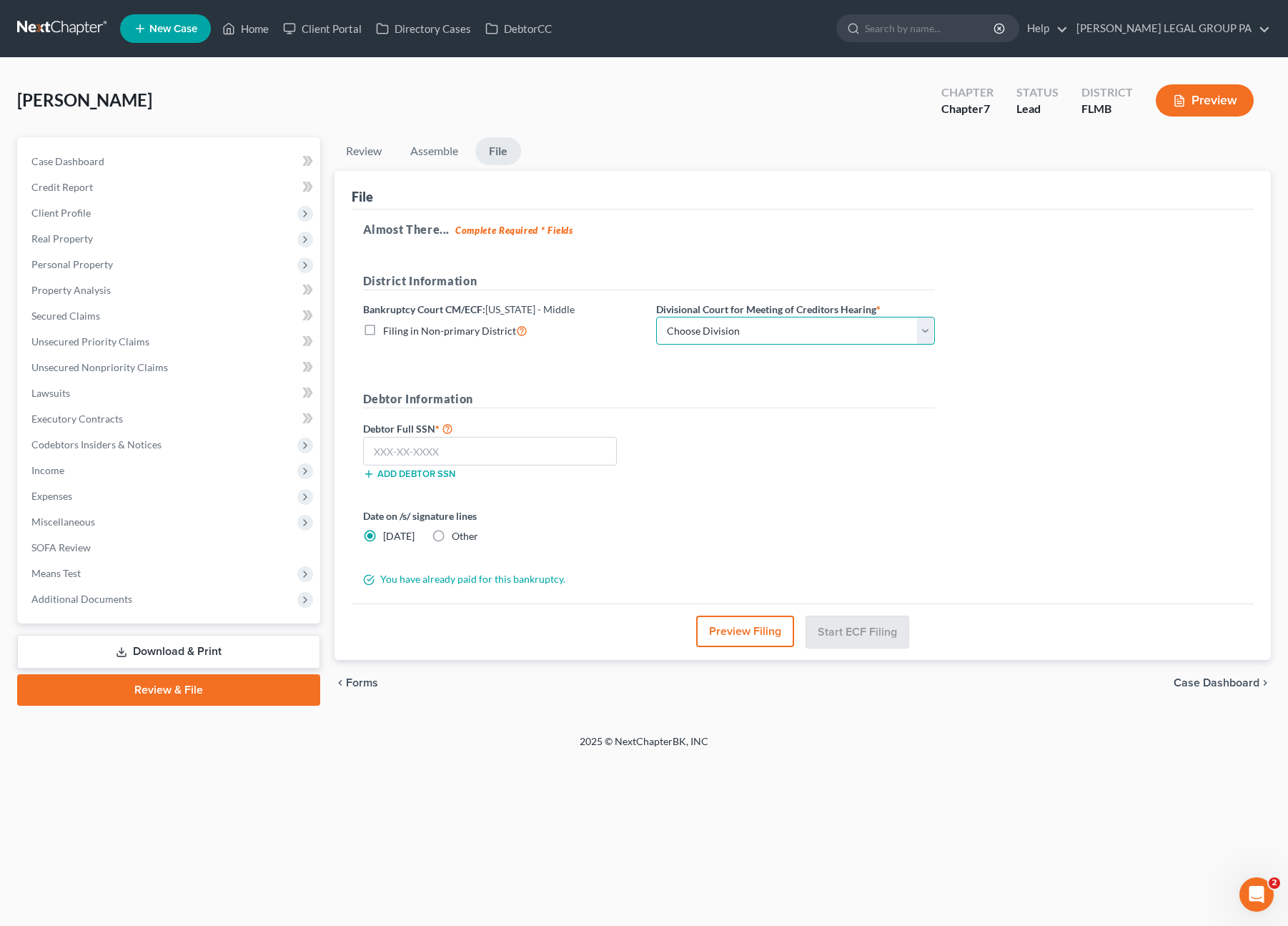
click at [729, 338] on select "Choose Division [GEOGRAPHIC_DATA][PERSON_NAME] [GEOGRAPHIC_DATA] [GEOGRAPHIC_DA…" at bounding box center [796, 330] width 279 height 29
select select "3"
click at [657, 316] on select "Choose Division [GEOGRAPHIC_DATA][PERSON_NAME] [GEOGRAPHIC_DATA] [GEOGRAPHIC_DA…" at bounding box center [796, 330] width 279 height 29
click at [436, 452] on input "text" at bounding box center [491, 450] width 255 height 29
type input "143-92-5351"
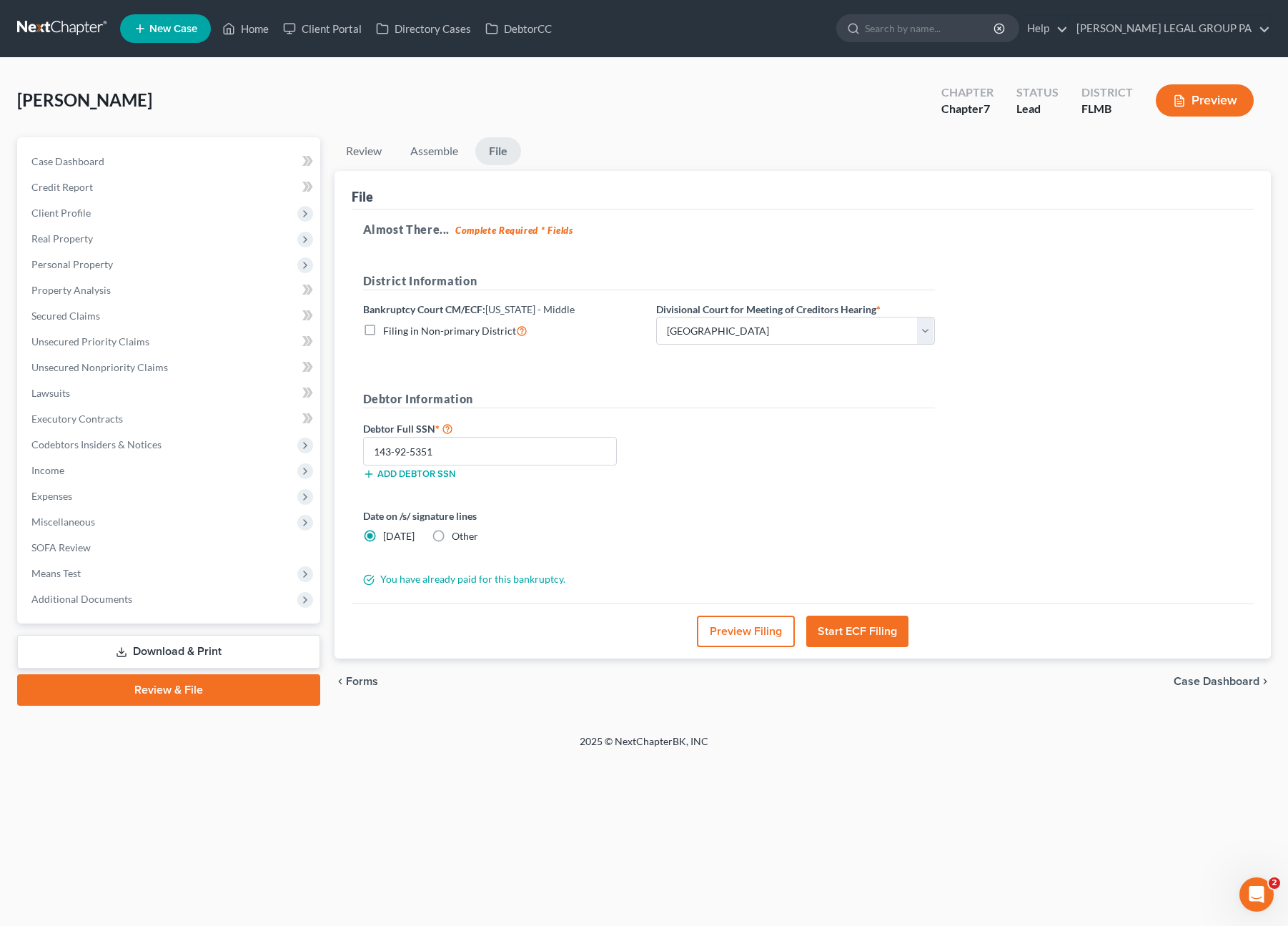
click at [837, 629] on button "Start ECF Filing" at bounding box center [858, 631] width 103 height 31
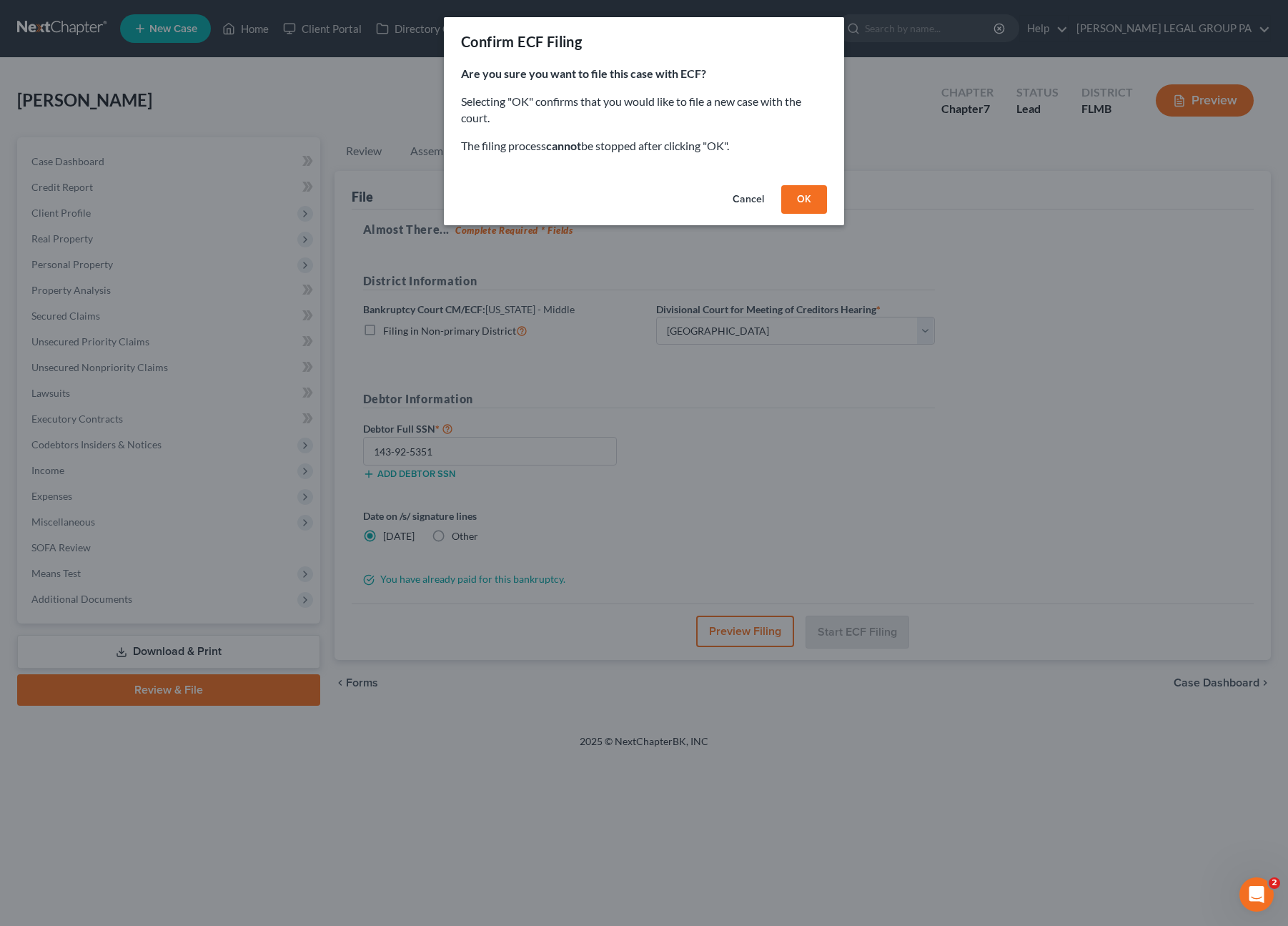
click at [800, 209] on button "OK" at bounding box center [804, 199] width 46 height 29
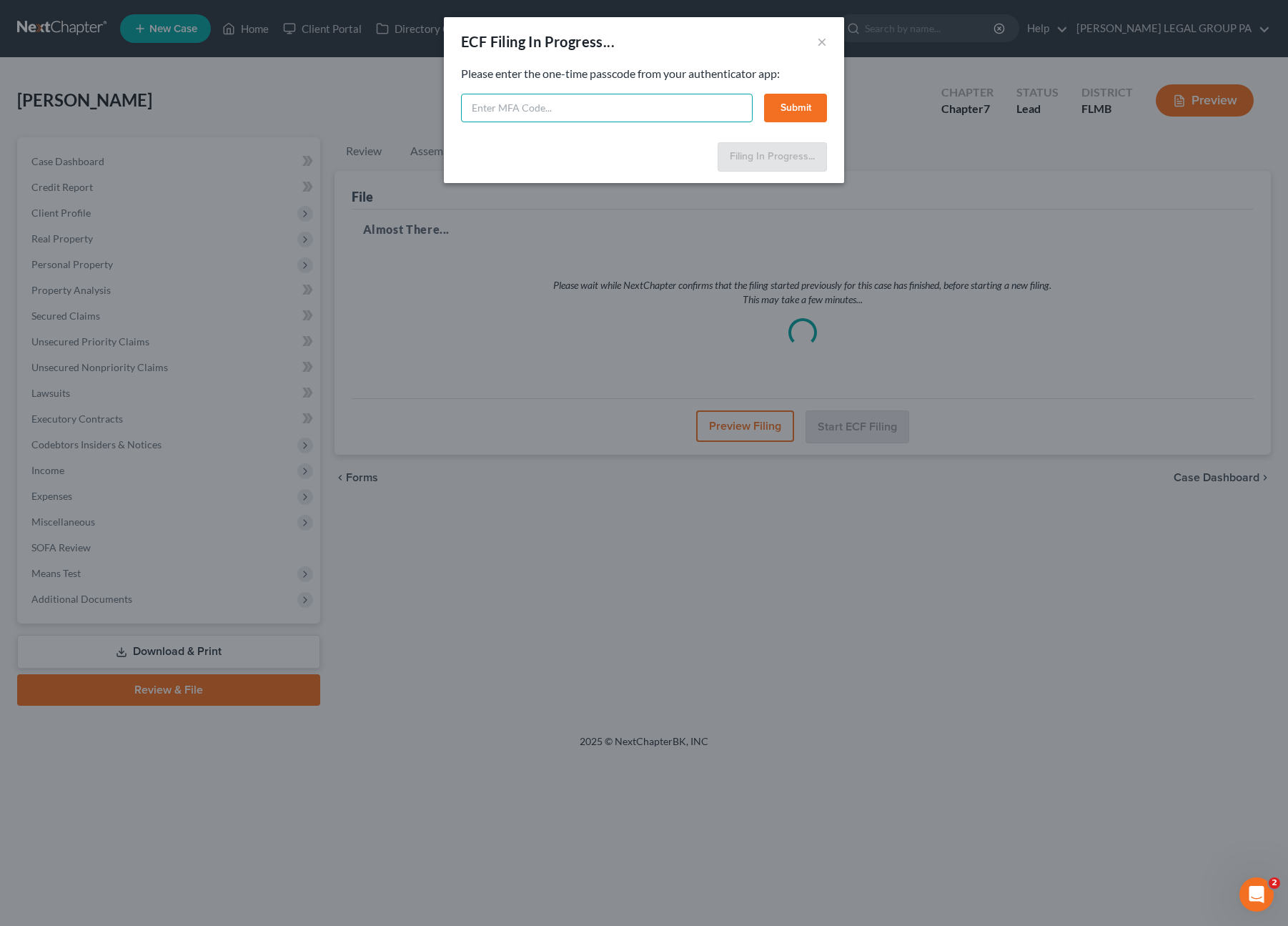
click at [621, 98] on input "text" at bounding box center [606, 108] width 291 height 29
type input "003465"
click at [801, 113] on button "Submit" at bounding box center [796, 108] width 63 height 29
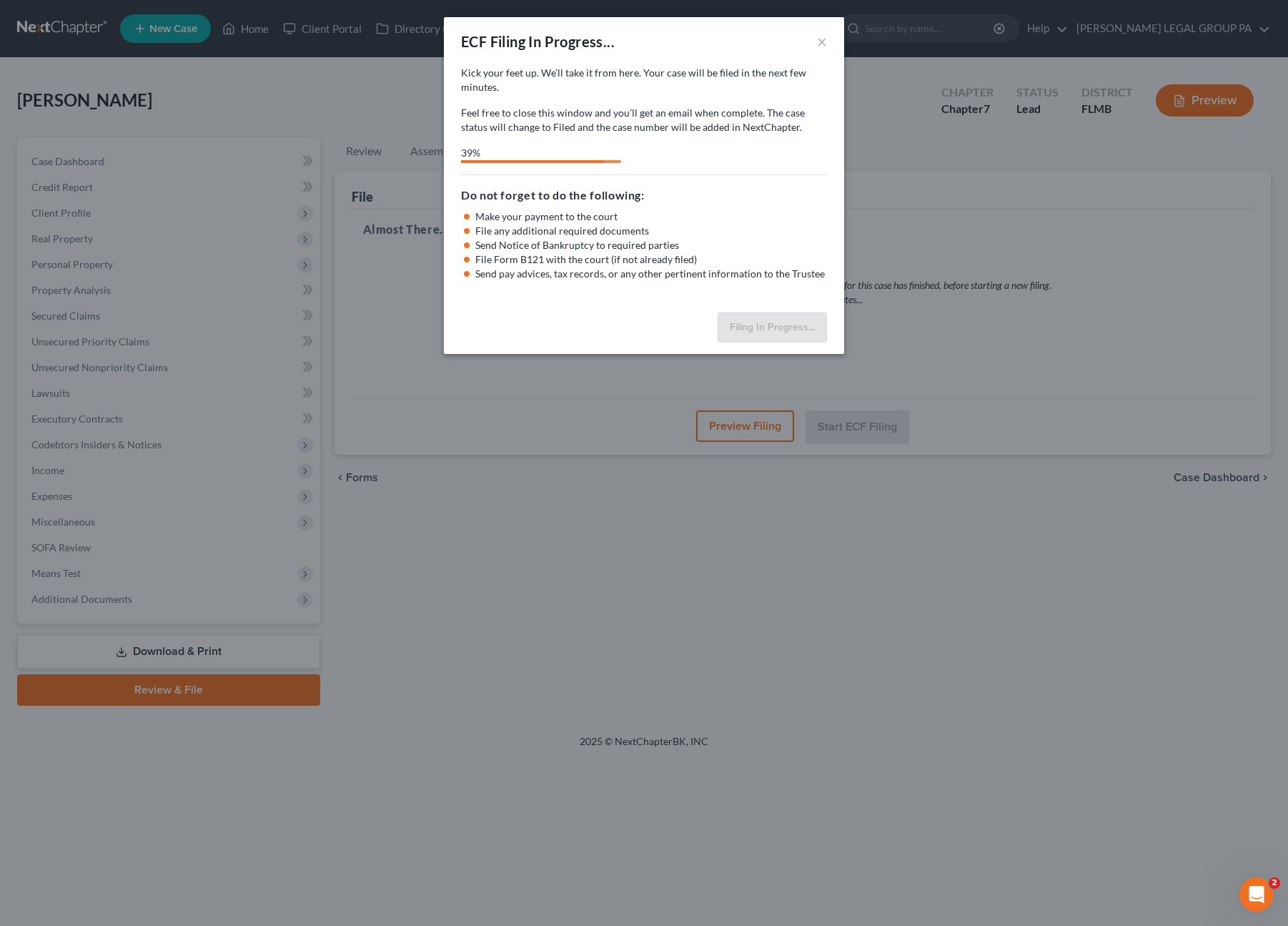
select select "3"
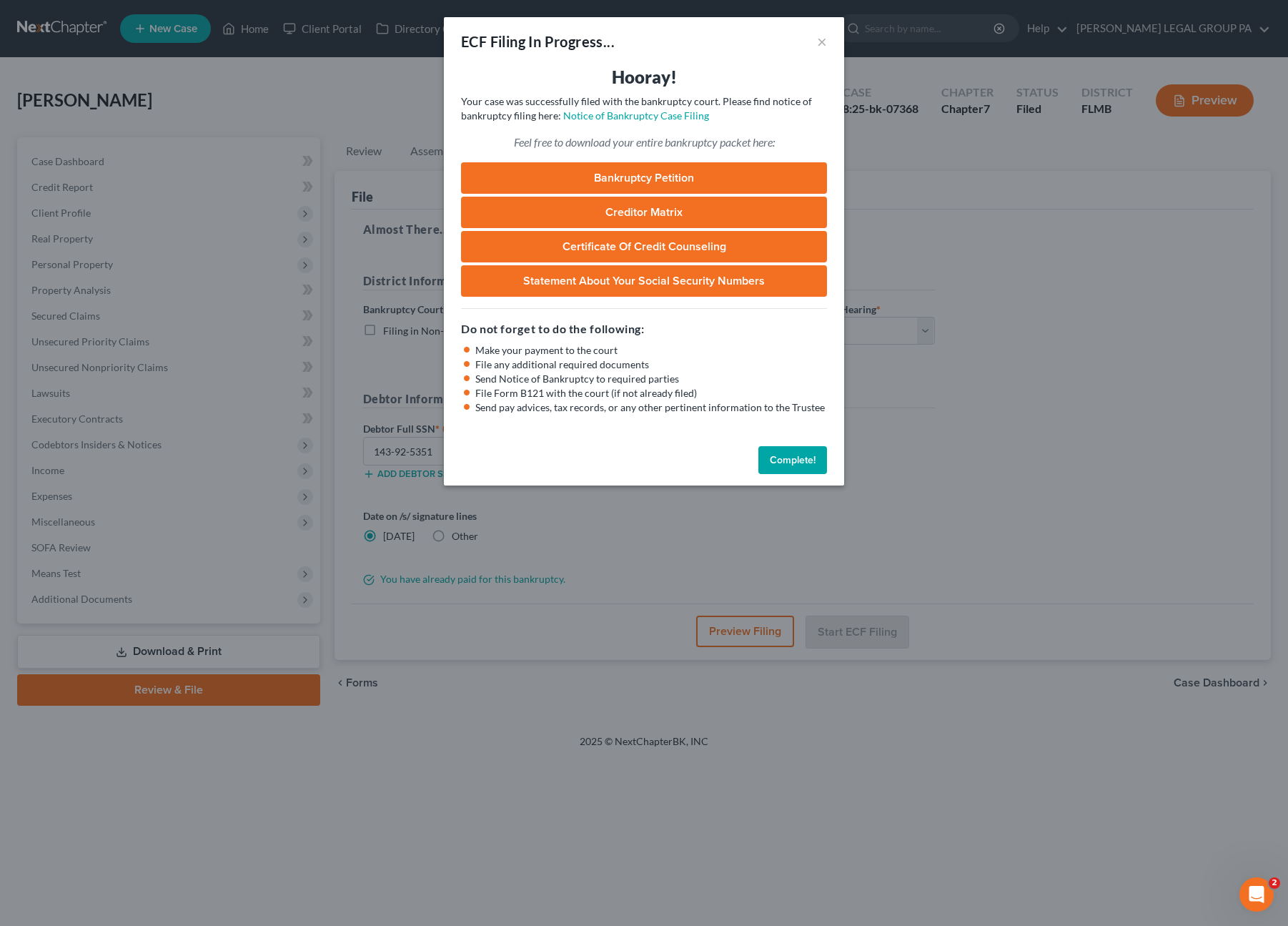
click at [785, 441] on div "Complete!" at bounding box center [644, 463] width 400 height 46
click at [805, 480] on div "Complete!" at bounding box center [644, 463] width 400 height 46
click at [800, 473] on button "Complete!" at bounding box center [792, 460] width 69 height 29
